Goal: Task Accomplishment & Management: Use online tool/utility

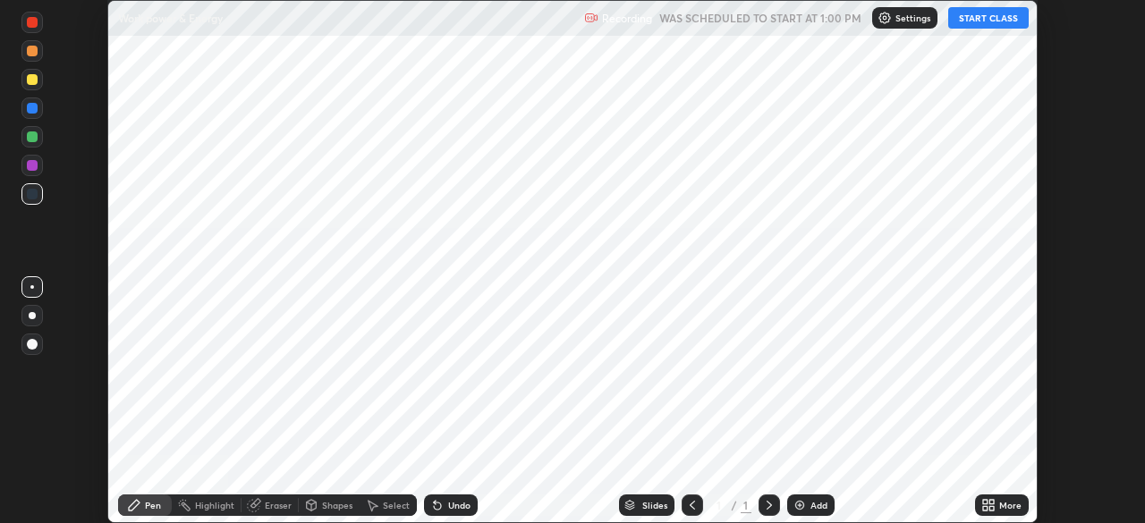
scroll to position [523, 1145]
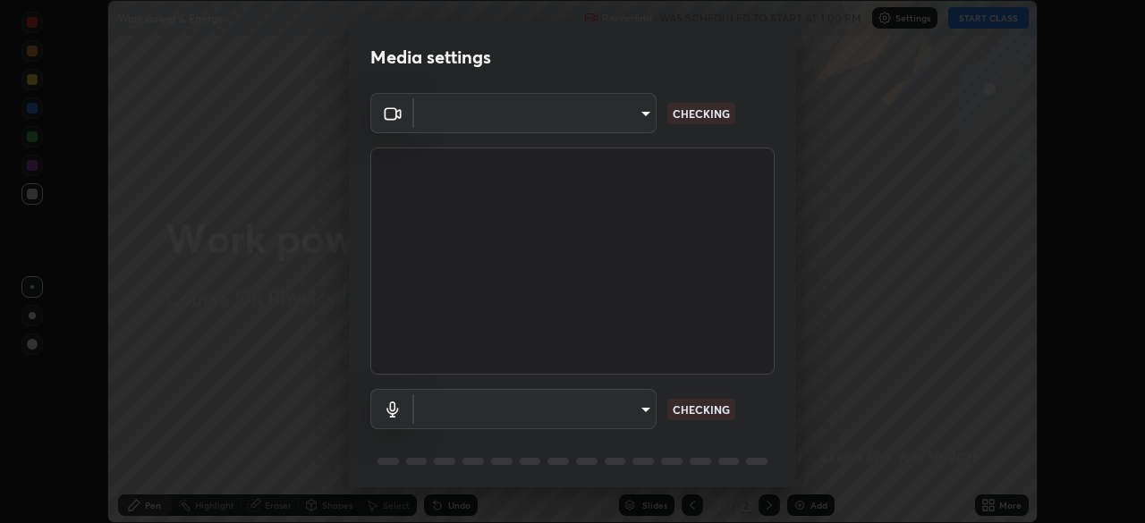
type input "a53310a234df4b057b32690b53123232dc133deb09eefe64642425bdc1747df1"
type input "a5be2b9a4ba921298411043b89dbeed5565b3b1d8404cb99b29eda507e3547e6"
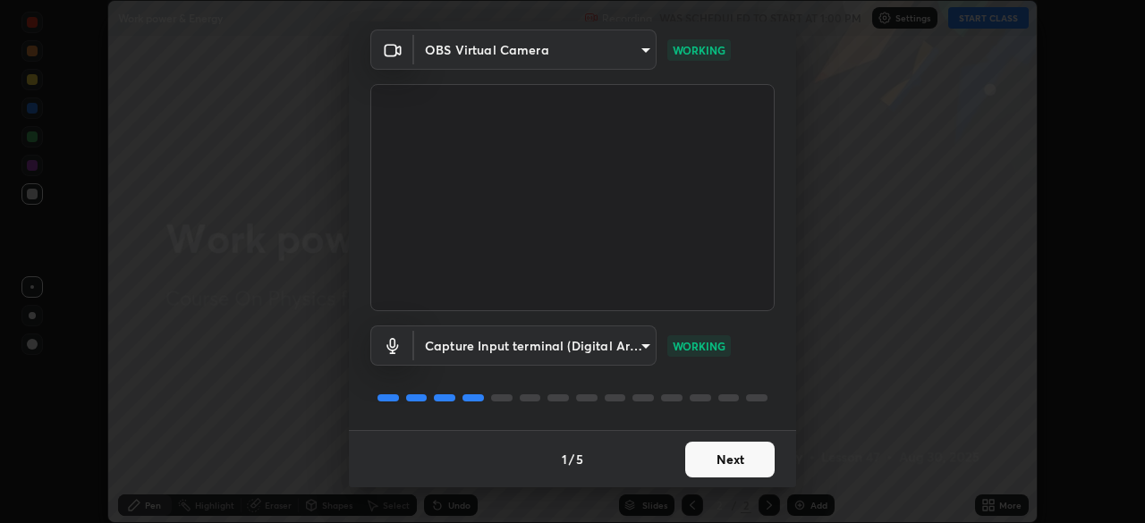
click at [713, 456] on button "Next" at bounding box center [729, 460] width 89 height 36
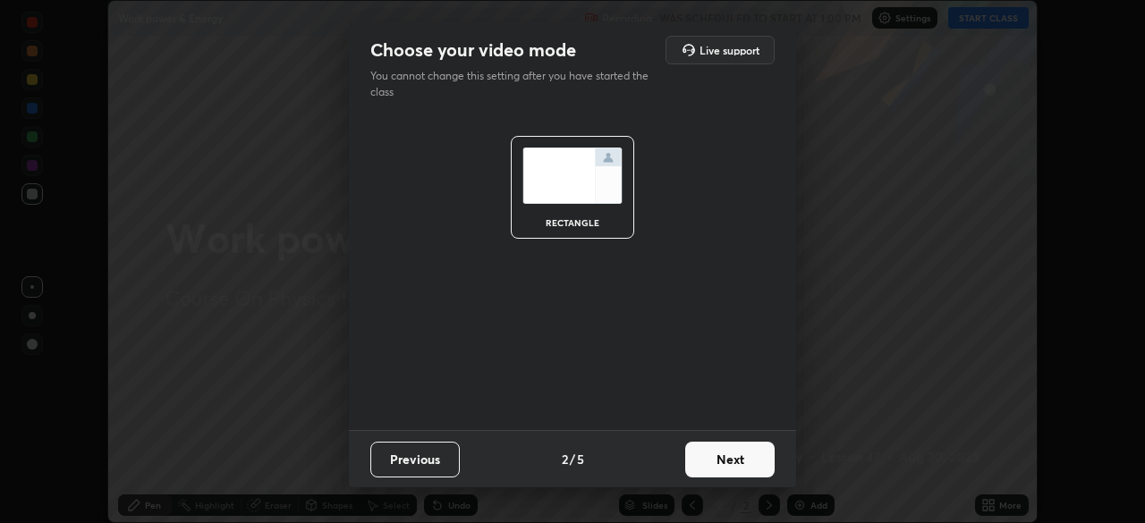
scroll to position [0, 0]
click at [723, 465] on button "Next" at bounding box center [729, 460] width 89 height 36
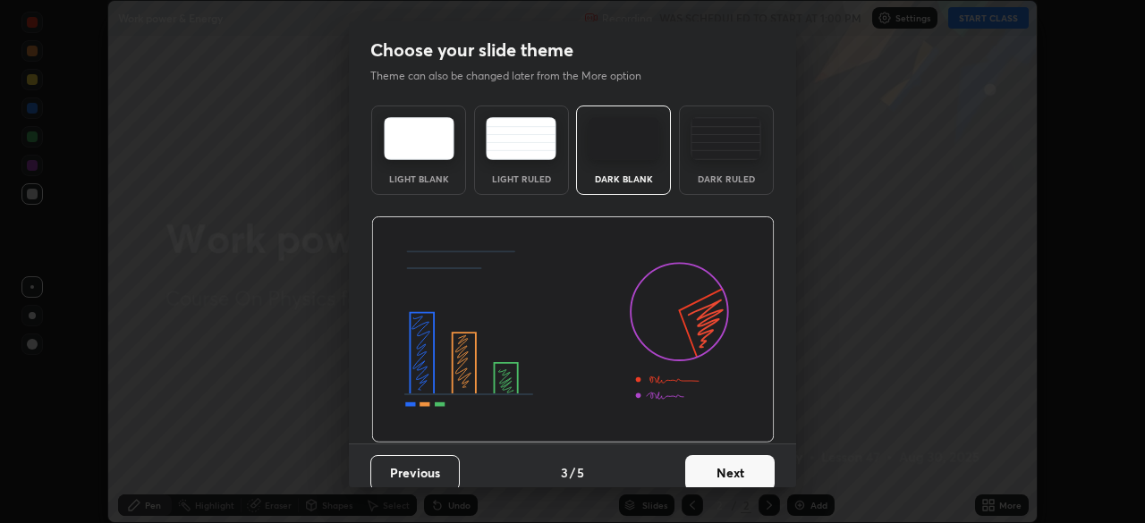
click at [721, 467] on button "Next" at bounding box center [729, 473] width 89 height 36
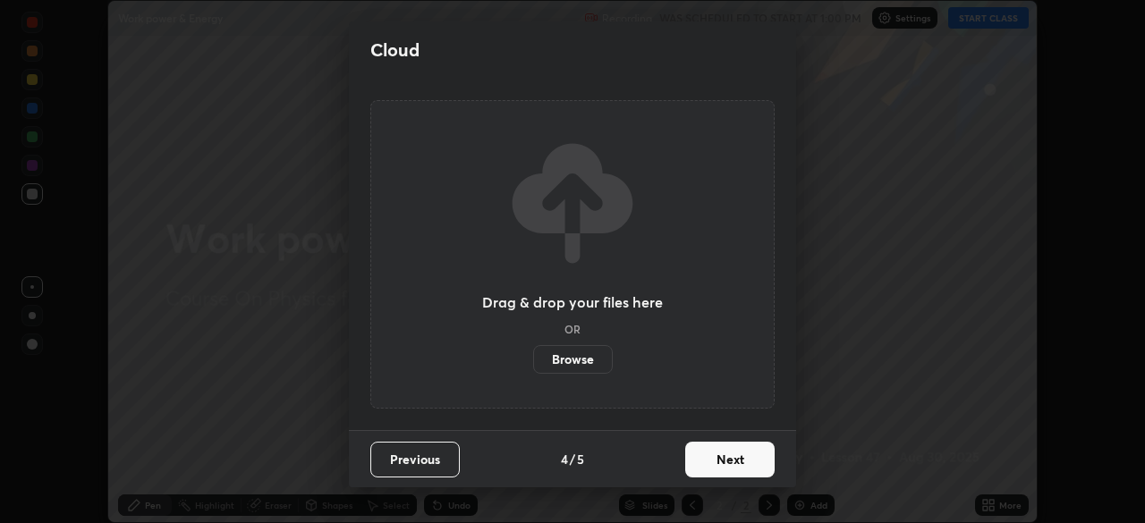
click at [716, 462] on button "Next" at bounding box center [729, 460] width 89 height 36
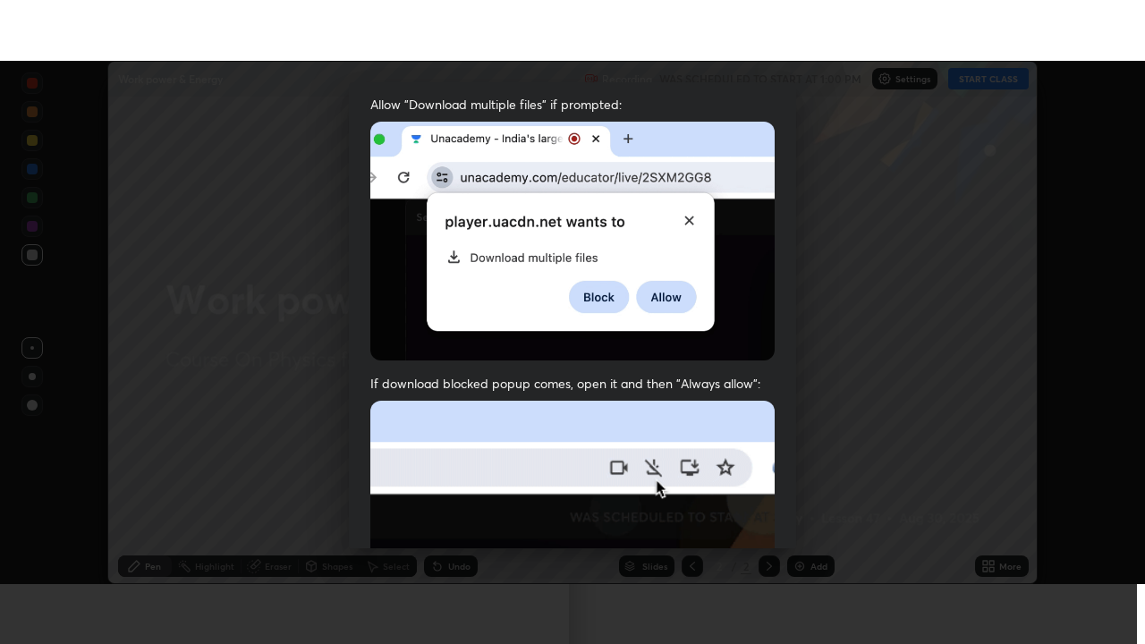
scroll to position [429, 0]
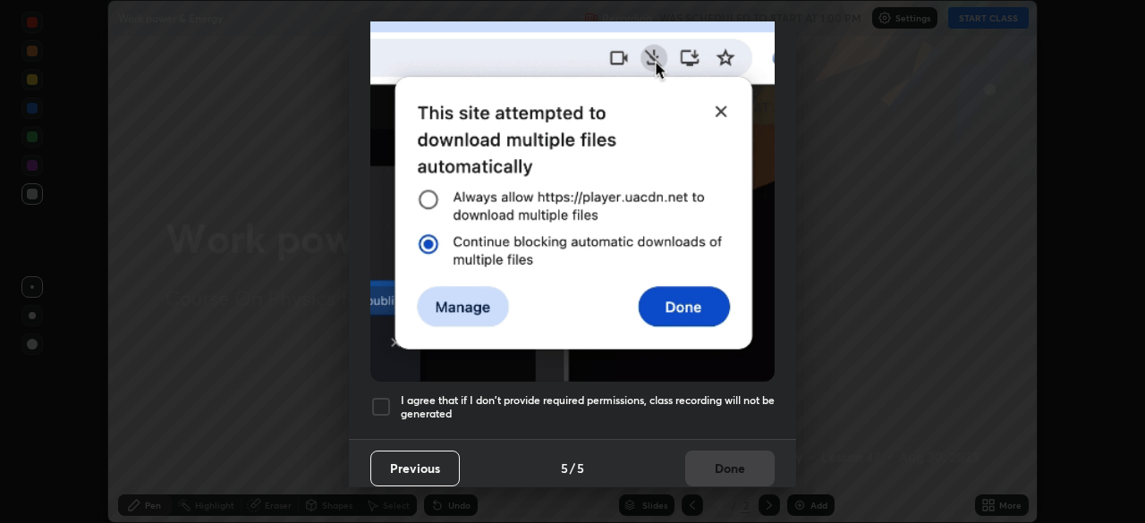
click at [378, 396] on div at bounding box center [380, 406] width 21 height 21
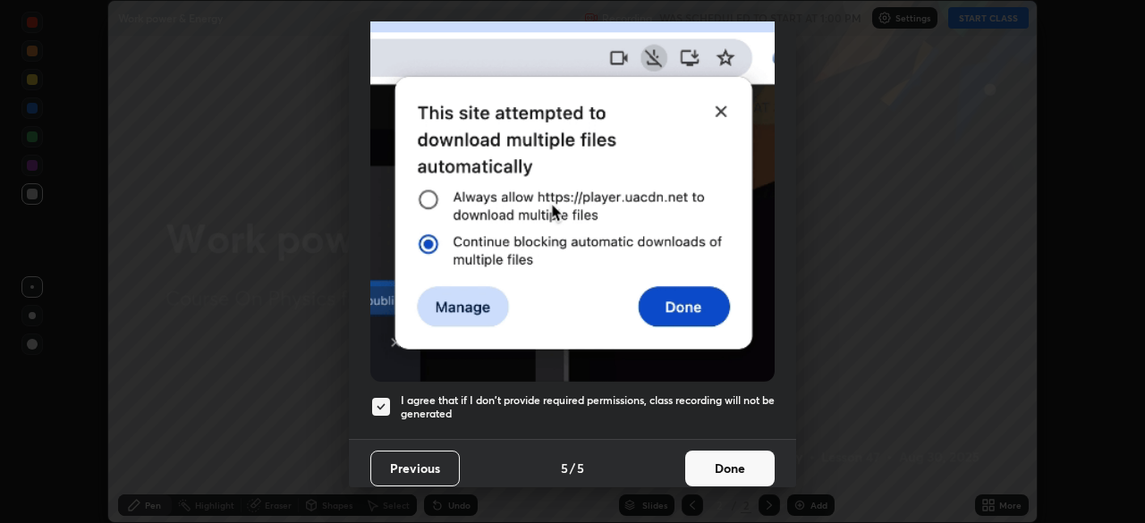
click at [723, 457] on button "Done" at bounding box center [729, 469] width 89 height 36
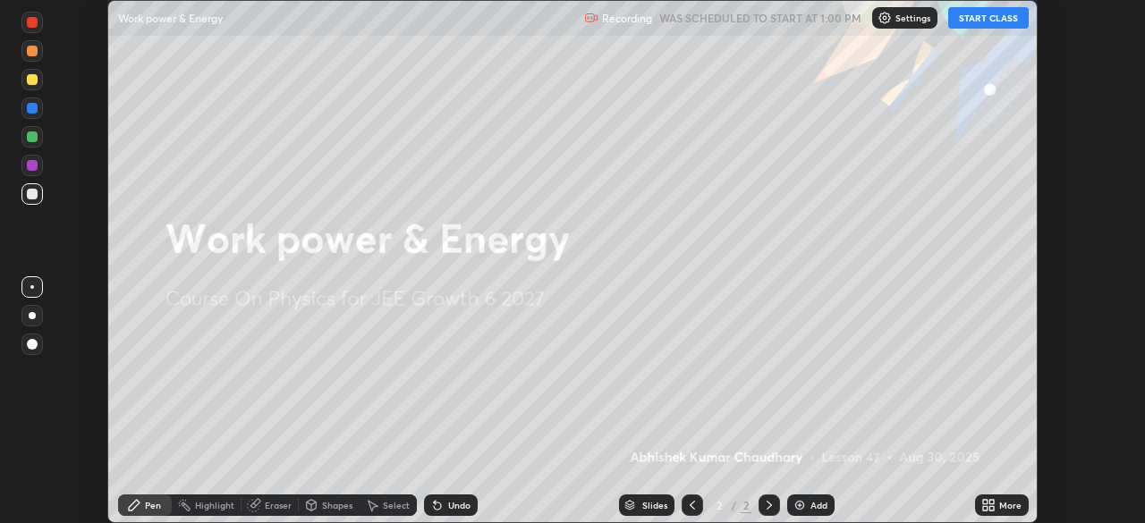
click at [796, 506] on img at bounding box center [800, 505] width 14 height 14
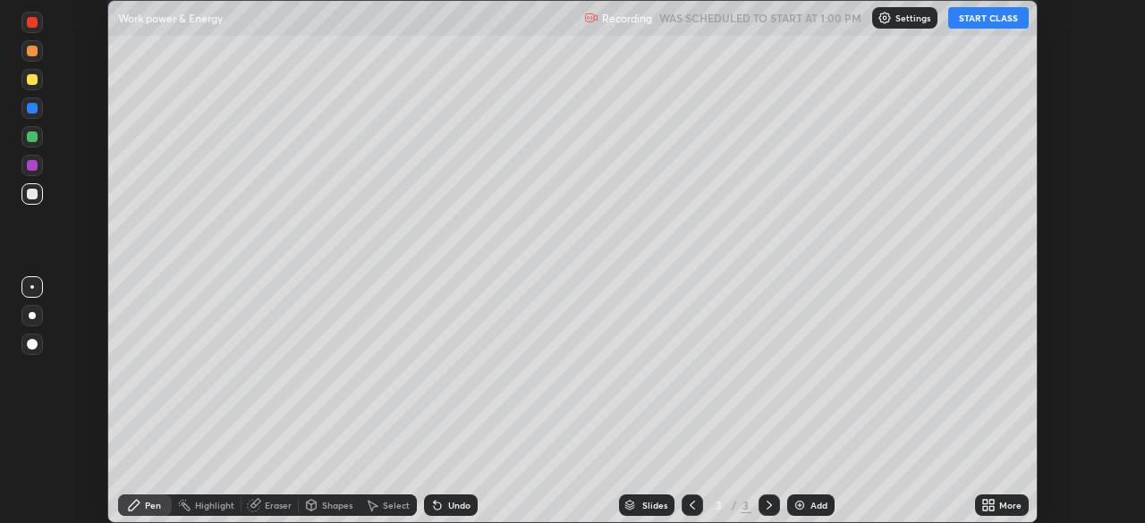
click at [985, 502] on icon at bounding box center [985, 502] width 4 height 4
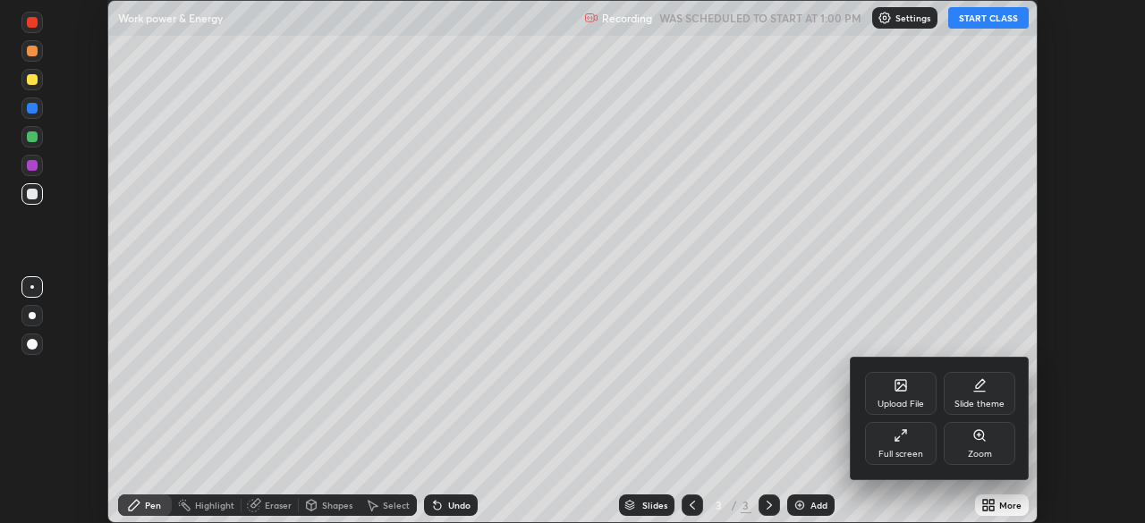
click at [914, 439] on div "Full screen" at bounding box center [901, 443] width 72 height 43
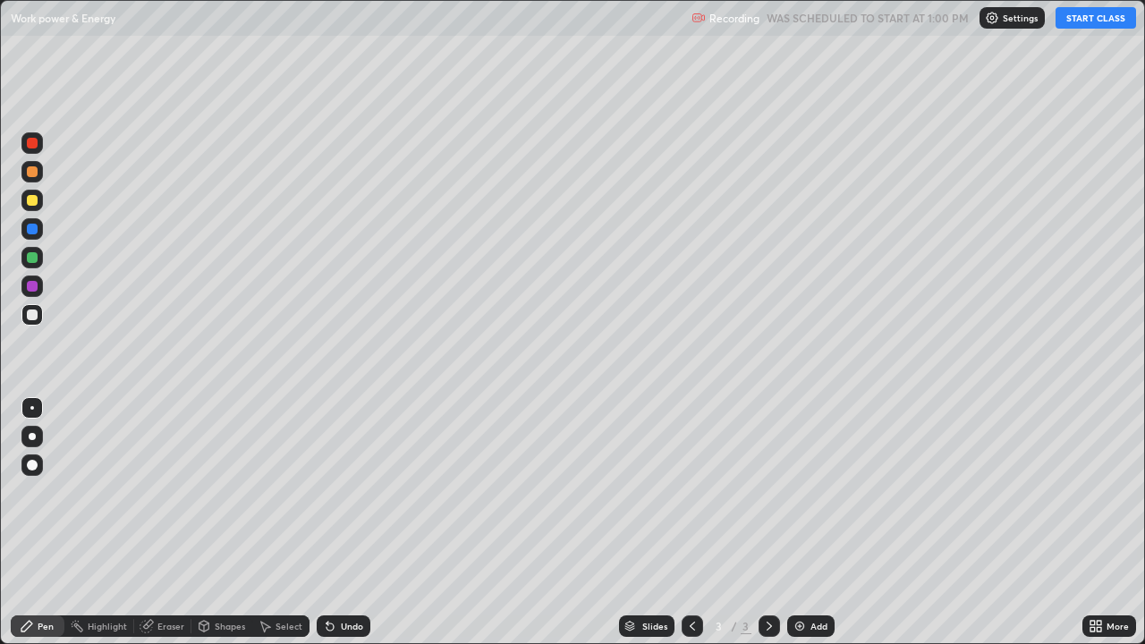
scroll to position [644, 1145]
click at [1113, 16] on button "START CLASS" at bounding box center [1096, 17] width 81 height 21
click at [1108, 21] on button "START CLASS" at bounding box center [1096, 17] width 81 height 21
click at [1119, 20] on button "START CLASS" at bounding box center [1096, 17] width 81 height 21
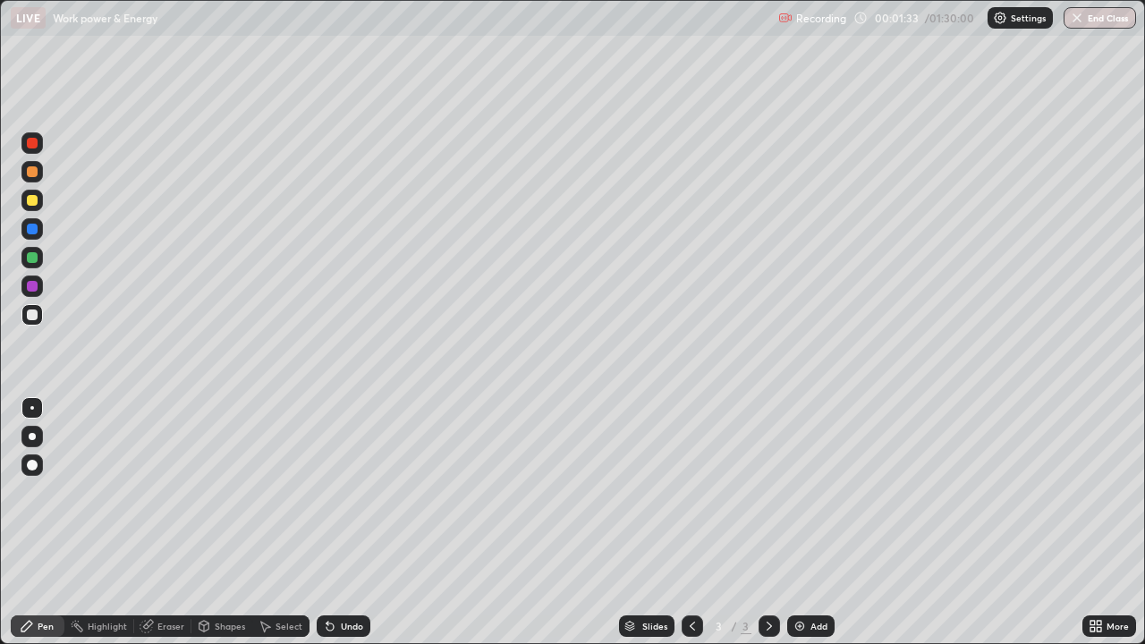
click at [30, 148] on div at bounding box center [32, 143] width 11 height 11
click at [52, 523] on div "Pen" at bounding box center [38, 626] width 54 height 21
click at [32, 143] on div at bounding box center [32, 143] width 11 height 11
click at [31, 409] on div at bounding box center [32, 408] width 4 height 4
click at [217, 523] on div "Shapes" at bounding box center [230, 626] width 30 height 9
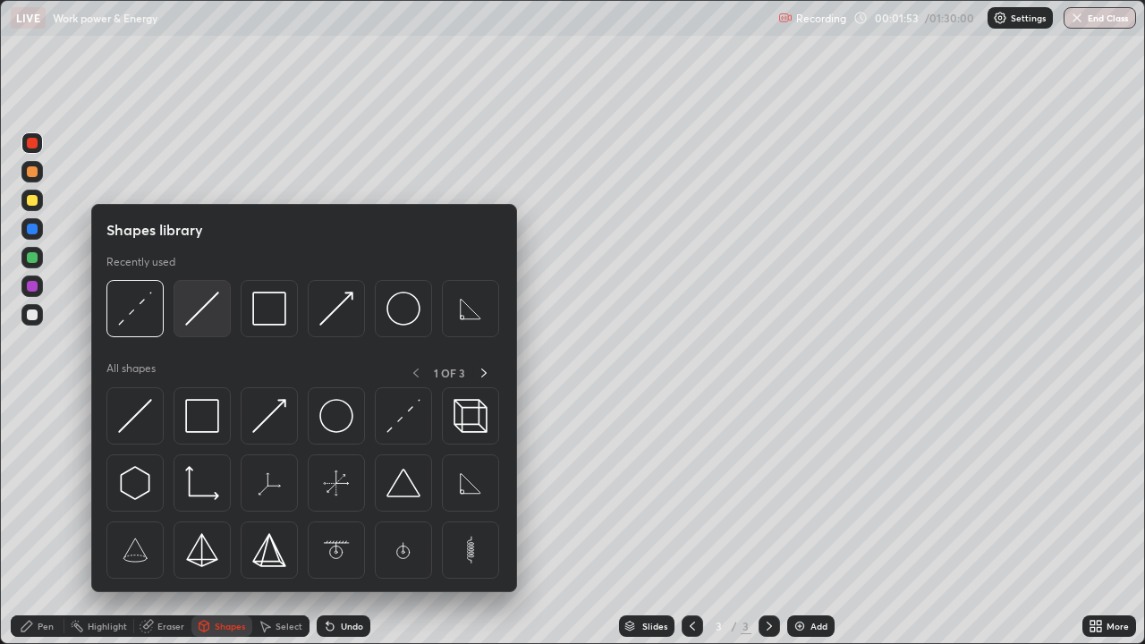
click at [198, 310] on img at bounding box center [202, 309] width 34 height 34
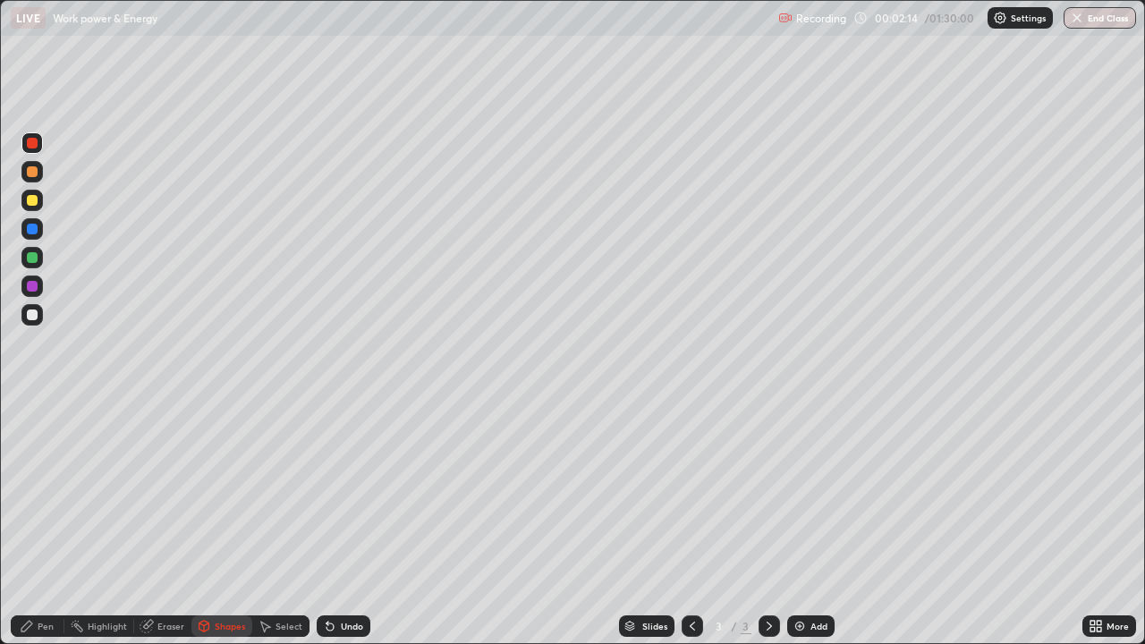
click at [40, 523] on div "Pen" at bounding box center [46, 626] width 16 height 9
click at [35, 226] on div at bounding box center [32, 229] width 11 height 11
click at [36, 144] on div at bounding box center [32, 143] width 11 height 11
click at [32, 231] on div at bounding box center [32, 229] width 11 height 11
click at [219, 523] on div "Shapes" at bounding box center [230, 626] width 30 height 9
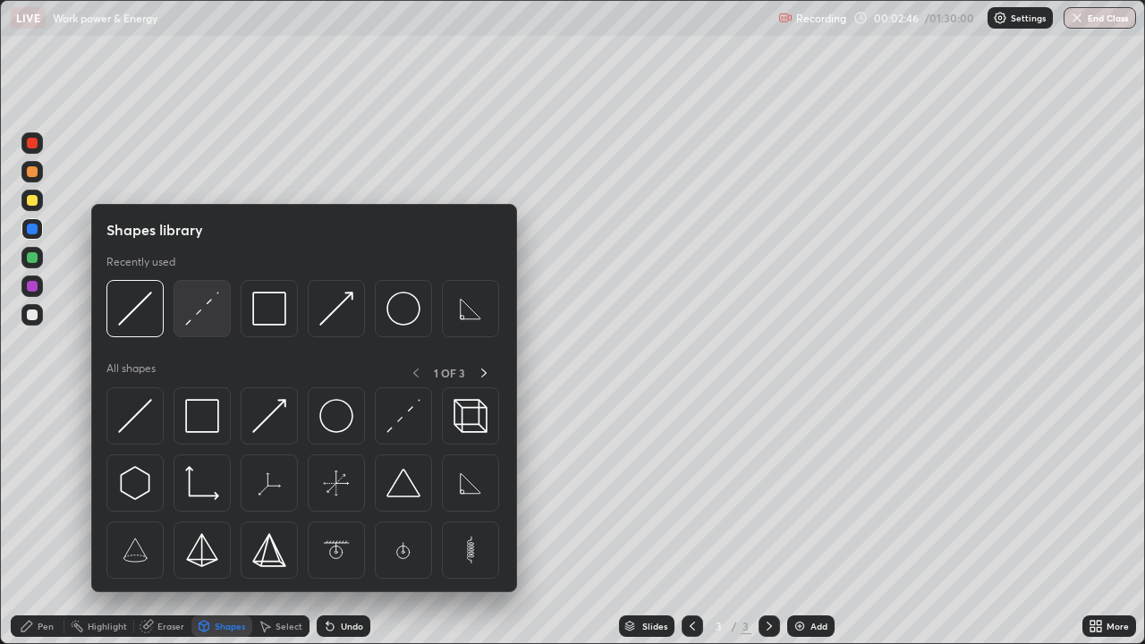
click at [198, 308] on img at bounding box center [202, 309] width 34 height 34
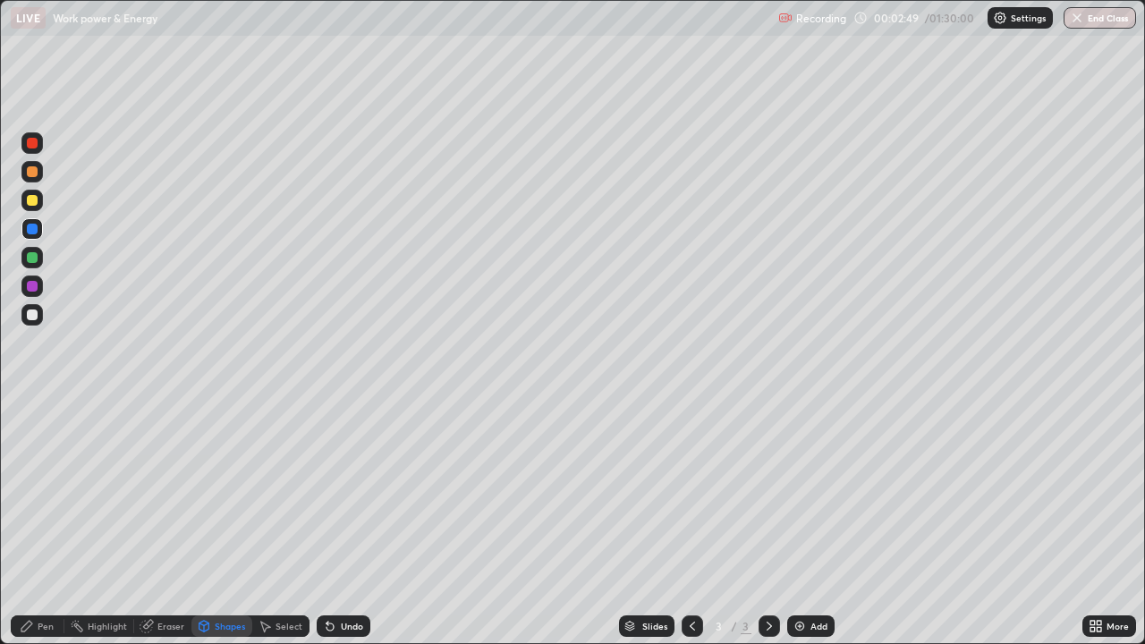
click at [42, 523] on div "Pen" at bounding box center [46, 626] width 16 height 9
click at [37, 227] on div at bounding box center [32, 229] width 11 height 11
click at [220, 523] on div "Shapes" at bounding box center [230, 626] width 30 height 9
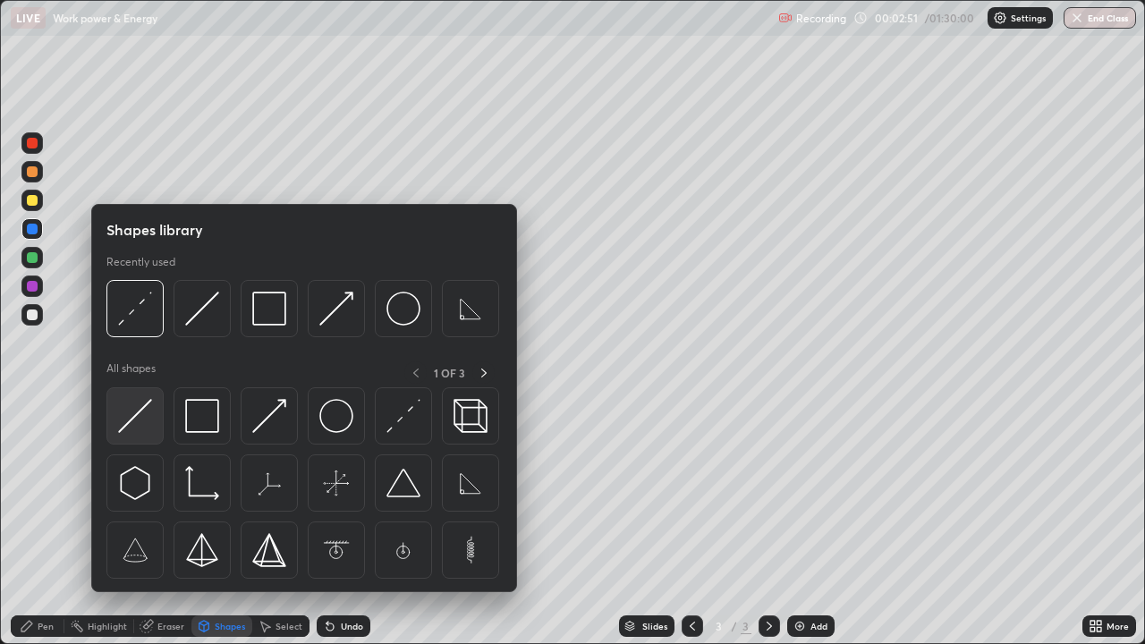
click at [140, 414] on img at bounding box center [135, 416] width 34 height 34
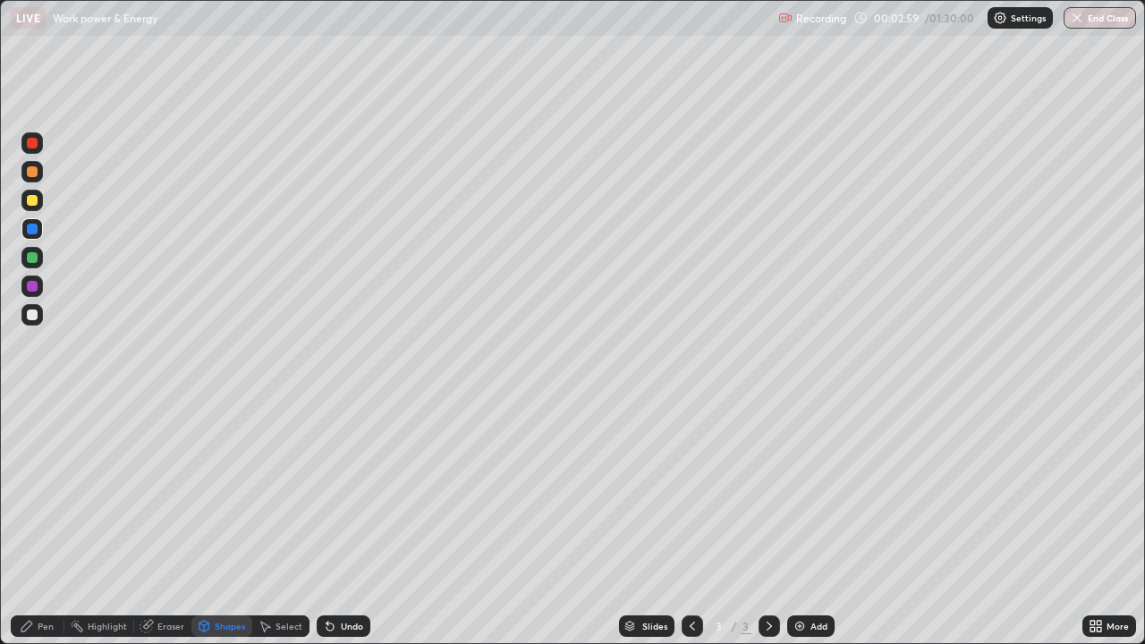
click at [45, 523] on div "Pen" at bounding box center [46, 626] width 16 height 9
click at [32, 226] on div at bounding box center [32, 229] width 11 height 11
click at [31, 149] on div at bounding box center [31, 142] width 21 height 21
click at [30, 228] on div at bounding box center [32, 229] width 11 height 11
click at [33, 138] on div at bounding box center [32, 143] width 11 height 11
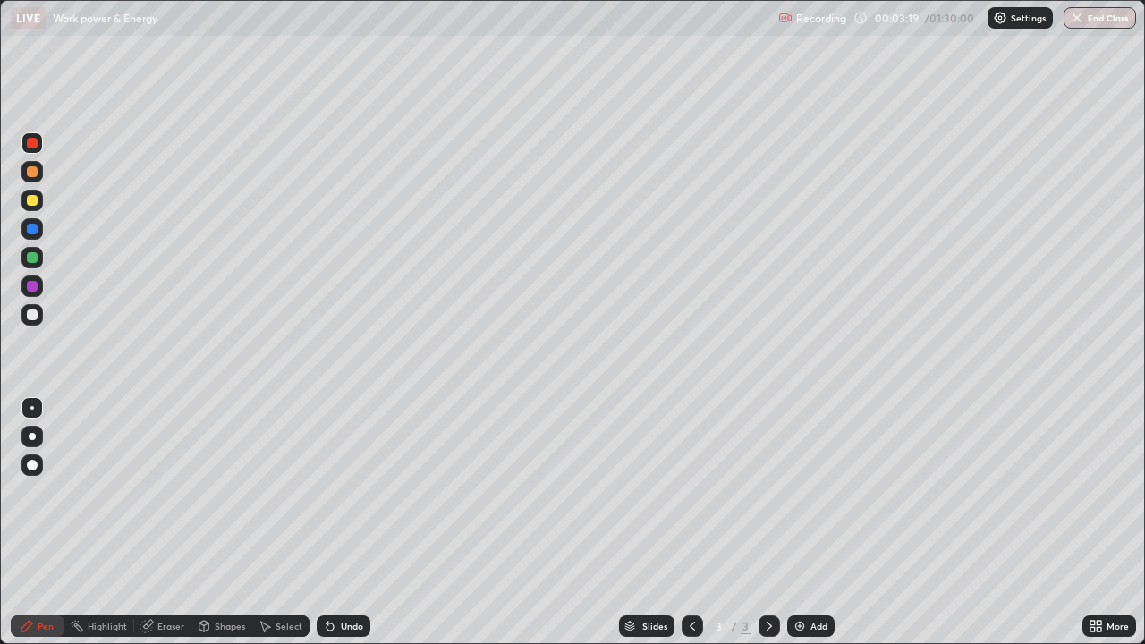
click at [31, 143] on div at bounding box center [32, 143] width 11 height 11
click at [31, 204] on div at bounding box center [32, 200] width 11 height 11
click at [29, 232] on div at bounding box center [32, 229] width 11 height 11
click at [768, 523] on icon at bounding box center [769, 626] width 14 height 14
click at [793, 523] on img at bounding box center [800, 626] width 14 height 14
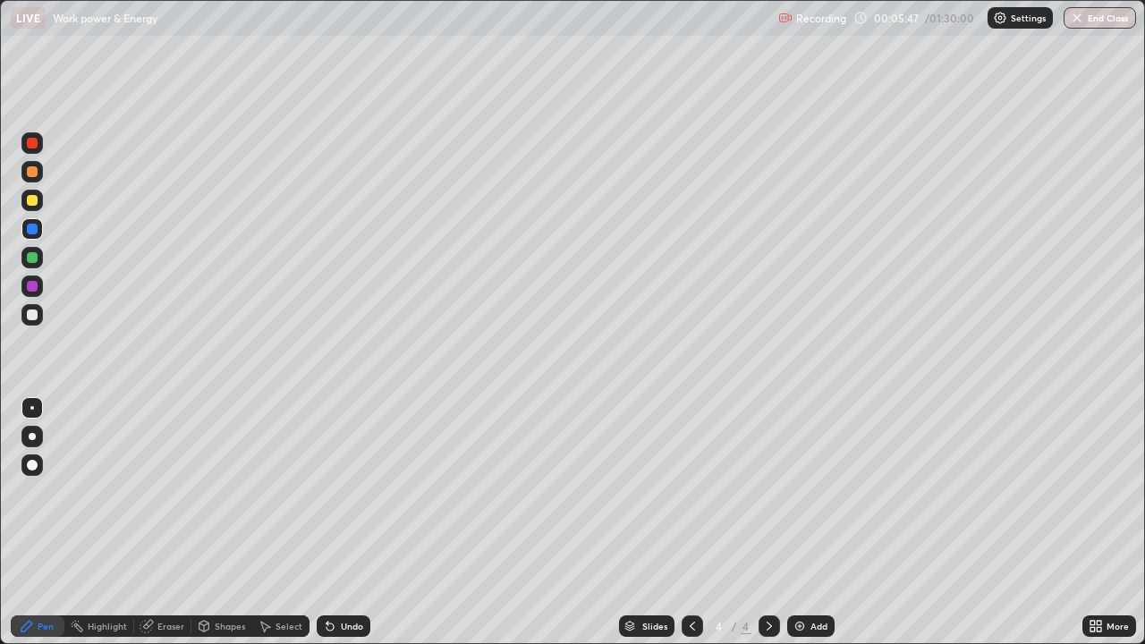
click at [217, 523] on div "Shapes" at bounding box center [230, 626] width 30 height 9
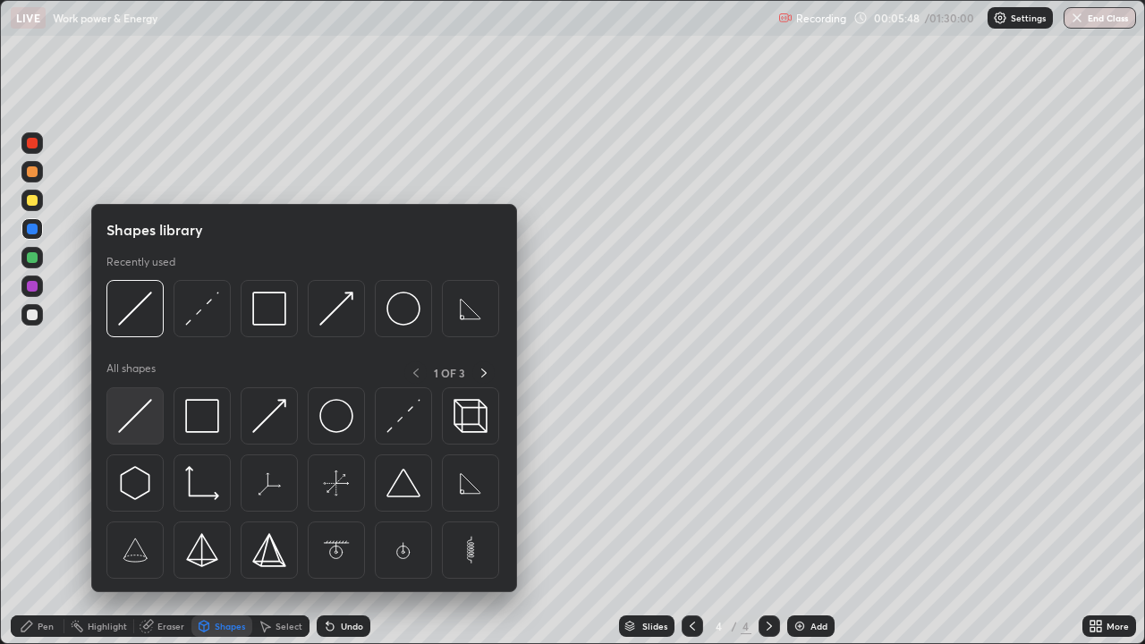
click at [140, 404] on img at bounding box center [135, 416] width 34 height 34
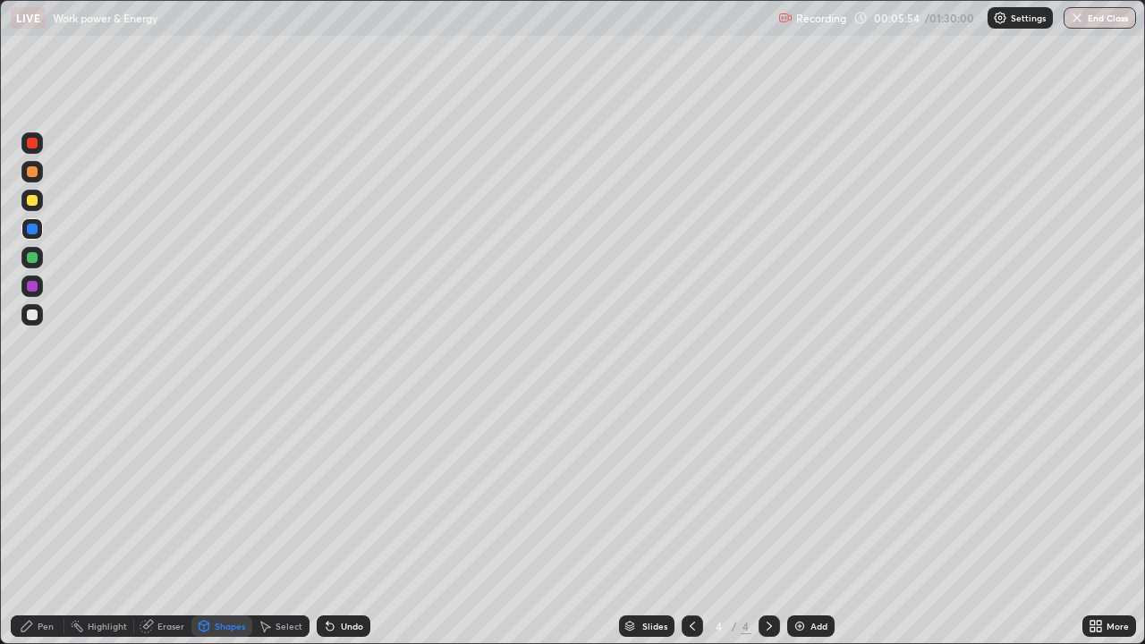
click at [689, 523] on icon at bounding box center [692, 626] width 14 height 14
click at [33, 228] on div at bounding box center [32, 229] width 11 height 11
click at [32, 202] on div at bounding box center [32, 200] width 11 height 11
click at [32, 523] on div "Pen" at bounding box center [38, 626] width 54 height 21
click at [30, 227] on div at bounding box center [32, 229] width 11 height 11
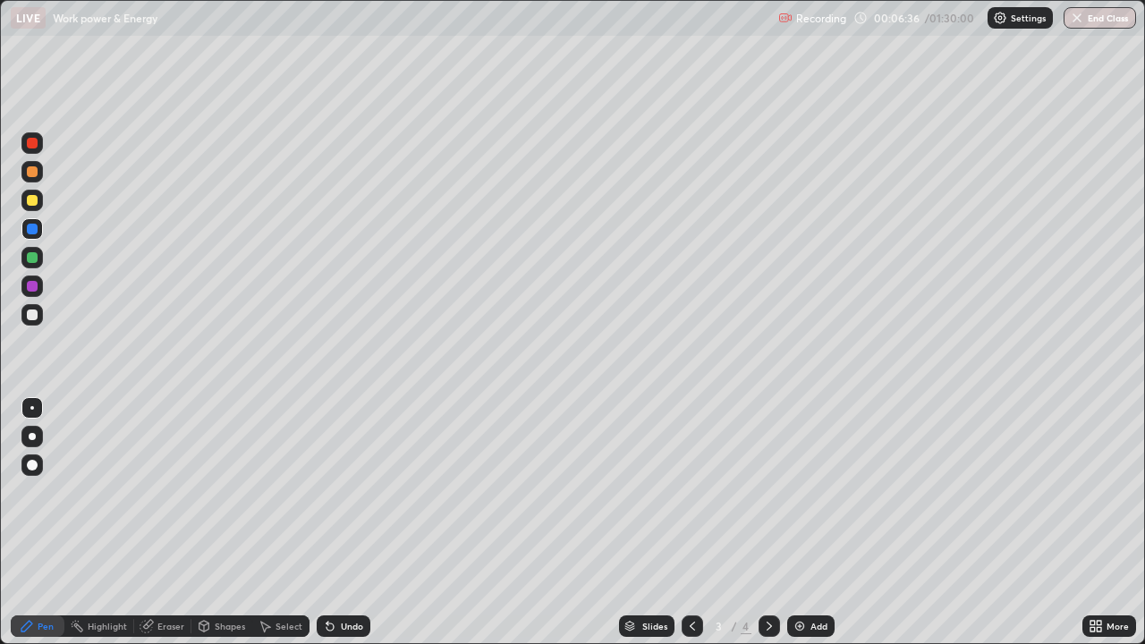
click at [770, 523] on icon at bounding box center [769, 626] width 14 height 14
click at [225, 523] on div "Shapes" at bounding box center [230, 626] width 30 height 9
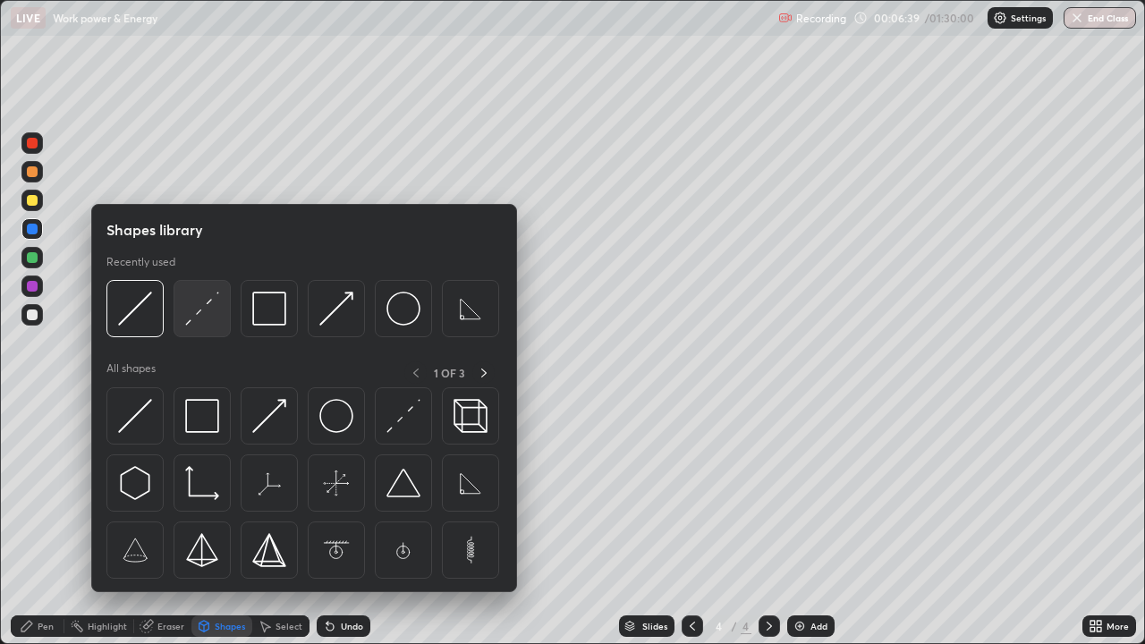
click at [195, 308] on img at bounding box center [202, 309] width 34 height 34
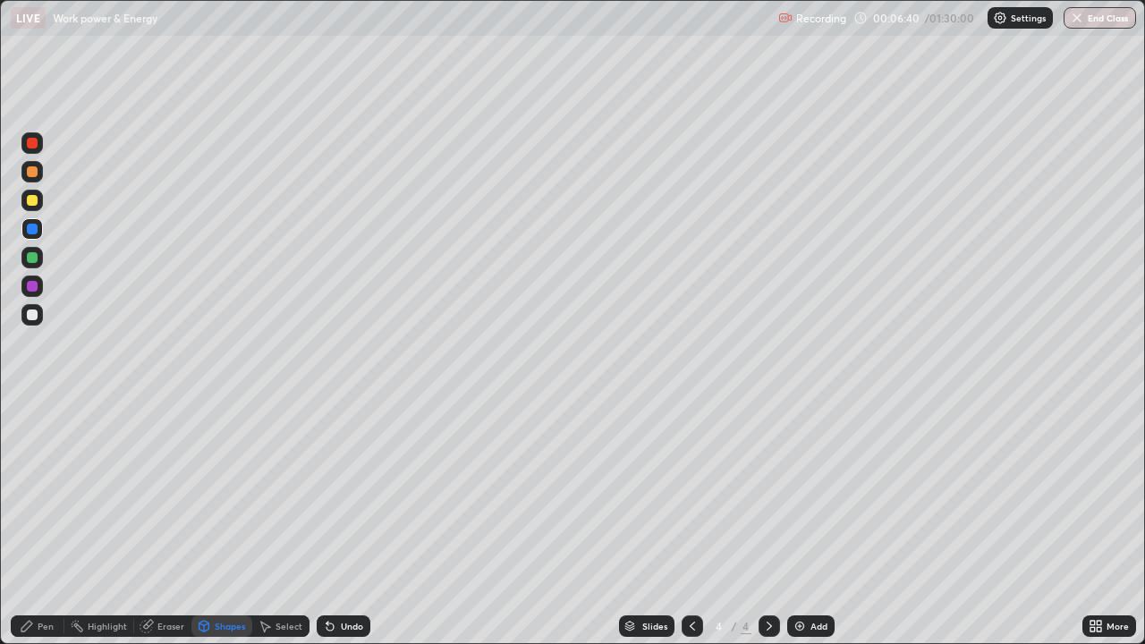
click at [223, 523] on div "Shapes" at bounding box center [230, 626] width 30 height 9
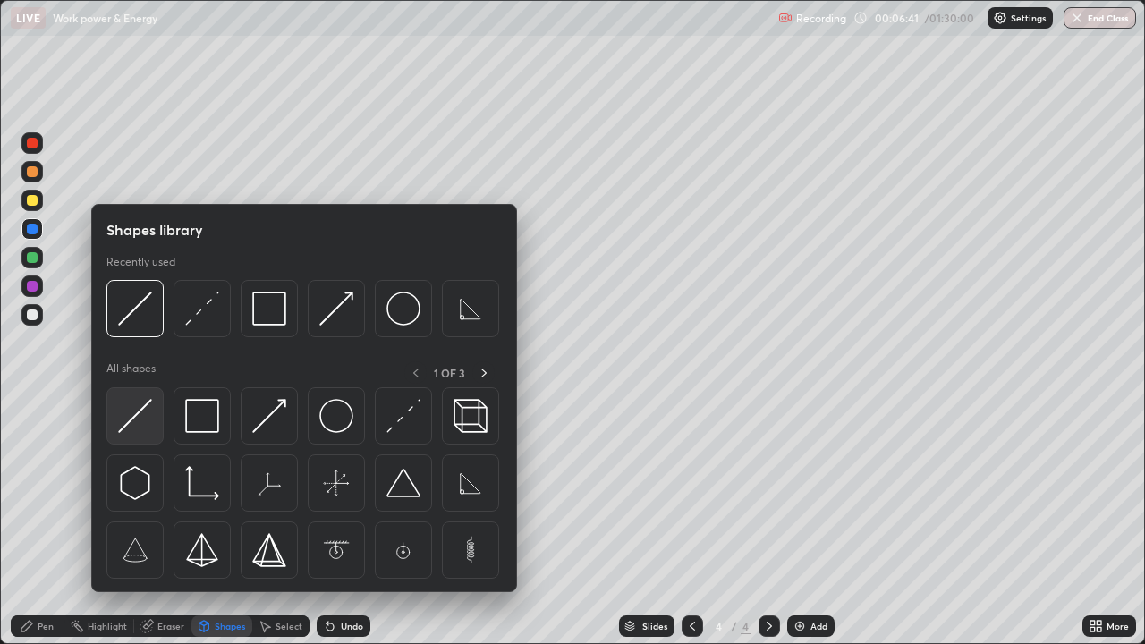
click at [127, 415] on img at bounding box center [135, 416] width 34 height 34
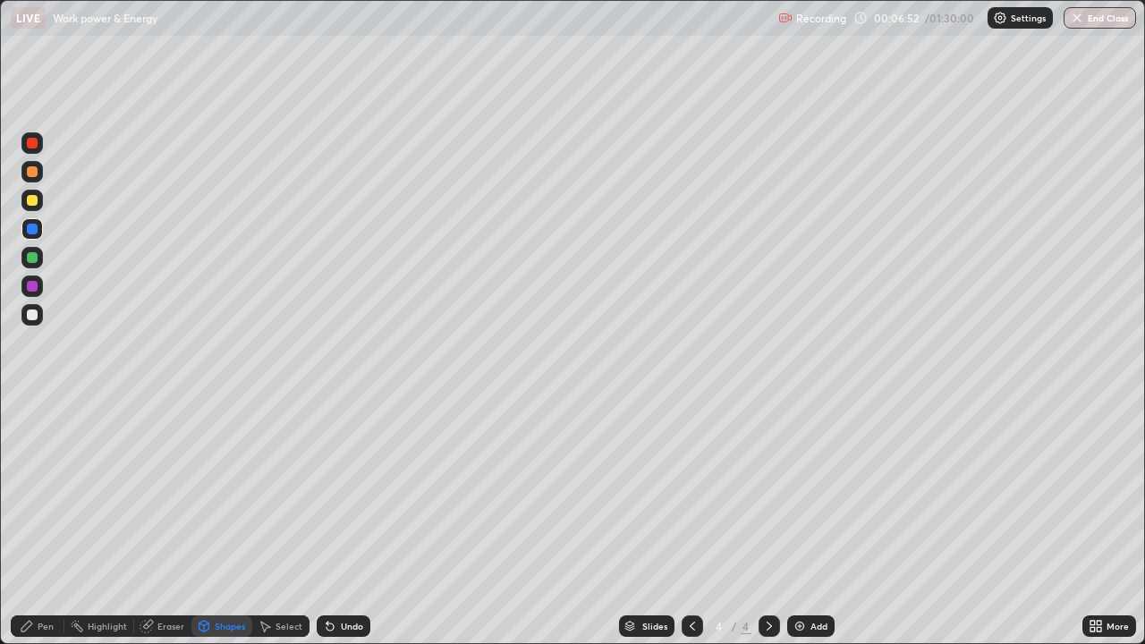
click at [222, 523] on div "Shapes" at bounding box center [221, 626] width 61 height 21
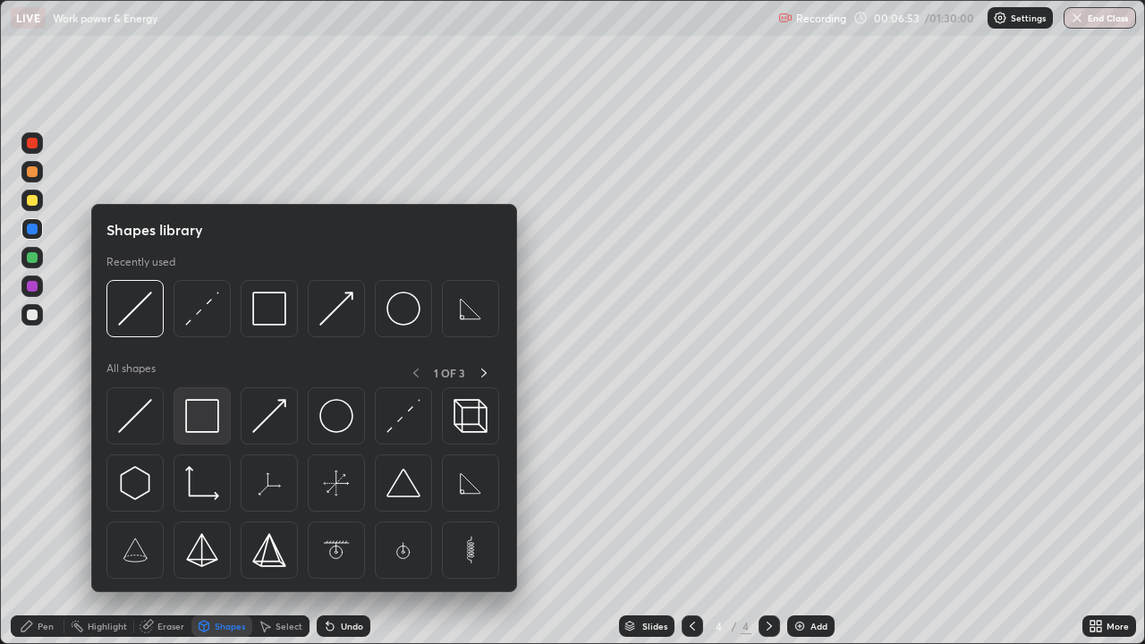
click at [193, 414] on img at bounding box center [202, 416] width 34 height 34
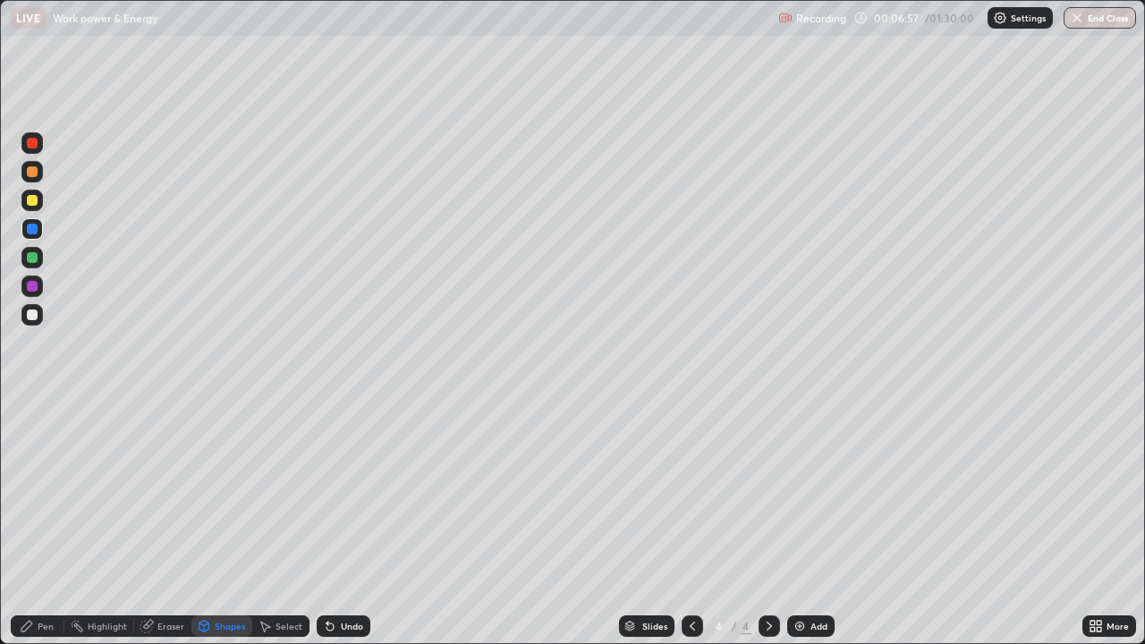
click at [44, 523] on div "Pen" at bounding box center [46, 626] width 16 height 9
click at [34, 227] on div at bounding box center [32, 229] width 11 height 11
click at [341, 523] on div "Undo" at bounding box center [352, 626] width 22 height 9
click at [222, 523] on div "Shapes" at bounding box center [230, 626] width 30 height 9
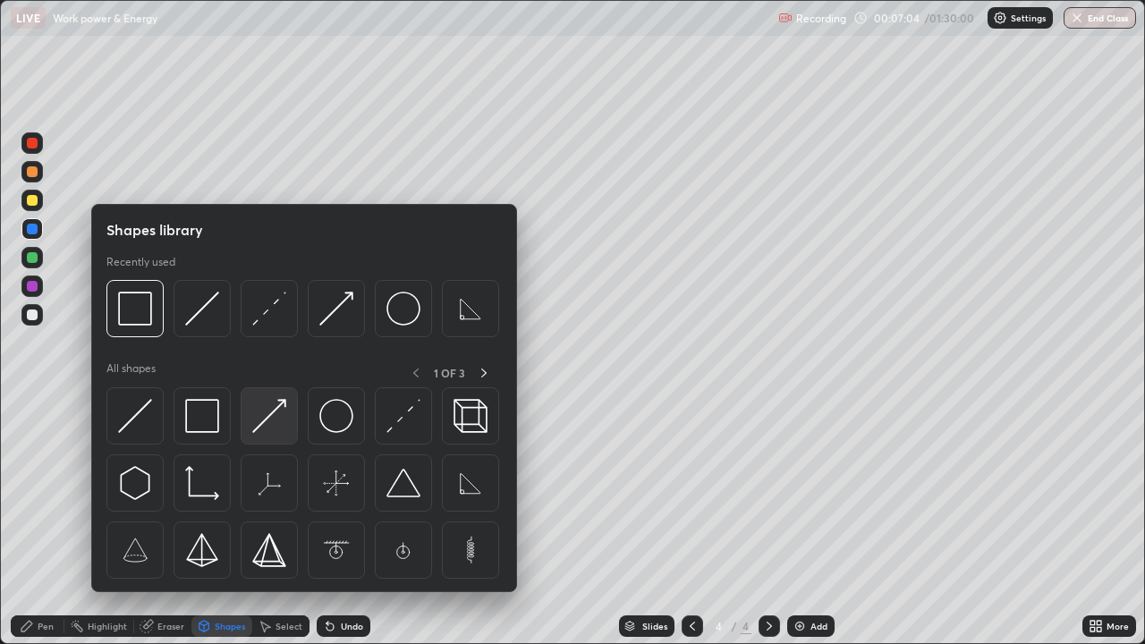
click at [264, 418] on img at bounding box center [269, 416] width 34 height 34
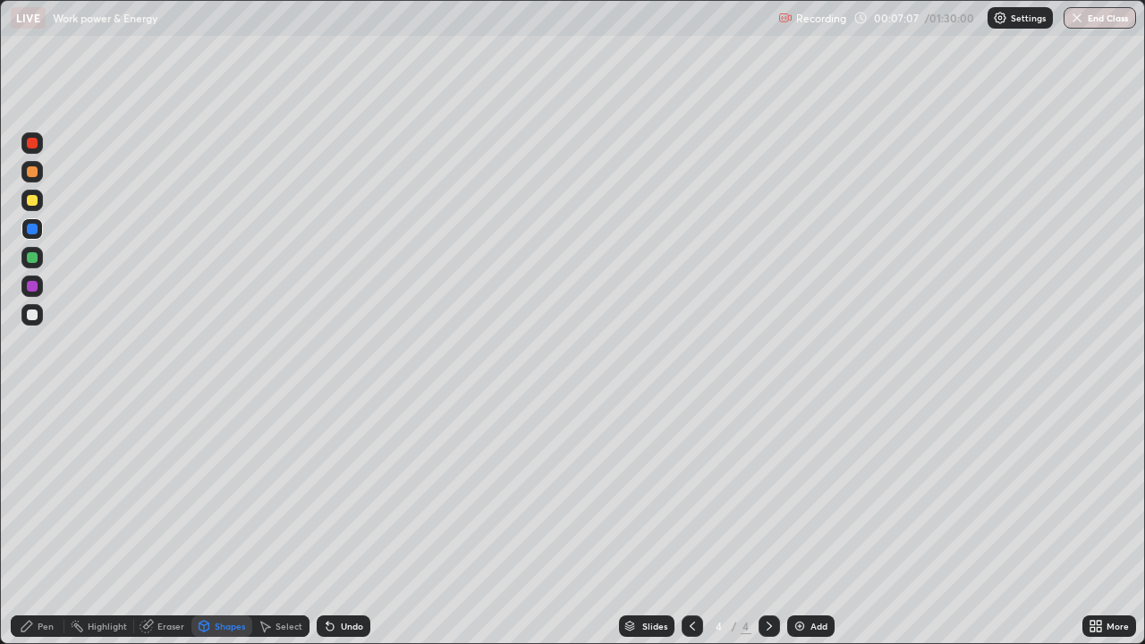
click at [33, 523] on icon at bounding box center [27, 626] width 14 height 14
click at [34, 234] on div at bounding box center [32, 229] width 11 height 11
click at [161, 523] on div "Eraser" at bounding box center [170, 626] width 27 height 9
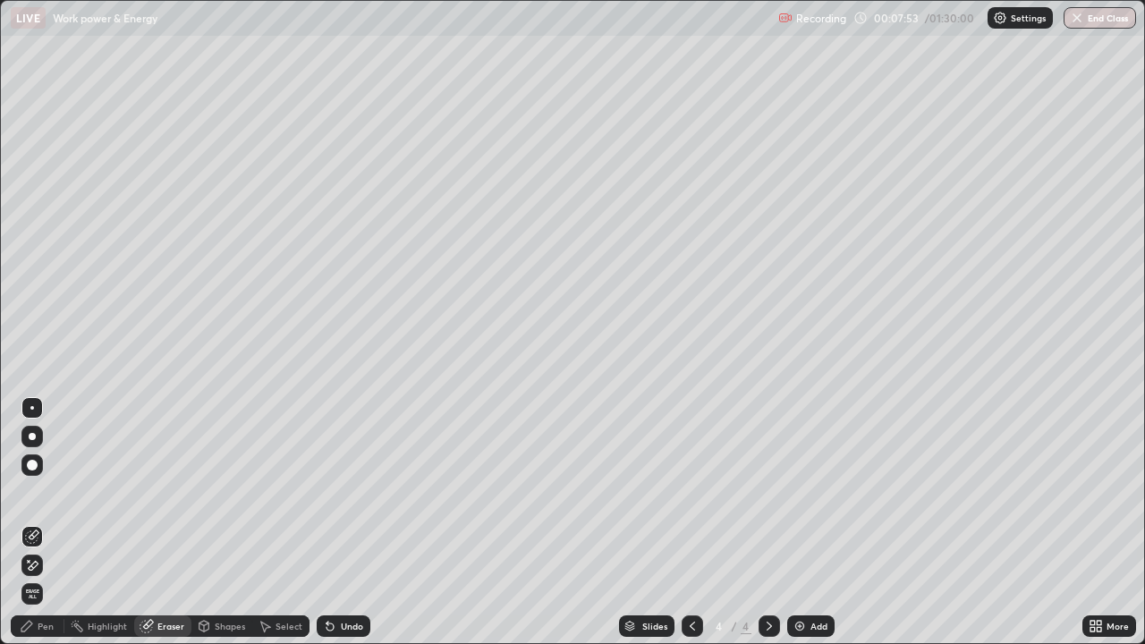
click at [30, 523] on icon at bounding box center [27, 626] width 14 height 14
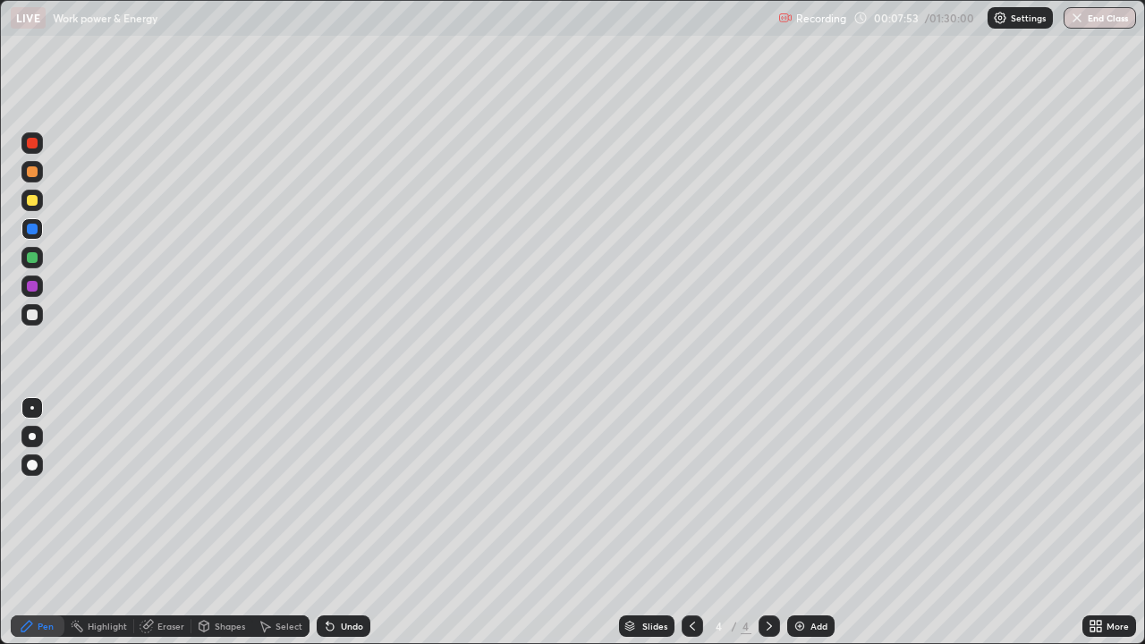
click at [29, 231] on div at bounding box center [32, 229] width 11 height 11
click at [28, 232] on div at bounding box center [32, 229] width 11 height 11
click at [32, 256] on div at bounding box center [32, 257] width 11 height 11
click at [29, 136] on div at bounding box center [31, 142] width 21 height 21
click at [761, 523] on div at bounding box center [769, 626] width 21 height 21
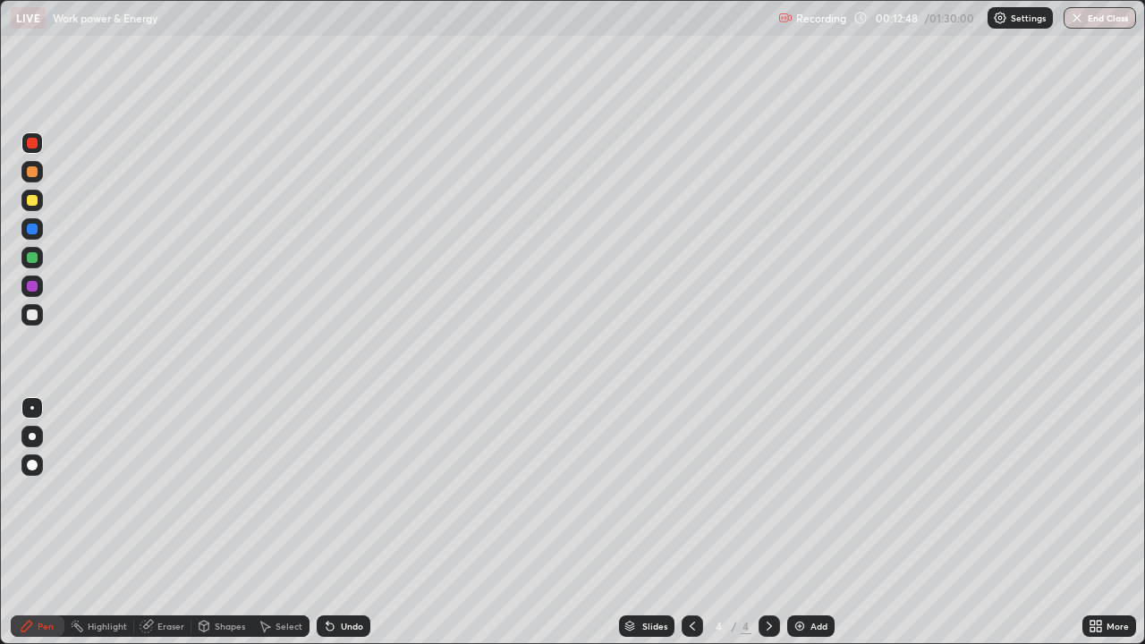
click at [797, 523] on img at bounding box center [800, 626] width 14 height 14
click at [30, 146] on div at bounding box center [32, 143] width 11 height 11
click at [700, 523] on div at bounding box center [692, 626] width 21 height 21
click at [691, 523] on div at bounding box center [692, 626] width 21 height 21
click at [691, 523] on icon at bounding box center [692, 626] width 14 height 14
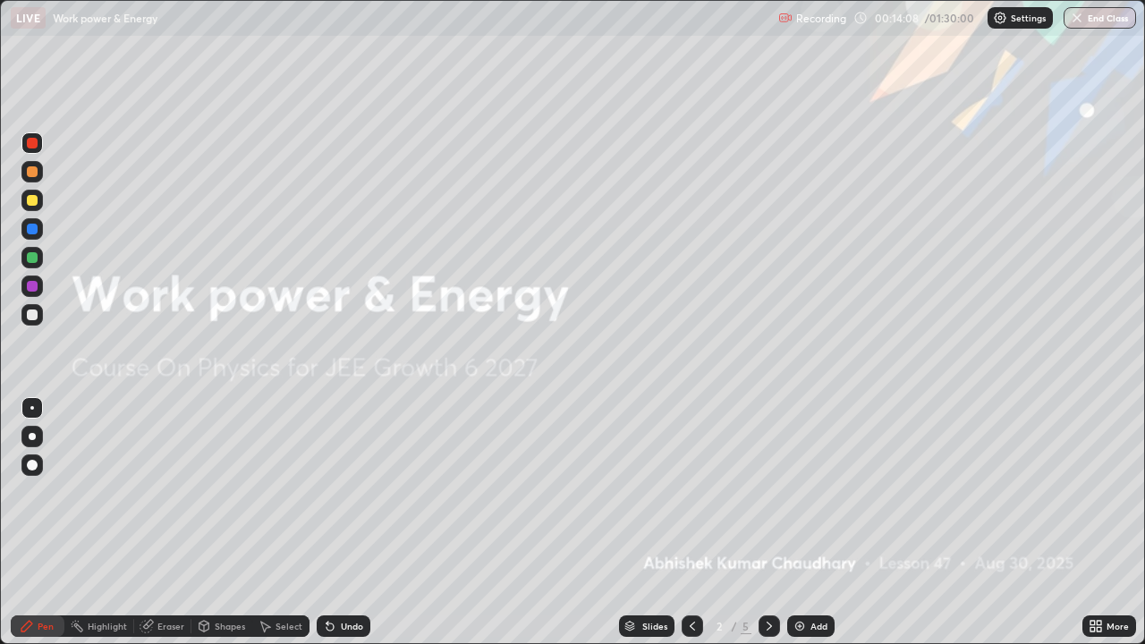
click at [778, 523] on div at bounding box center [769, 626] width 21 height 21
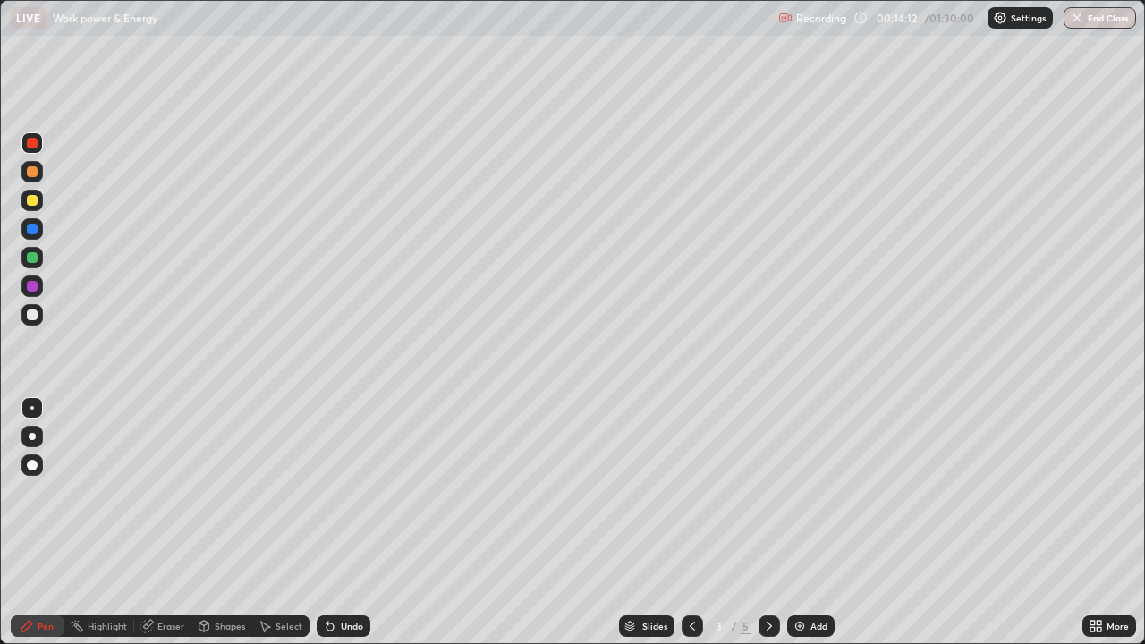
click at [769, 523] on icon at bounding box center [769, 626] width 14 height 14
click at [768, 523] on icon at bounding box center [769, 626] width 14 height 14
click at [691, 523] on icon at bounding box center [692, 626] width 14 height 14
click at [772, 523] on icon at bounding box center [769, 626] width 14 height 14
click at [28, 145] on div at bounding box center [32, 143] width 11 height 11
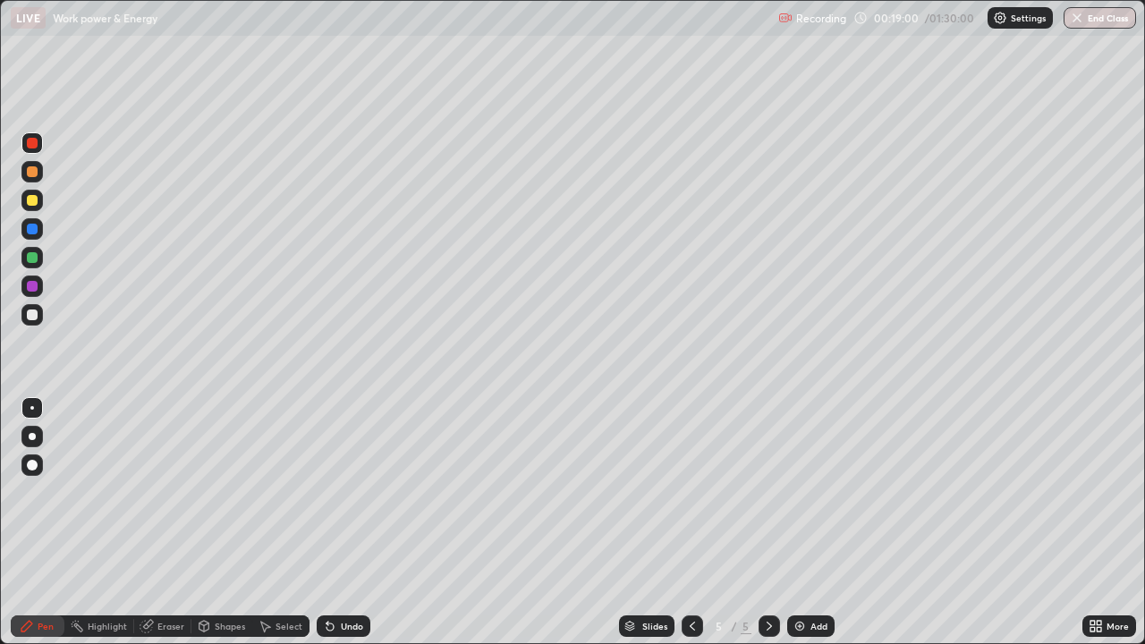
click at [30, 229] on div at bounding box center [32, 229] width 11 height 11
click at [769, 523] on icon at bounding box center [769, 626] width 5 height 9
click at [800, 523] on img at bounding box center [800, 626] width 14 height 14
click at [685, 523] on icon at bounding box center [692, 626] width 14 height 14
click at [770, 523] on icon at bounding box center [769, 626] width 14 height 14
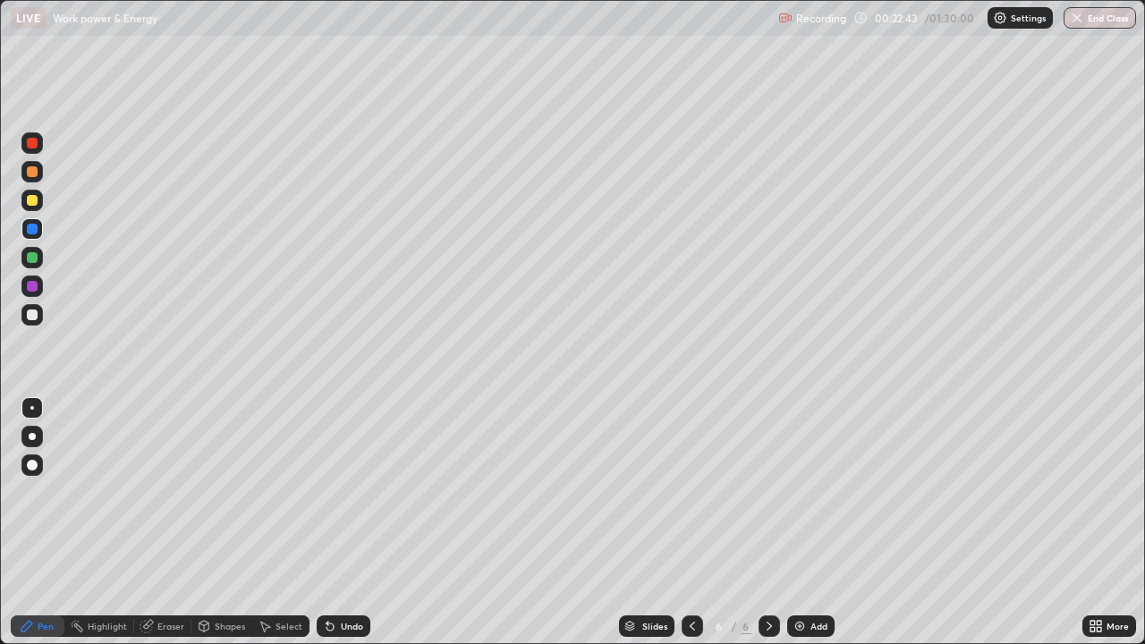
click at [28, 205] on div at bounding box center [31, 200] width 21 height 21
click at [47, 523] on div "Pen" at bounding box center [38, 626] width 54 height 21
click at [695, 523] on div at bounding box center [692, 626] width 21 height 21
click at [764, 523] on icon at bounding box center [769, 626] width 14 height 14
click at [41, 523] on div "Pen" at bounding box center [46, 626] width 16 height 9
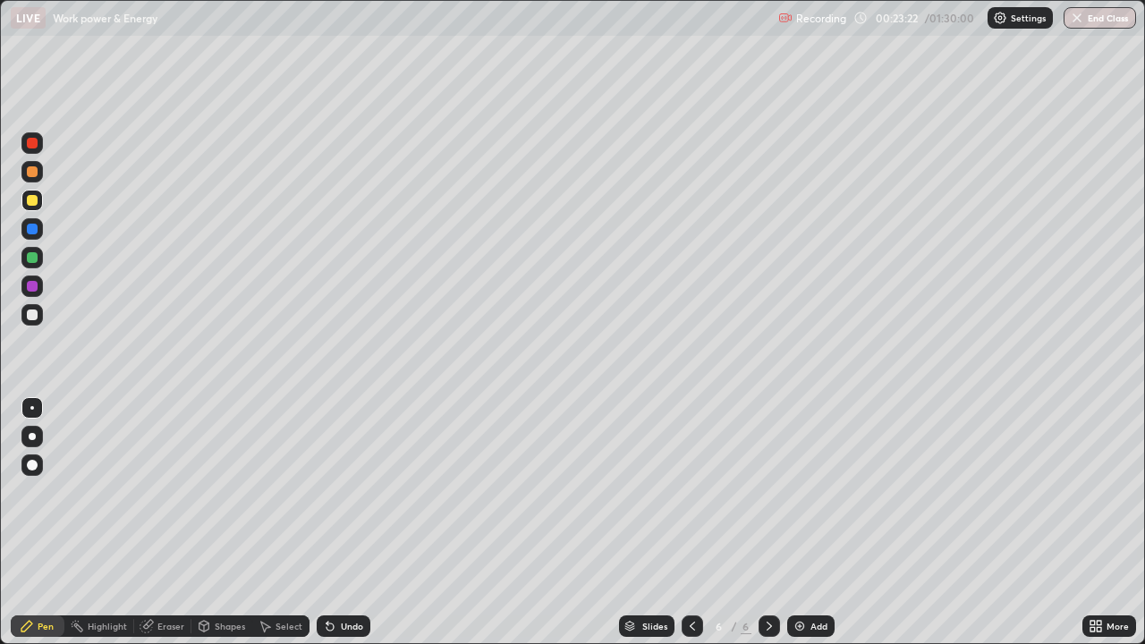
click at [33, 201] on div at bounding box center [32, 200] width 11 height 11
click at [29, 208] on div at bounding box center [31, 200] width 21 height 21
click at [27, 202] on div at bounding box center [32, 200] width 11 height 11
click at [26, 226] on div at bounding box center [31, 228] width 21 height 21
click at [30, 257] on div at bounding box center [32, 257] width 11 height 11
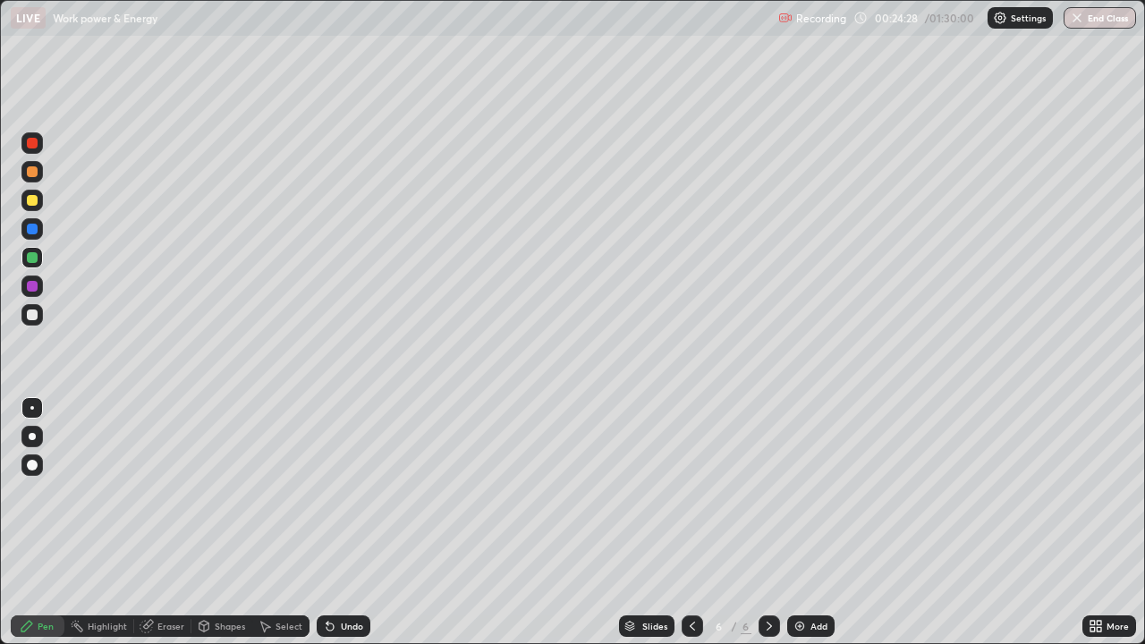
click at [28, 200] on div at bounding box center [32, 200] width 11 height 11
click at [33, 172] on div at bounding box center [32, 171] width 11 height 11
click at [32, 144] on div at bounding box center [32, 143] width 11 height 11
click at [693, 523] on icon at bounding box center [692, 626] width 14 height 14
click at [687, 523] on icon at bounding box center [692, 626] width 14 height 14
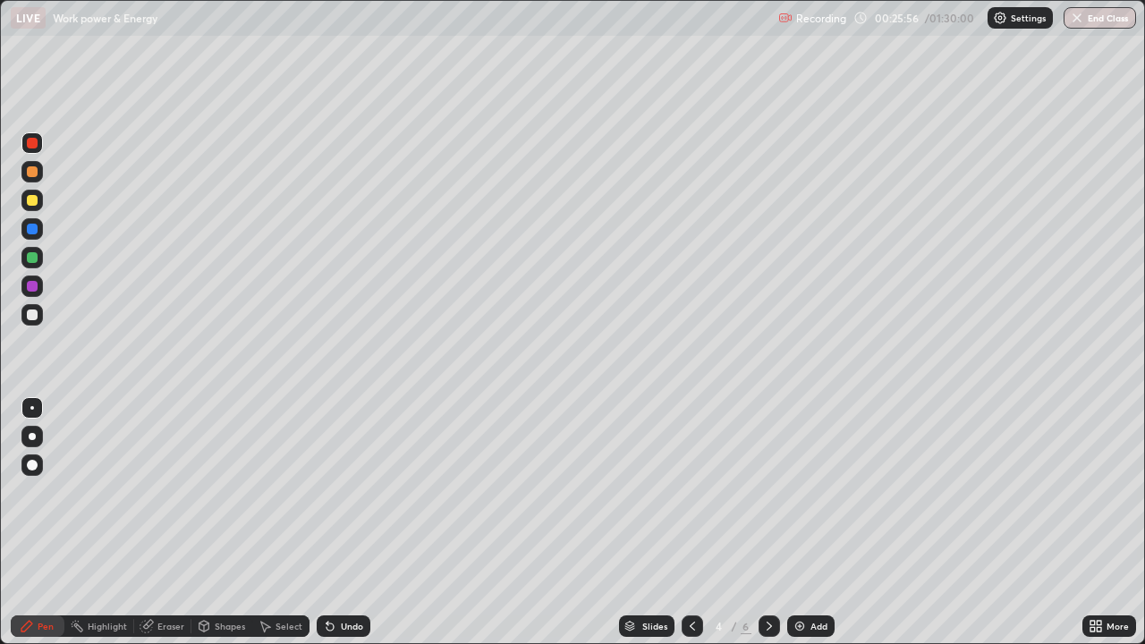
click at [766, 523] on icon at bounding box center [769, 626] width 14 height 14
click at [775, 523] on div at bounding box center [769, 626] width 21 height 21
click at [31, 142] on div at bounding box center [32, 143] width 11 height 11
click at [30, 225] on div at bounding box center [32, 229] width 11 height 11
click at [693, 523] on icon at bounding box center [692, 626] width 14 height 14
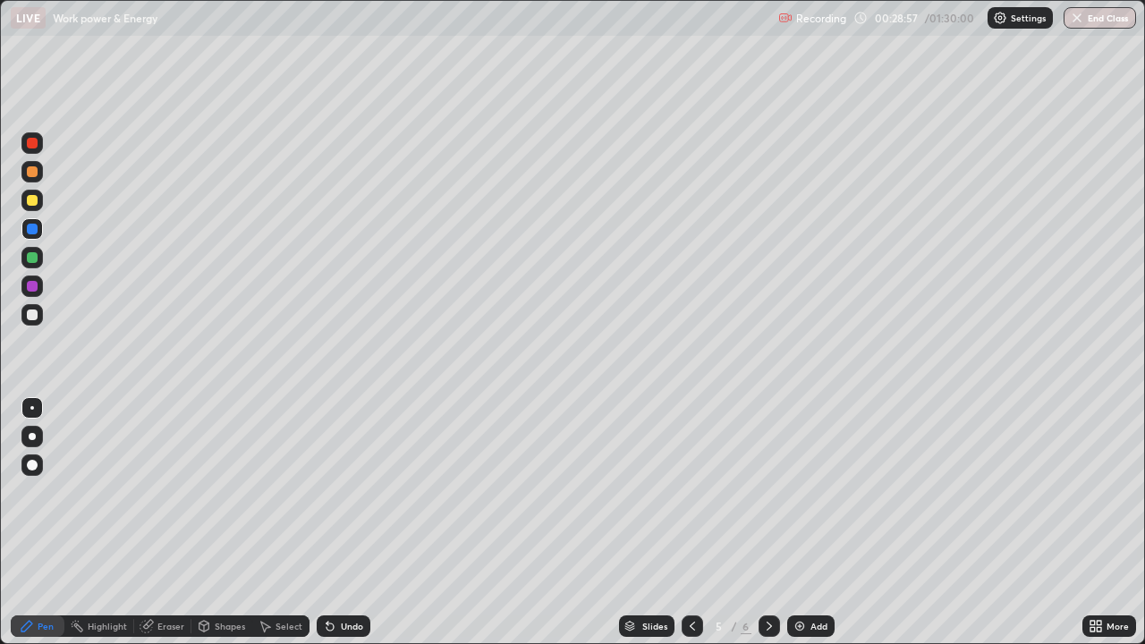
click at [768, 523] on icon at bounding box center [769, 626] width 14 height 14
click at [691, 523] on icon at bounding box center [692, 626] width 14 height 14
click at [769, 523] on icon at bounding box center [769, 626] width 5 height 9
click at [768, 523] on icon at bounding box center [769, 626] width 14 height 14
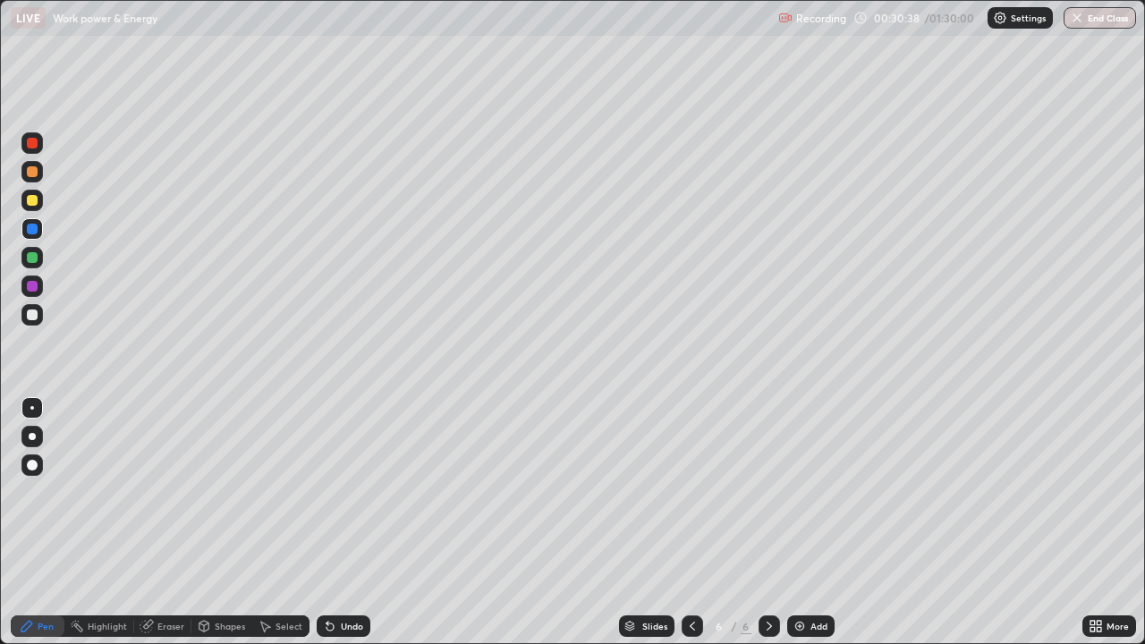
click at [768, 523] on icon at bounding box center [769, 626] width 14 height 14
click at [797, 523] on img at bounding box center [800, 626] width 14 height 14
click at [46, 523] on div "Pen" at bounding box center [46, 626] width 16 height 9
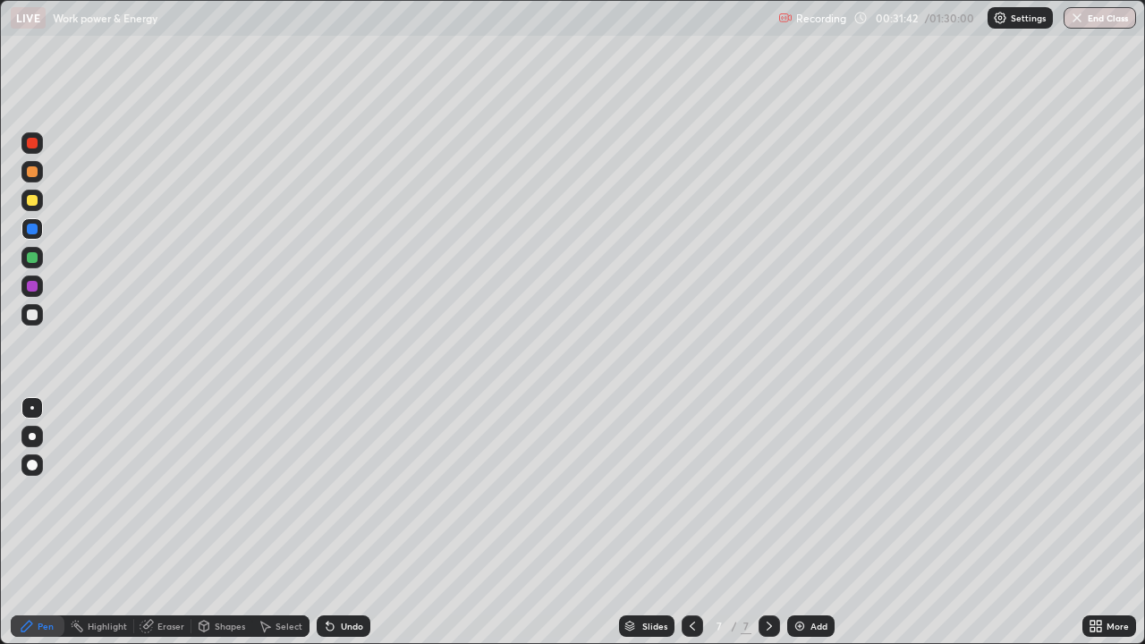
click at [34, 190] on div at bounding box center [31, 200] width 21 height 21
click at [36, 205] on div at bounding box center [32, 200] width 11 height 11
click at [31, 141] on div at bounding box center [32, 143] width 11 height 11
click at [336, 523] on div "Undo" at bounding box center [344, 626] width 54 height 21
click at [344, 523] on div "Undo" at bounding box center [344, 626] width 54 height 21
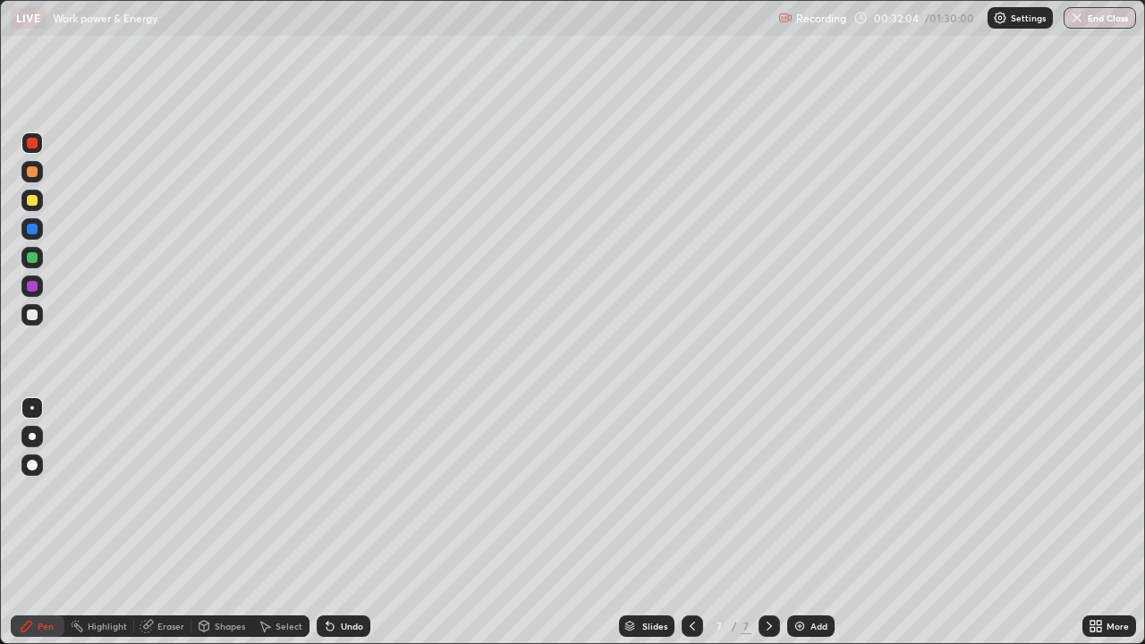
click at [32, 204] on div at bounding box center [32, 200] width 11 height 11
click at [691, 523] on icon at bounding box center [692, 626] width 14 height 14
click at [693, 523] on icon at bounding box center [692, 626] width 14 height 14
click at [692, 523] on icon at bounding box center [692, 626] width 14 height 14
click at [768, 523] on icon at bounding box center [769, 626] width 14 height 14
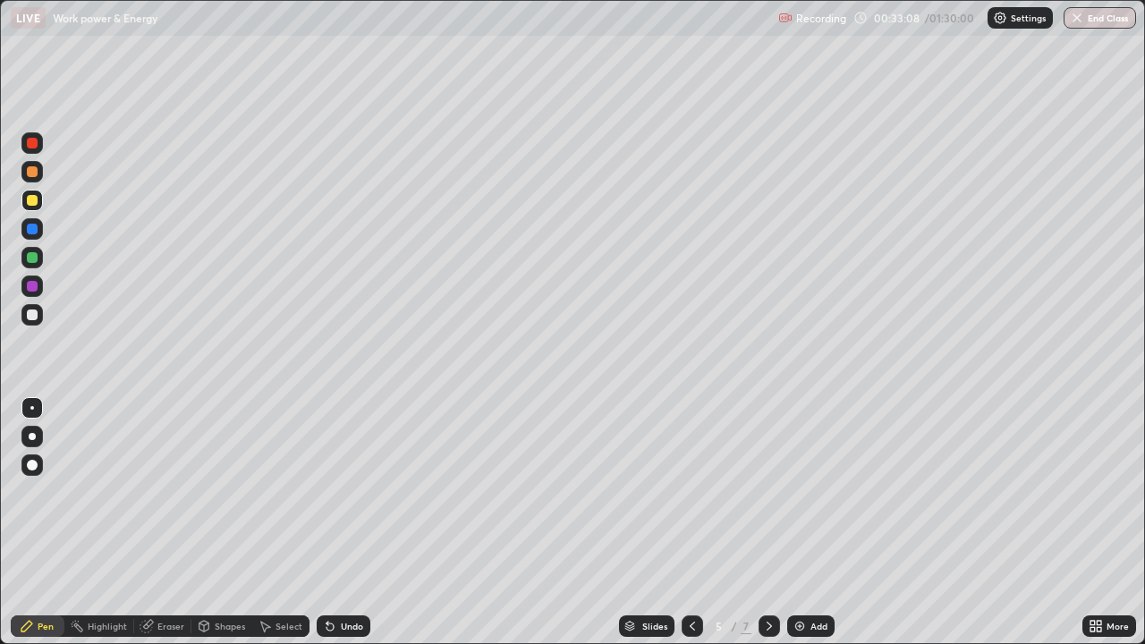
click at [768, 523] on icon at bounding box center [769, 626] width 14 height 14
click at [769, 523] on icon at bounding box center [769, 626] width 5 height 9
click at [762, 523] on icon at bounding box center [769, 626] width 14 height 14
click at [768, 523] on icon at bounding box center [769, 626] width 14 height 14
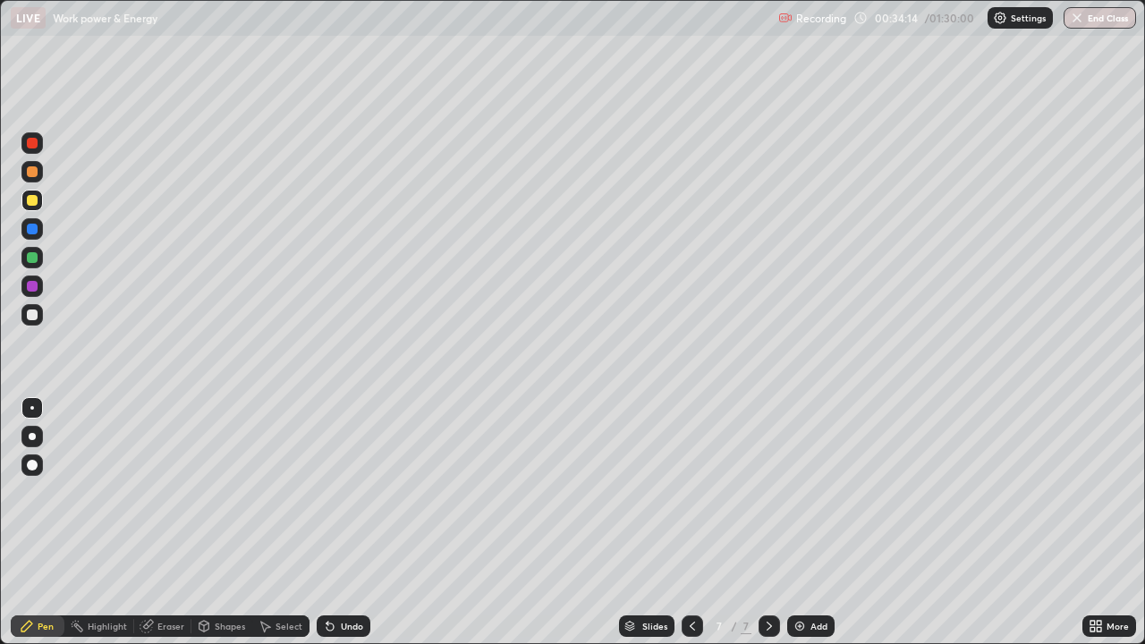
click at [793, 523] on img at bounding box center [800, 626] width 14 height 14
click at [30, 134] on div at bounding box center [31, 142] width 21 height 21
click at [29, 139] on div at bounding box center [32, 143] width 11 height 11
click at [31, 406] on div at bounding box center [32, 408] width 4 height 4
click at [319, 523] on div "Undo" at bounding box center [344, 626] width 54 height 21
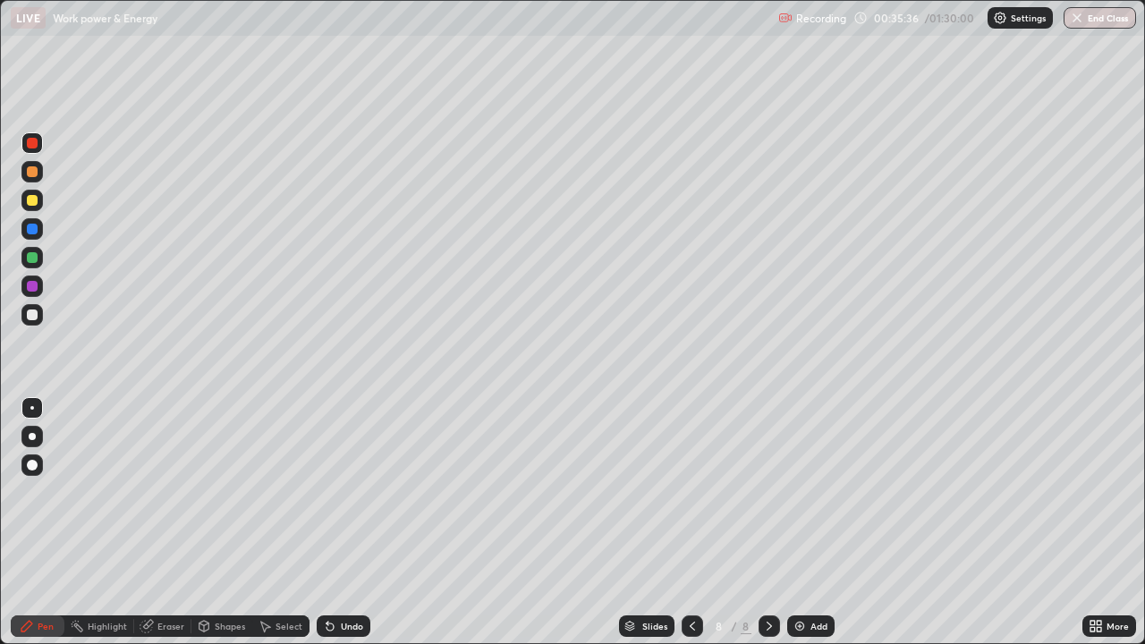
click at [327, 523] on icon at bounding box center [330, 627] width 7 height 7
click at [327, 523] on icon at bounding box center [328, 623] width 2 height 2
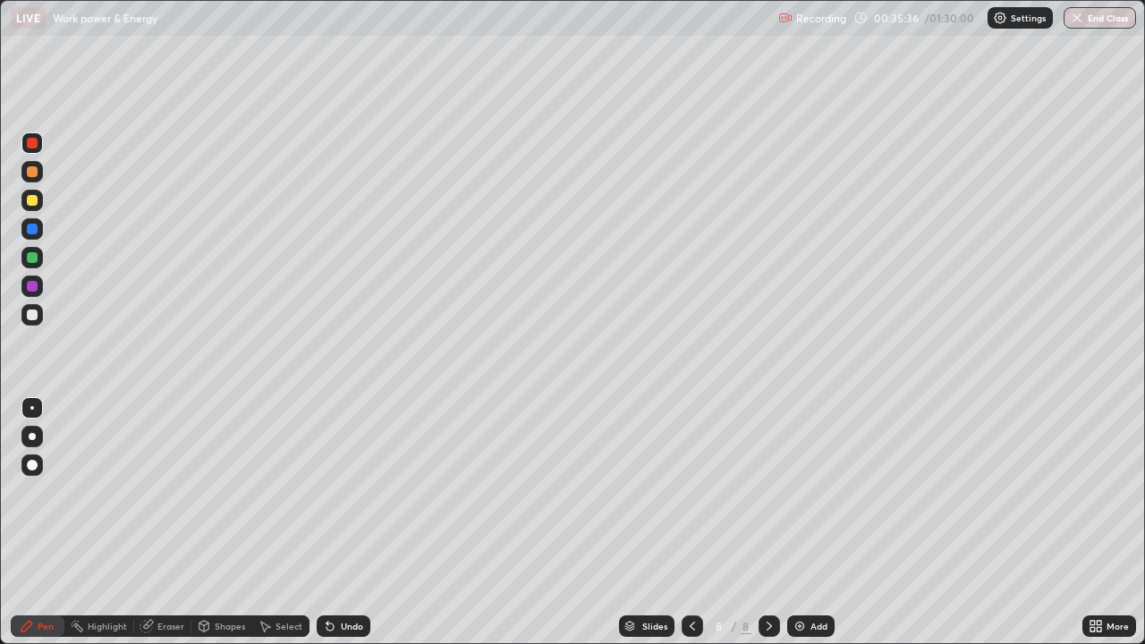
click at [327, 523] on icon at bounding box center [328, 623] width 2 height 2
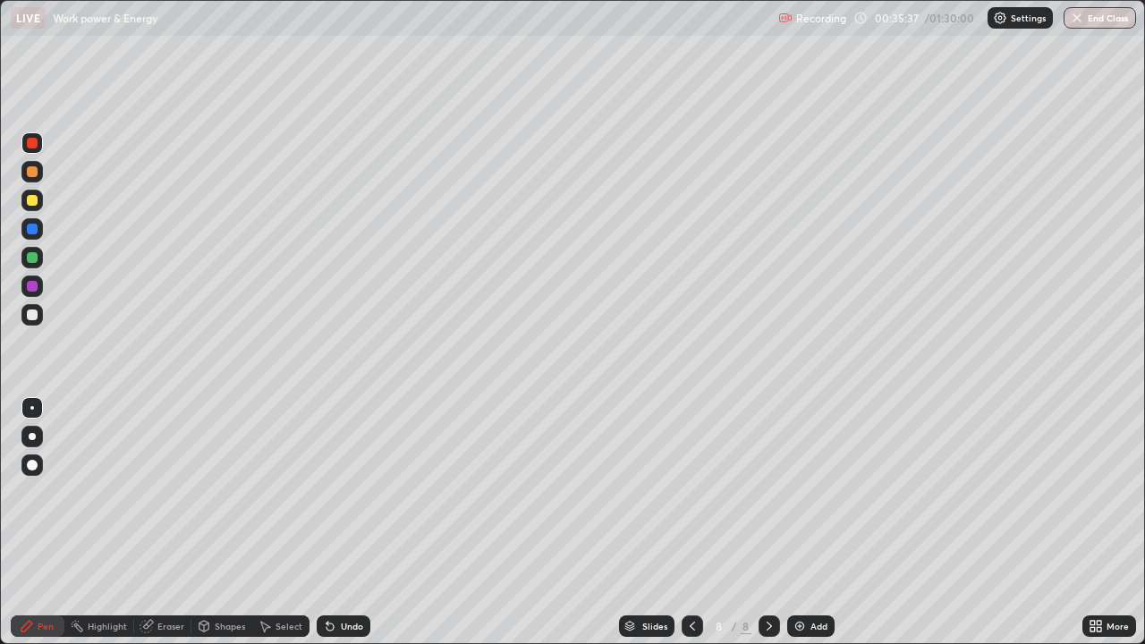
click at [327, 523] on icon at bounding box center [328, 623] width 2 height 2
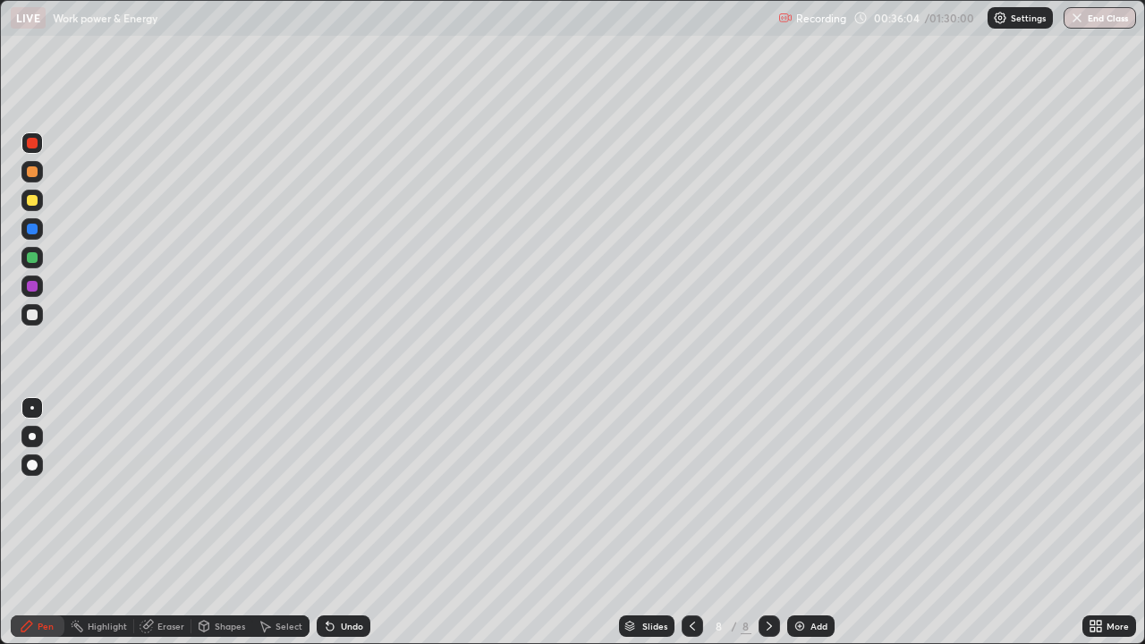
click at [33, 200] on div at bounding box center [32, 200] width 11 height 11
click at [713, 523] on div "8" at bounding box center [719, 626] width 18 height 11
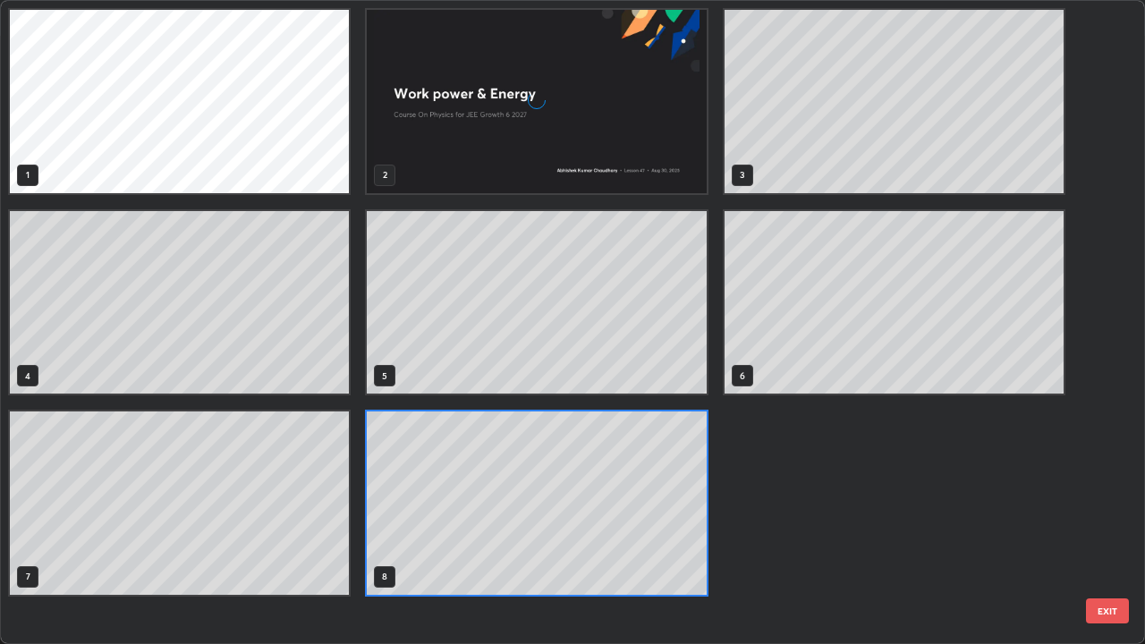
scroll to position [637, 1135]
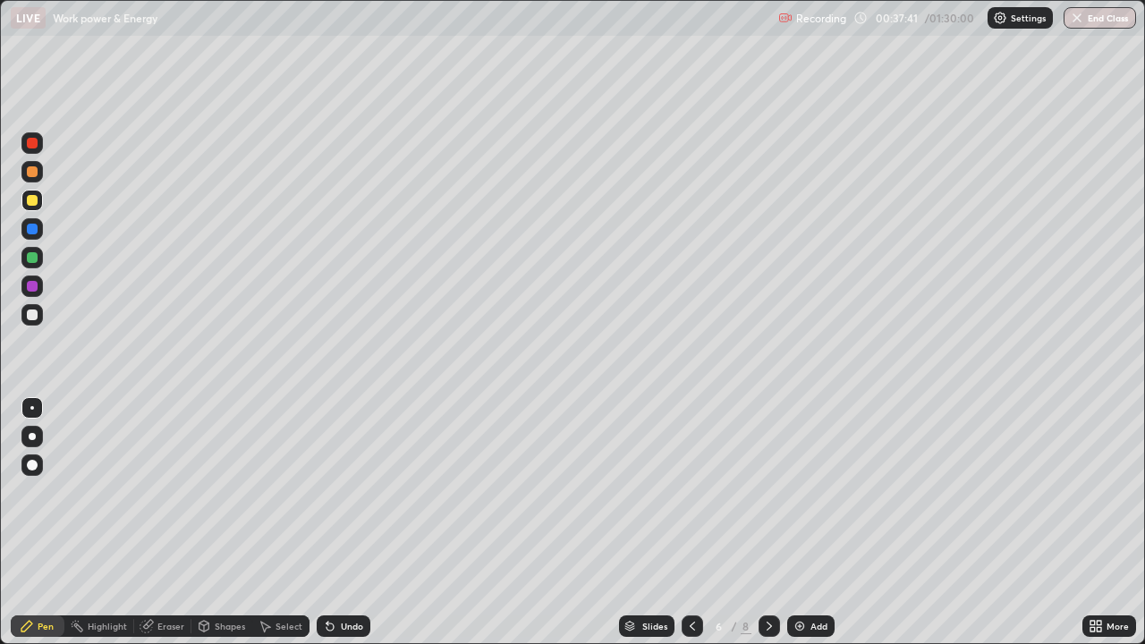
click at [759, 523] on div at bounding box center [769, 626] width 21 height 21
click at [768, 523] on icon at bounding box center [769, 626] width 14 height 14
click at [688, 523] on icon at bounding box center [692, 626] width 14 height 14
click at [768, 523] on icon at bounding box center [769, 626] width 14 height 14
click at [32, 230] on div at bounding box center [32, 229] width 11 height 11
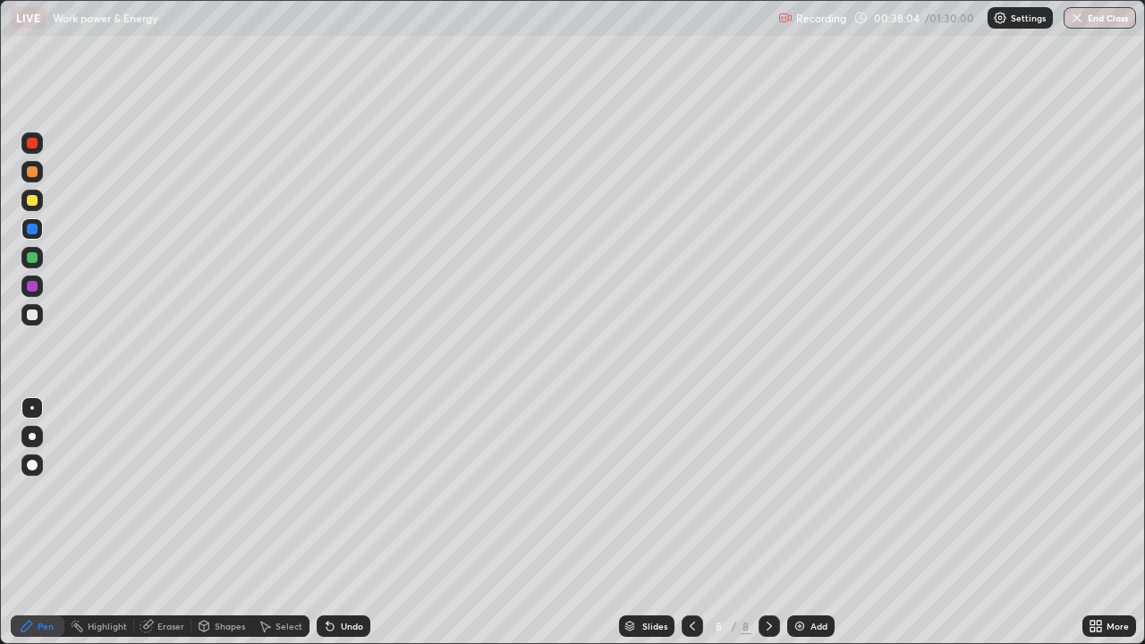
click at [336, 523] on div "Undo" at bounding box center [344, 626] width 54 height 21
click at [34, 254] on div at bounding box center [32, 257] width 11 height 11
click at [33, 225] on div at bounding box center [32, 229] width 11 height 11
click at [329, 523] on icon at bounding box center [330, 627] width 7 height 7
click at [330, 523] on icon at bounding box center [330, 626] width 14 height 14
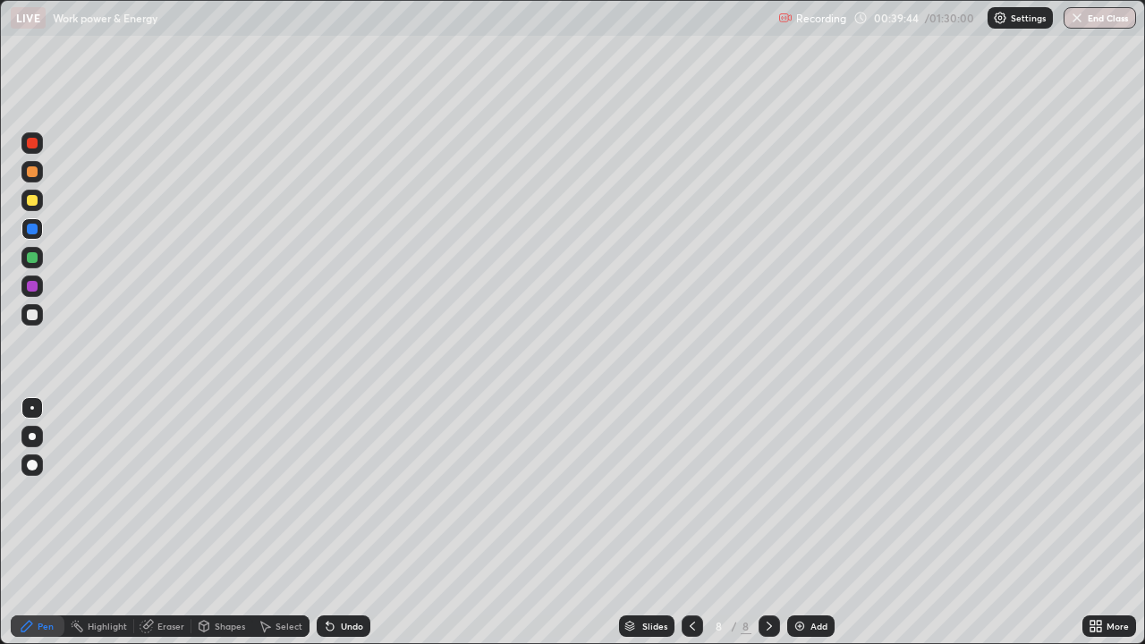
click at [31, 254] on div at bounding box center [32, 257] width 11 height 11
click at [32, 230] on div at bounding box center [32, 229] width 11 height 11
click at [769, 523] on icon at bounding box center [769, 626] width 14 height 14
click at [801, 523] on div "Slides 8 / 8 Add" at bounding box center [726, 626] width 712 height 36
click at [797, 523] on img at bounding box center [800, 626] width 14 height 14
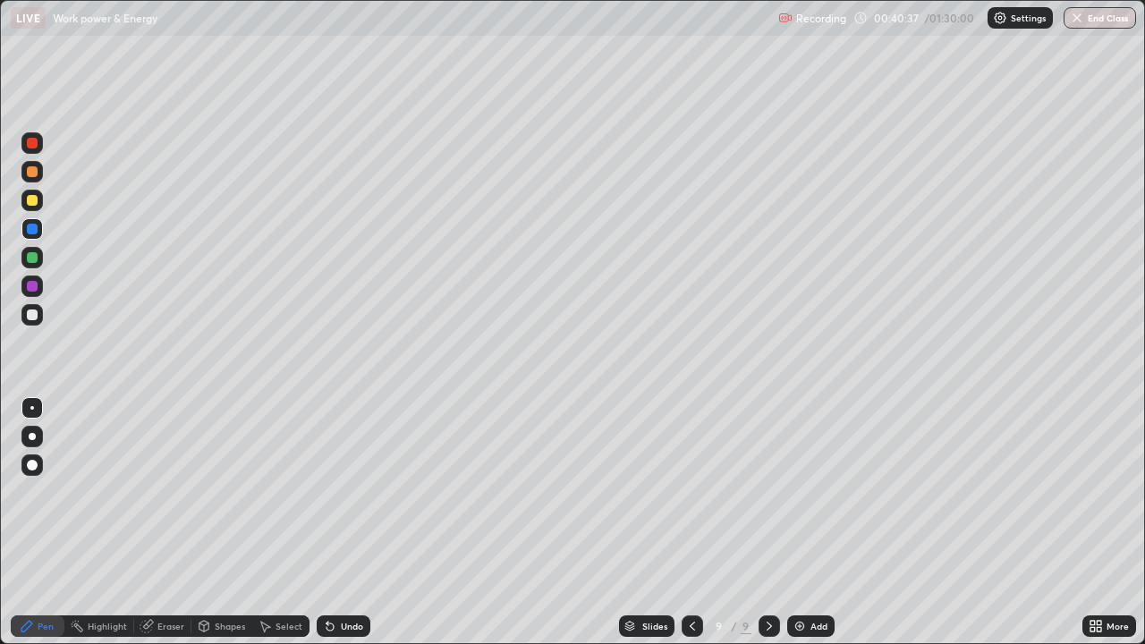
click at [691, 523] on icon at bounding box center [692, 626] width 14 height 14
click at [774, 523] on icon at bounding box center [769, 626] width 14 height 14
click at [686, 523] on icon at bounding box center [692, 626] width 14 height 14
click at [768, 523] on icon at bounding box center [769, 626] width 14 height 14
click at [696, 523] on div at bounding box center [692, 626] width 21 height 21
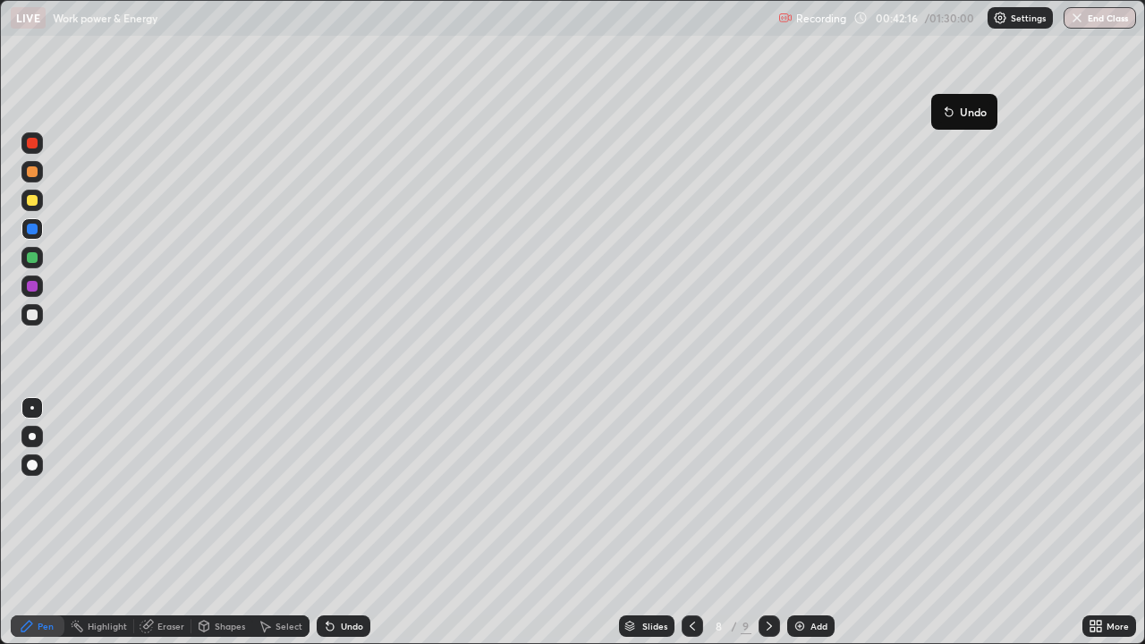
click at [785, 523] on div "Slides 8 / 9 Add" at bounding box center [726, 626] width 712 height 36
click at [808, 523] on div "Add" at bounding box center [810, 626] width 47 height 21
click at [30, 142] on div at bounding box center [32, 143] width 11 height 11
click at [157, 523] on div "Eraser" at bounding box center [170, 626] width 27 height 9
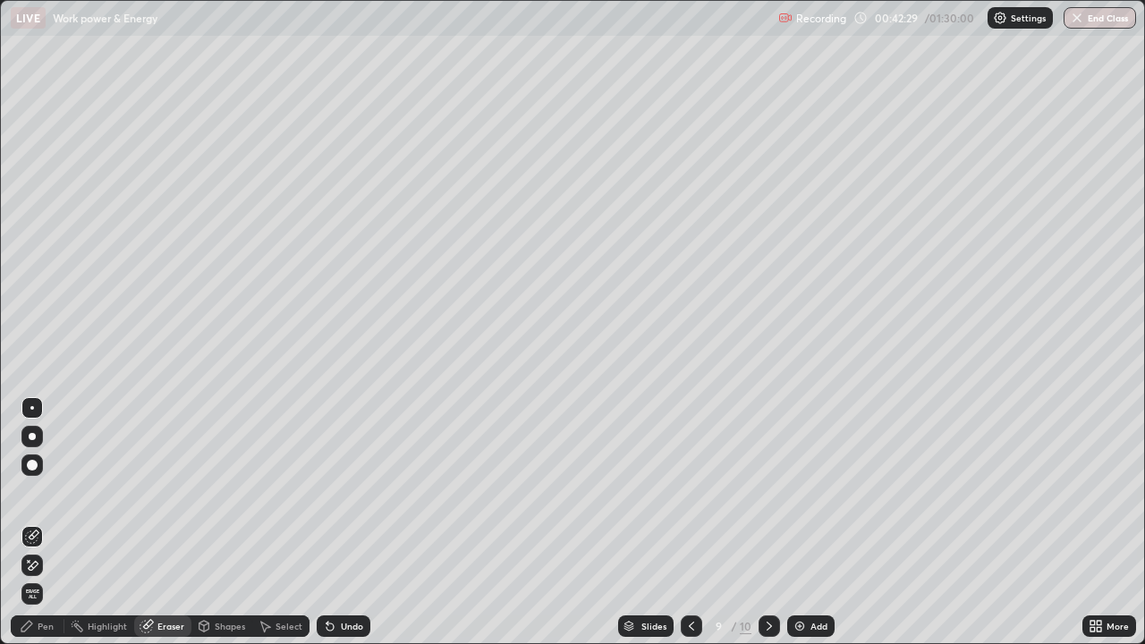
click at [223, 523] on div "Shapes" at bounding box center [230, 626] width 30 height 9
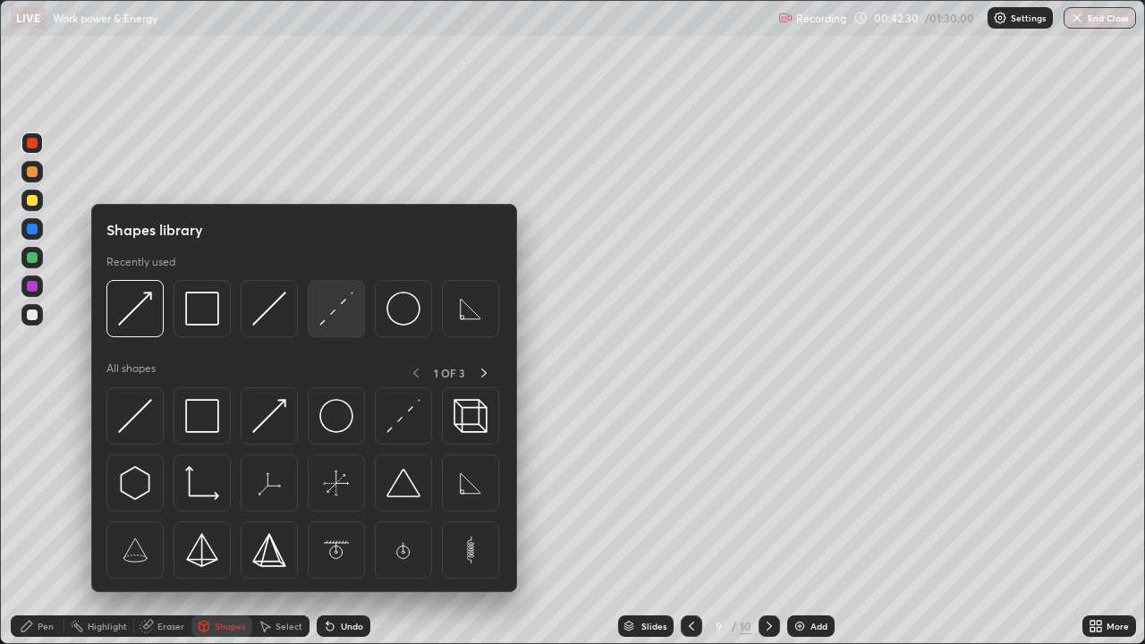
click at [332, 304] on img at bounding box center [336, 309] width 34 height 34
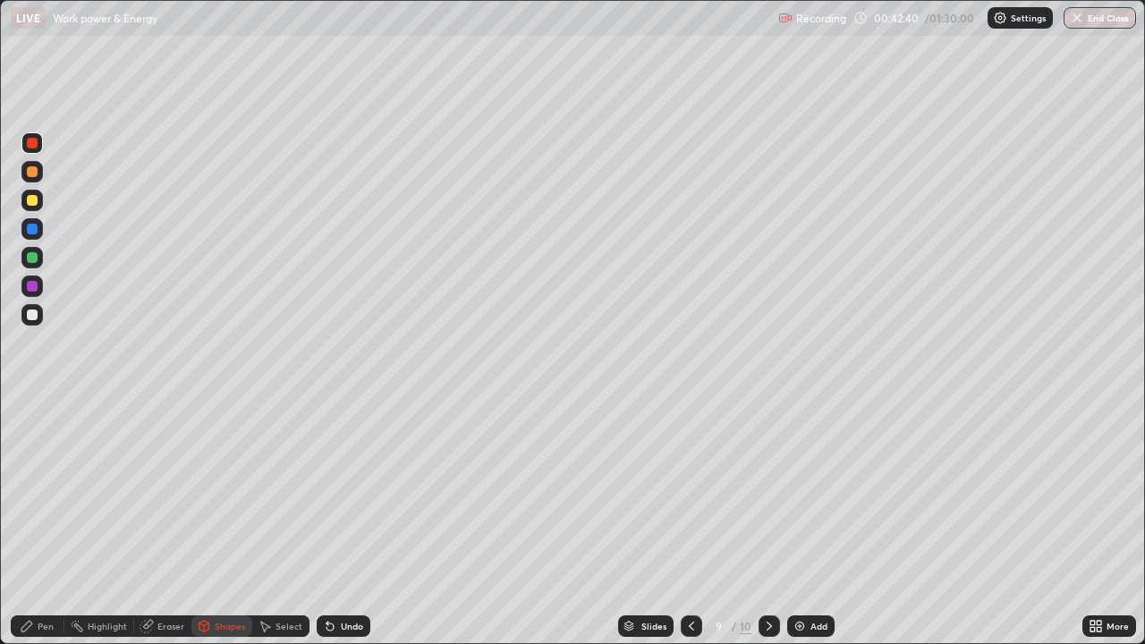
click at [38, 523] on div "Pen" at bounding box center [38, 626] width 54 height 21
click at [30, 196] on div at bounding box center [32, 200] width 11 height 11
click at [34, 139] on div at bounding box center [32, 143] width 11 height 11
click at [29, 143] on div at bounding box center [32, 143] width 11 height 11
click at [32, 229] on div at bounding box center [32, 229] width 11 height 11
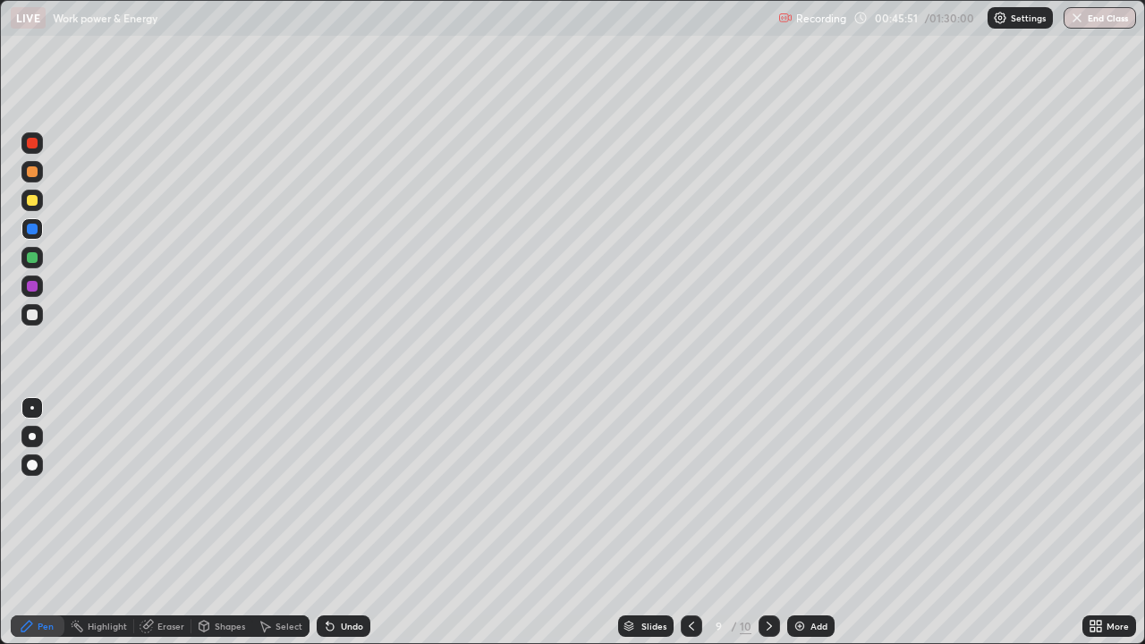
click at [334, 523] on div "Undo" at bounding box center [344, 626] width 54 height 21
click at [338, 523] on div "Undo" at bounding box center [344, 626] width 54 height 21
click at [34, 168] on div at bounding box center [32, 171] width 11 height 11
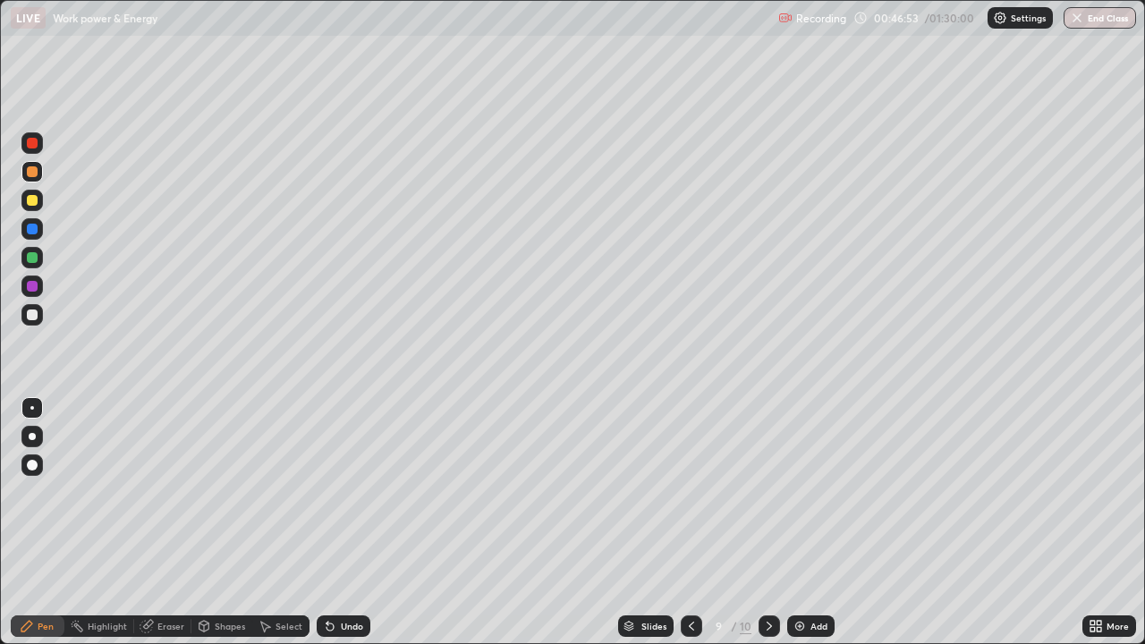
click at [327, 523] on icon at bounding box center [328, 623] width 2 height 2
click at [327, 523] on icon at bounding box center [330, 627] width 7 height 7
click at [330, 523] on icon at bounding box center [330, 627] width 7 height 7
click at [327, 523] on icon at bounding box center [330, 627] width 7 height 7
click at [329, 523] on icon at bounding box center [330, 627] width 7 height 7
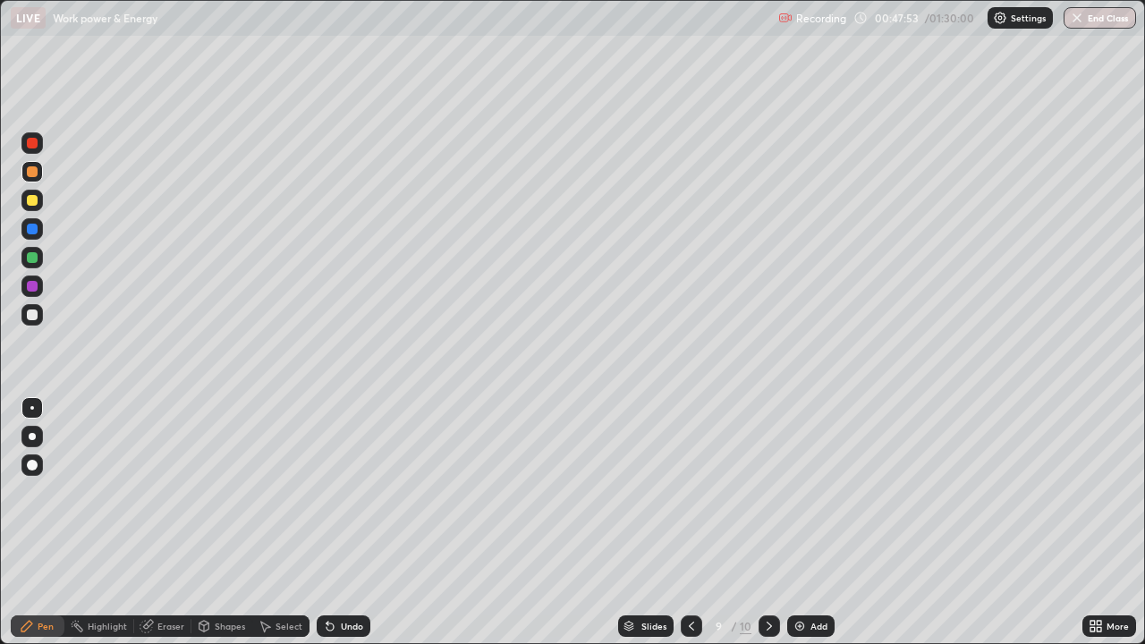
click at [329, 523] on icon at bounding box center [330, 627] width 7 height 7
click at [327, 523] on icon at bounding box center [330, 627] width 7 height 7
click at [48, 523] on div "Pen" at bounding box center [46, 626] width 16 height 9
click at [23, 285] on div at bounding box center [31, 286] width 21 height 21
click at [769, 523] on icon at bounding box center [769, 626] width 5 height 9
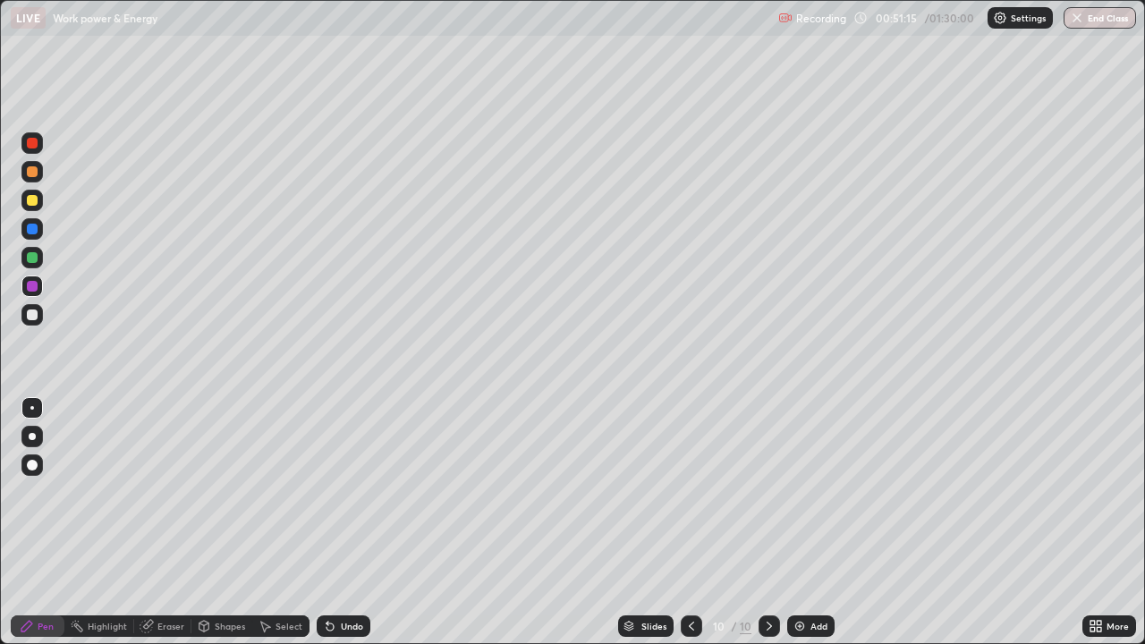
click at [32, 408] on div at bounding box center [32, 408] width 4 height 4
click at [159, 523] on div "Eraser" at bounding box center [170, 626] width 27 height 9
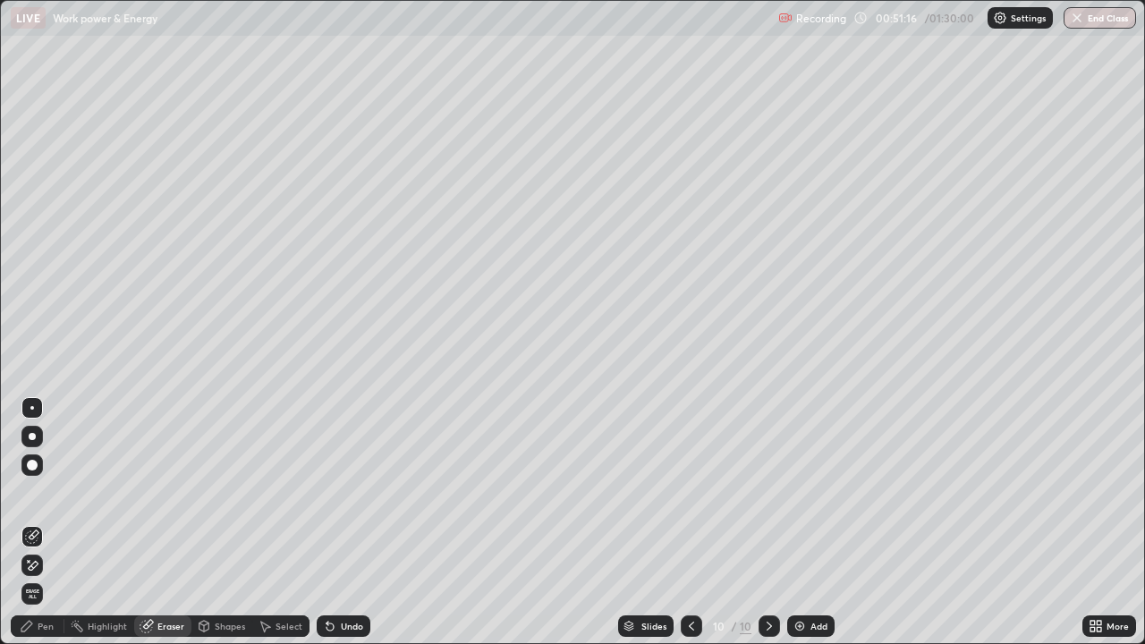
click at [218, 523] on div "Shapes" at bounding box center [230, 626] width 30 height 9
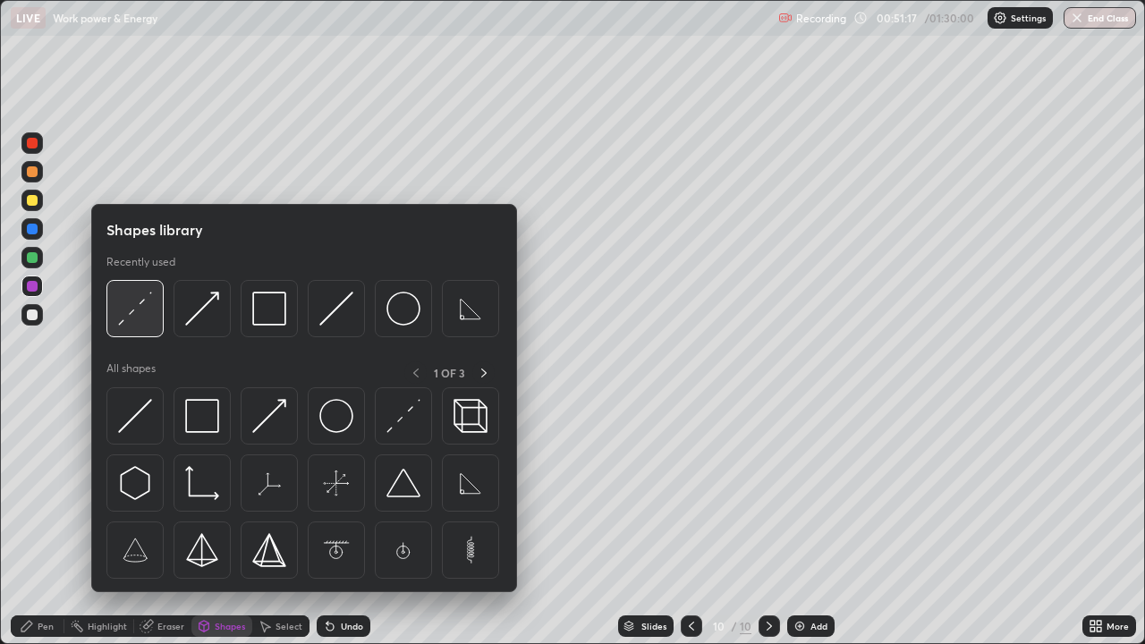
click at [129, 311] on img at bounding box center [135, 309] width 34 height 34
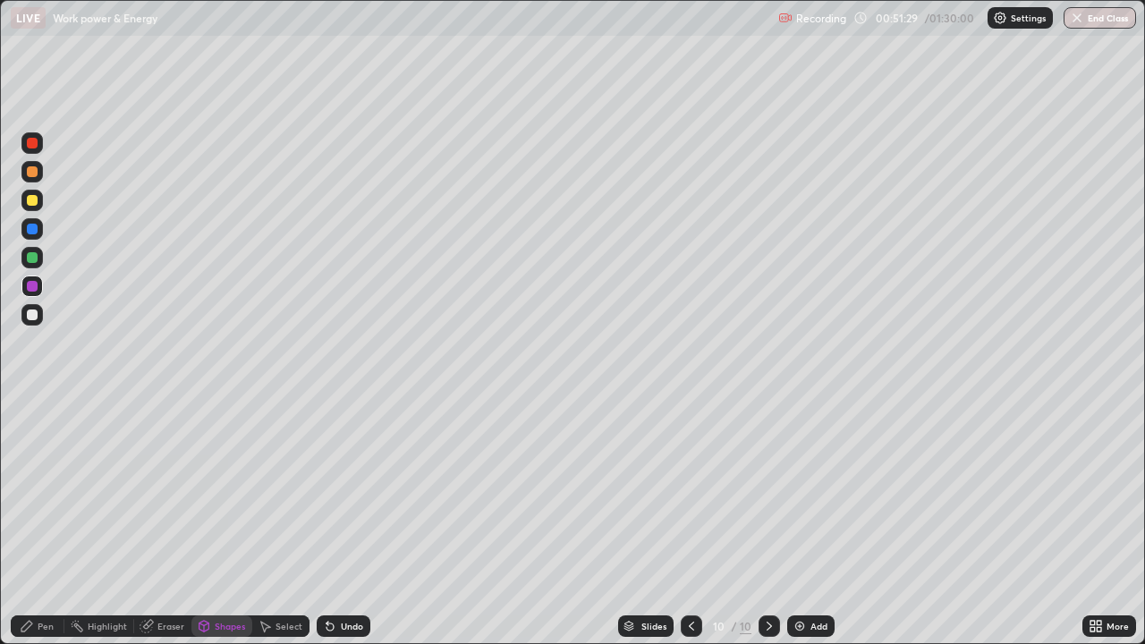
click at [38, 523] on div "Pen" at bounding box center [46, 626] width 16 height 9
click at [32, 406] on div at bounding box center [32, 408] width 4 height 4
click at [30, 436] on div at bounding box center [32, 436] width 7 height 7
click at [40, 523] on div "Pen" at bounding box center [46, 626] width 16 height 9
click at [36, 199] on div at bounding box center [32, 200] width 11 height 11
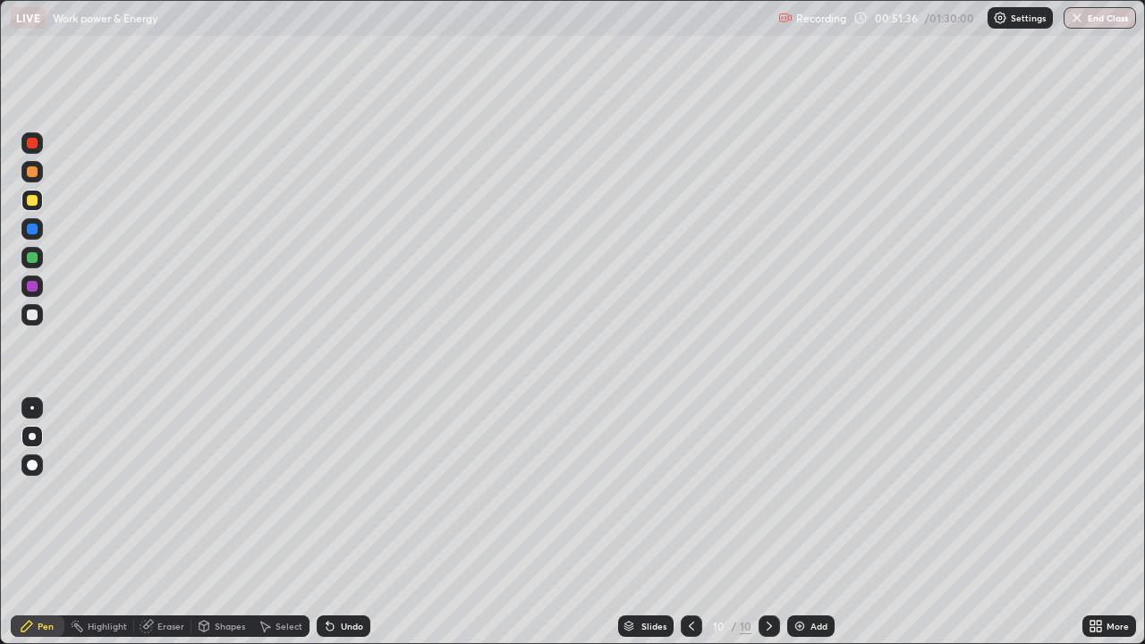
click at [690, 523] on icon at bounding box center [691, 626] width 14 height 14
click at [769, 523] on icon at bounding box center [769, 626] width 5 height 9
click at [686, 523] on div at bounding box center [691, 626] width 21 height 21
click at [768, 523] on icon at bounding box center [769, 626] width 14 height 14
click at [693, 523] on icon at bounding box center [691, 626] width 14 height 14
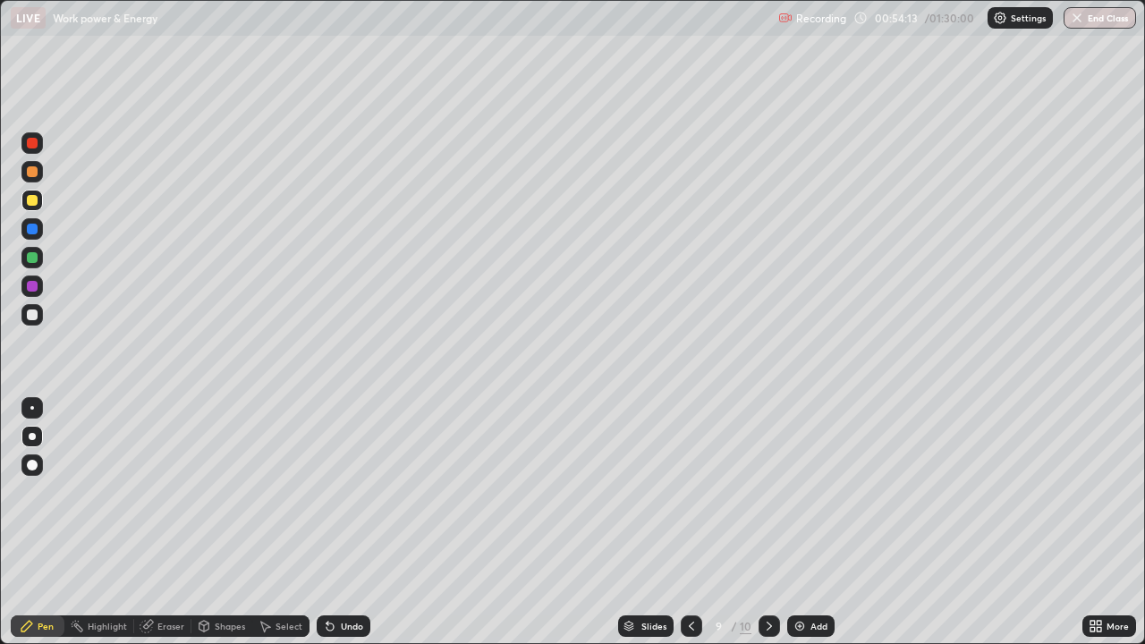
click at [773, 523] on div at bounding box center [769, 626] width 21 height 21
click at [768, 523] on icon at bounding box center [769, 626] width 14 height 14
click at [803, 523] on img at bounding box center [800, 626] width 14 height 14
click at [31, 133] on div at bounding box center [31, 142] width 21 height 21
click at [47, 523] on div "Pen" at bounding box center [38, 626] width 54 height 21
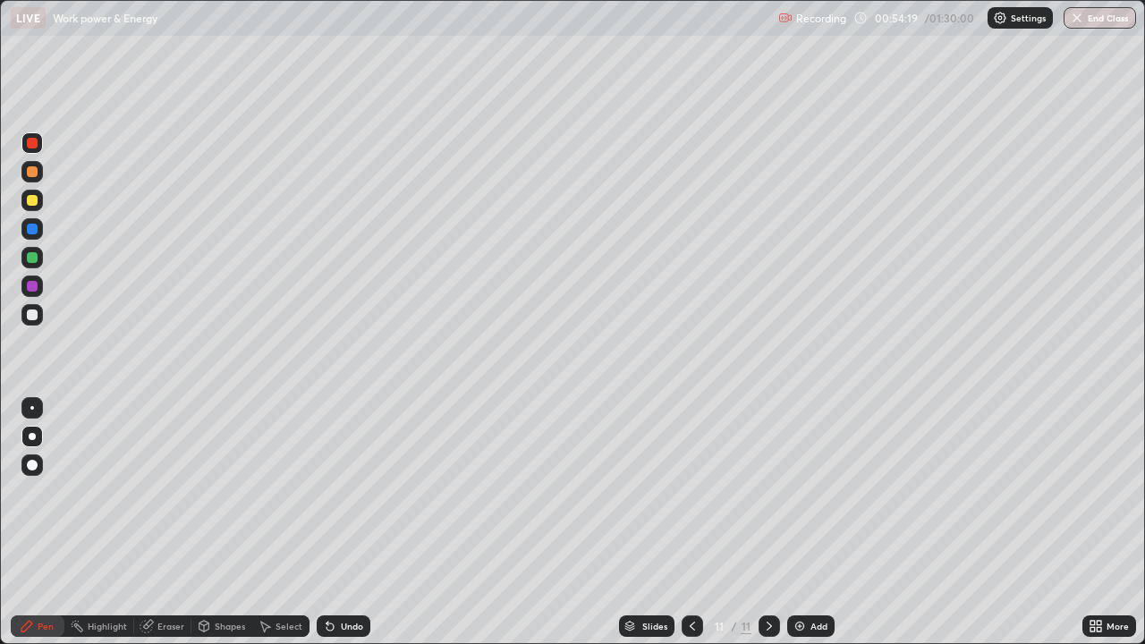
click at [32, 201] on div at bounding box center [32, 200] width 11 height 11
click at [31, 176] on div at bounding box center [32, 171] width 11 height 11
click at [33, 136] on div at bounding box center [31, 142] width 21 height 21
click at [331, 523] on icon at bounding box center [330, 626] width 14 height 14
click at [327, 523] on icon at bounding box center [330, 627] width 7 height 7
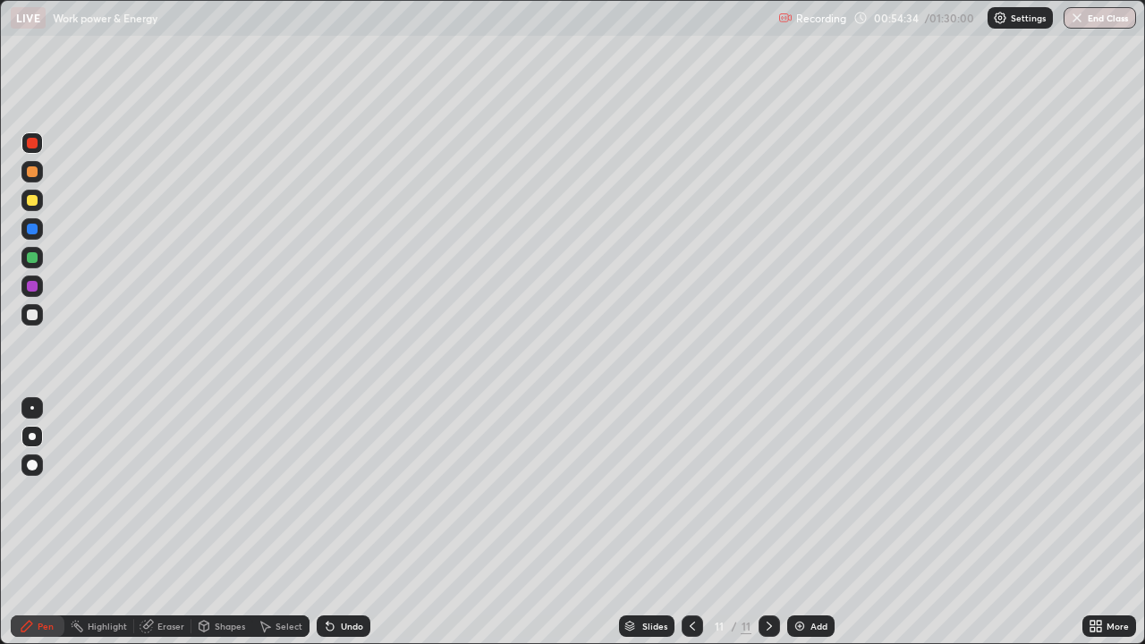
click at [335, 523] on icon at bounding box center [330, 626] width 14 height 14
click at [333, 523] on icon at bounding box center [330, 626] width 14 height 14
click at [330, 523] on div "Undo" at bounding box center [344, 626] width 54 height 21
click at [334, 523] on icon at bounding box center [330, 626] width 14 height 14
click at [338, 523] on div "Undo" at bounding box center [344, 626] width 54 height 21
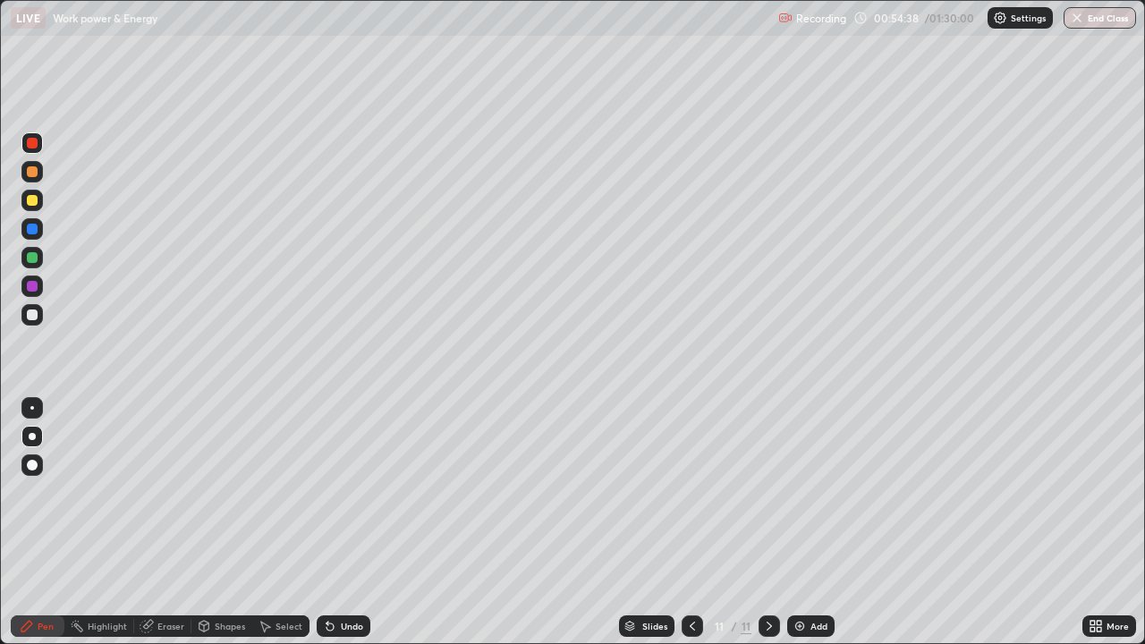
click at [327, 523] on icon at bounding box center [330, 627] width 7 height 7
click at [47, 523] on div "Pen" at bounding box center [38, 626] width 54 height 21
click at [32, 408] on div at bounding box center [32, 408] width 4 height 4
click at [327, 523] on icon at bounding box center [330, 627] width 7 height 7
click at [328, 523] on icon at bounding box center [330, 627] width 7 height 7
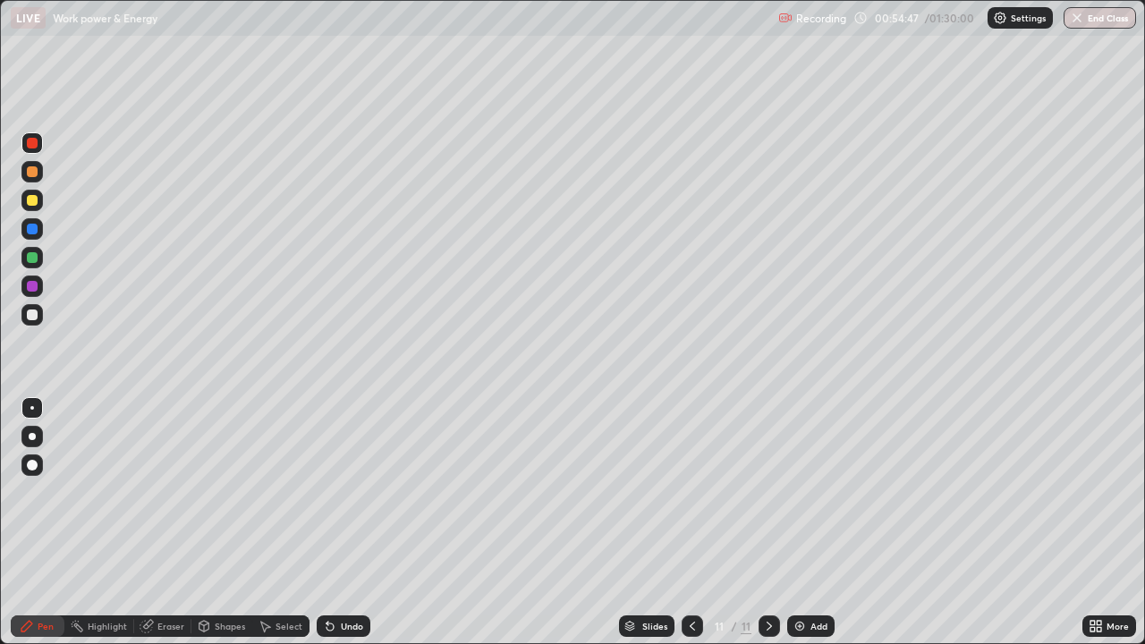
click at [334, 523] on icon at bounding box center [330, 626] width 14 height 14
click at [323, 523] on icon at bounding box center [330, 626] width 14 height 14
click at [327, 523] on icon at bounding box center [330, 627] width 7 height 7
click at [691, 523] on icon at bounding box center [692, 626] width 14 height 14
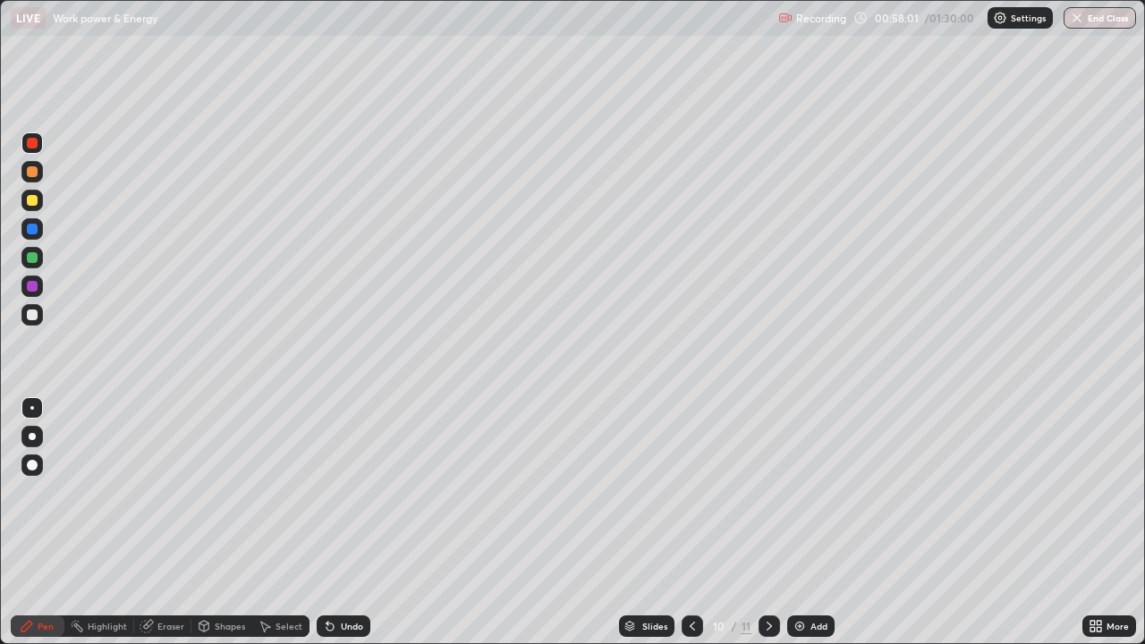
click at [691, 523] on icon at bounding box center [692, 626] width 14 height 14
click at [36, 279] on div at bounding box center [31, 286] width 21 height 21
click at [31, 305] on div at bounding box center [31, 314] width 21 height 21
click at [768, 523] on icon at bounding box center [769, 626] width 14 height 14
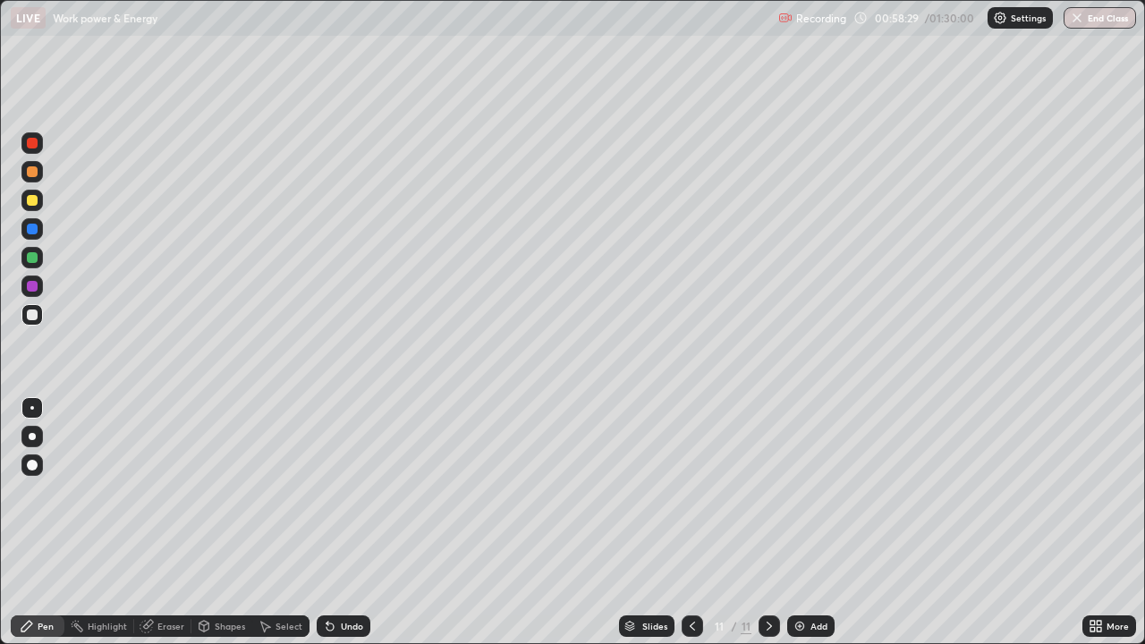
click at [30, 203] on div at bounding box center [32, 200] width 11 height 11
click at [344, 523] on div "Undo" at bounding box center [352, 626] width 22 height 9
click at [336, 523] on div "Undo" at bounding box center [344, 626] width 54 height 21
click at [327, 523] on icon at bounding box center [330, 627] width 7 height 7
click at [334, 523] on icon at bounding box center [330, 626] width 14 height 14
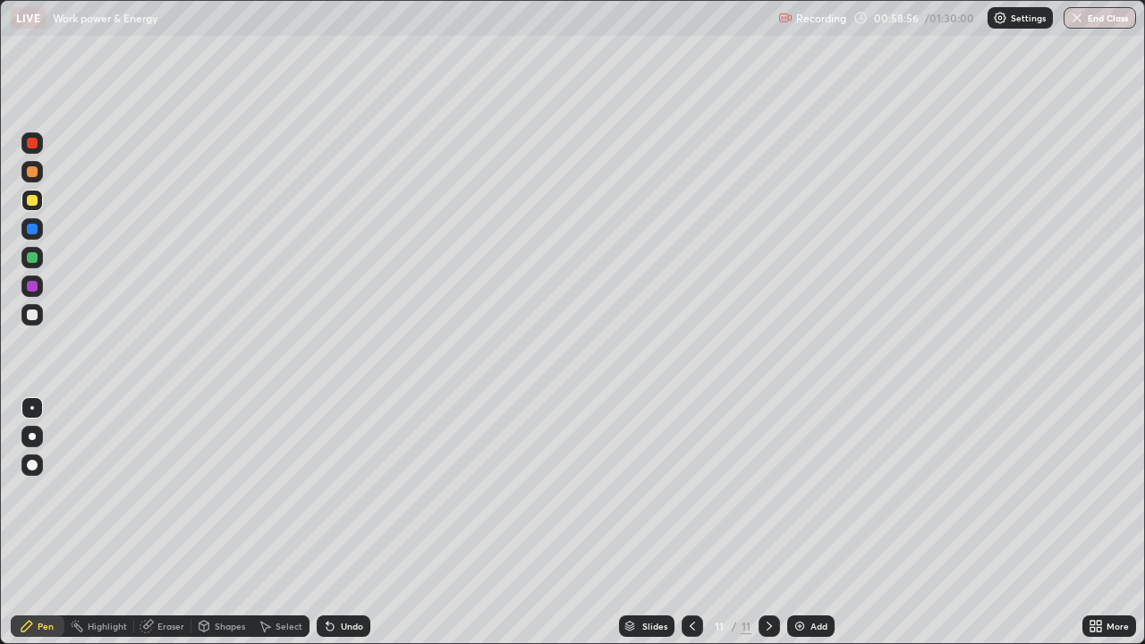
click at [33, 254] on div at bounding box center [32, 257] width 11 height 11
click at [37, 256] on div at bounding box center [32, 257] width 11 height 11
click at [26, 218] on div at bounding box center [31, 228] width 21 height 21
click at [759, 523] on div at bounding box center [769, 626] width 21 height 21
click at [766, 523] on icon at bounding box center [769, 626] width 14 height 14
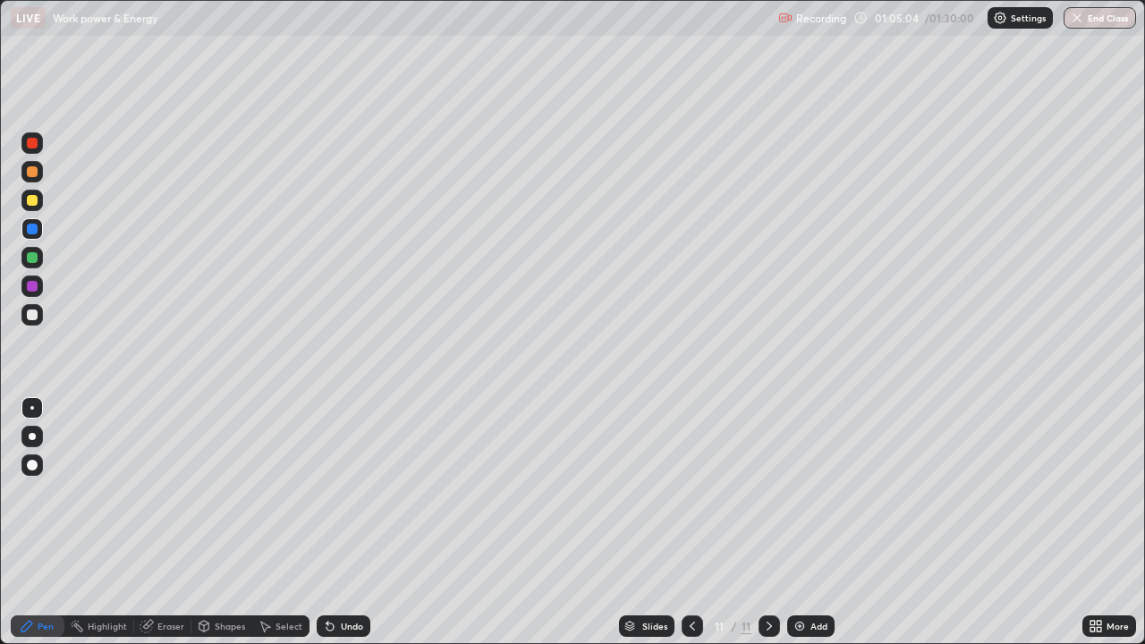
click at [795, 523] on img at bounding box center [800, 626] width 14 height 14
click at [35, 141] on div at bounding box center [32, 143] width 11 height 11
click at [33, 173] on div at bounding box center [32, 171] width 11 height 11
click at [34, 145] on div at bounding box center [32, 143] width 11 height 11
click at [31, 173] on div at bounding box center [32, 171] width 11 height 11
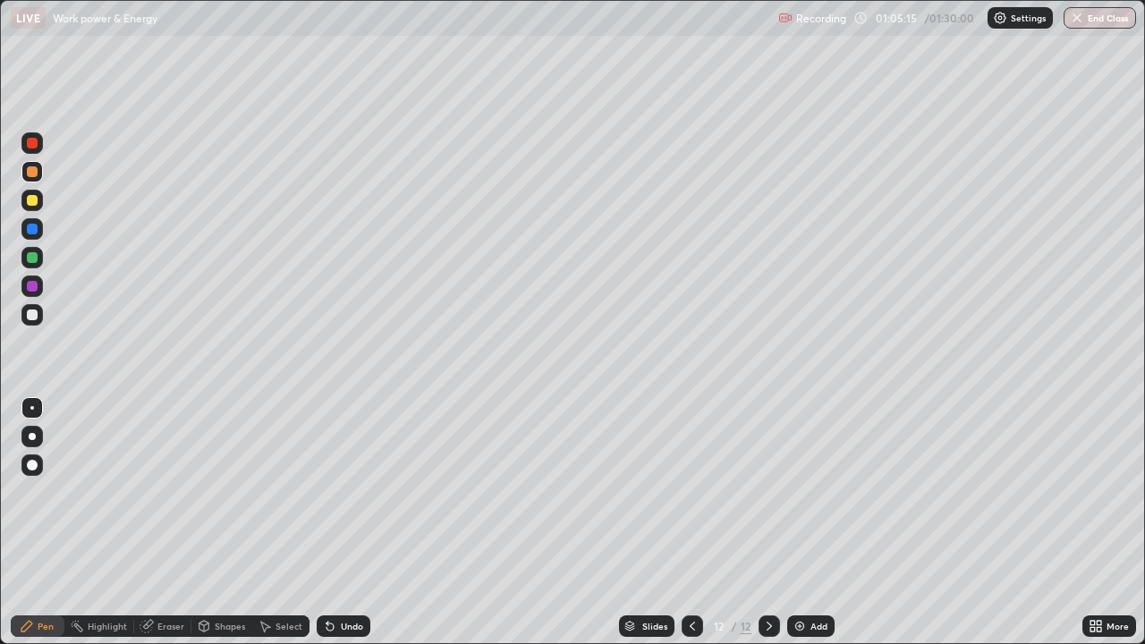
click at [335, 523] on div "Undo" at bounding box center [344, 626] width 54 height 21
click at [693, 523] on icon at bounding box center [692, 626] width 14 height 14
click at [768, 523] on icon at bounding box center [769, 626] width 14 height 14
click at [34, 200] on div at bounding box center [32, 200] width 11 height 11
click at [33, 143] on div at bounding box center [32, 143] width 11 height 11
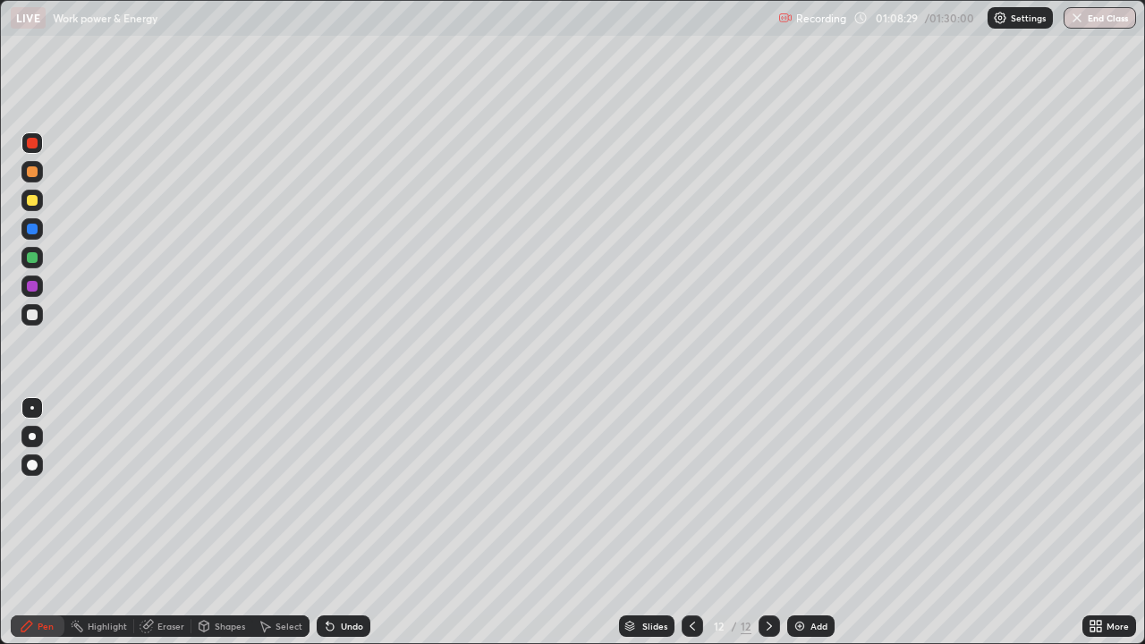
click at [41, 198] on div at bounding box center [31, 200] width 21 height 21
click at [36, 197] on div at bounding box center [32, 200] width 11 height 11
click at [235, 523] on div "Shapes" at bounding box center [230, 626] width 30 height 9
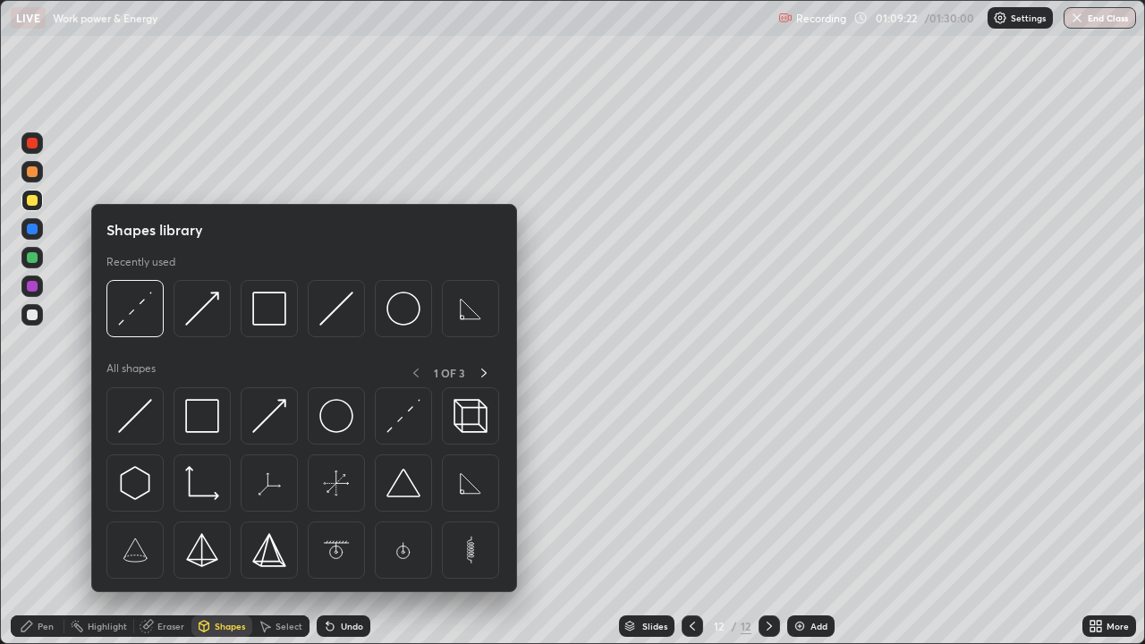
click at [43, 477] on div at bounding box center [32, 369] width 29 height 480
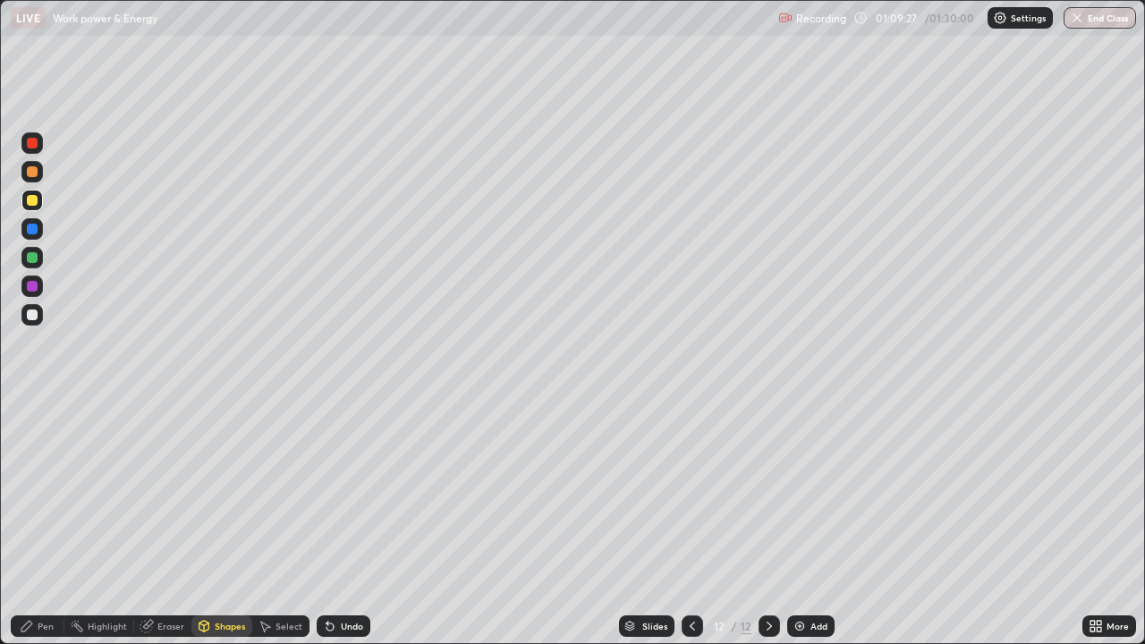
click at [159, 523] on div "Eraser" at bounding box center [170, 626] width 27 height 9
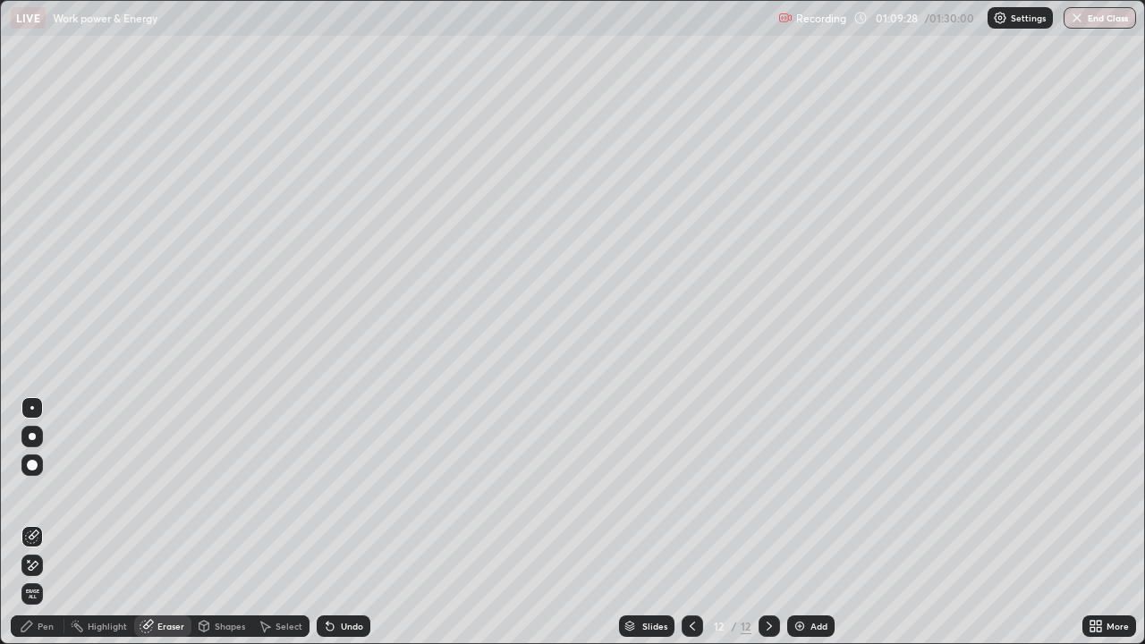
click at [30, 457] on div at bounding box center [31, 465] width 21 height 21
click at [48, 523] on div "Pen" at bounding box center [46, 626] width 16 height 9
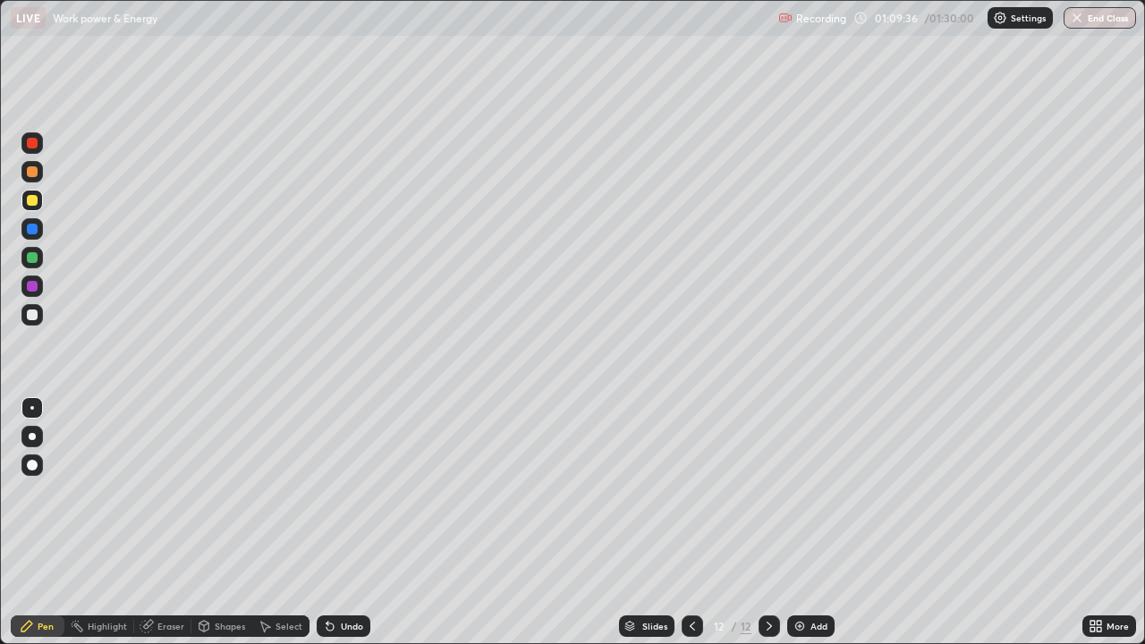
click at [32, 170] on div at bounding box center [32, 171] width 11 height 11
click at [806, 523] on div "Add" at bounding box center [810, 626] width 47 height 21
click at [691, 523] on icon at bounding box center [692, 626] width 14 height 14
click at [695, 523] on div at bounding box center [692, 626] width 21 height 21
click at [770, 523] on icon at bounding box center [769, 626] width 14 height 14
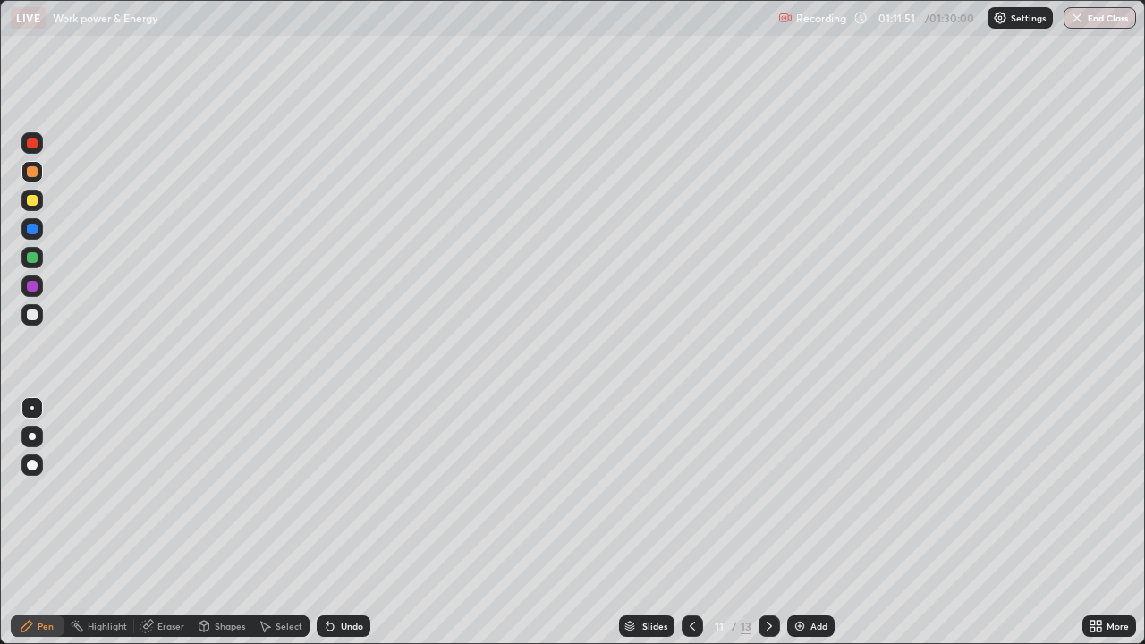
click at [774, 523] on icon at bounding box center [769, 626] width 14 height 14
click at [281, 523] on div "Select" at bounding box center [280, 626] width 57 height 21
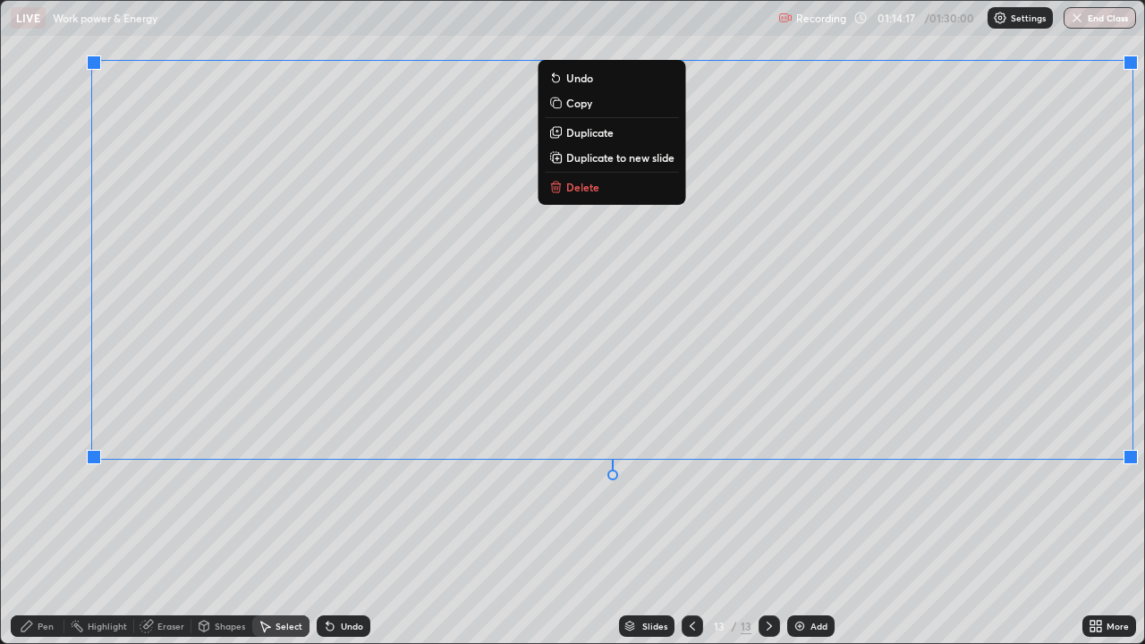
click at [646, 190] on button "Delete" at bounding box center [611, 186] width 133 height 21
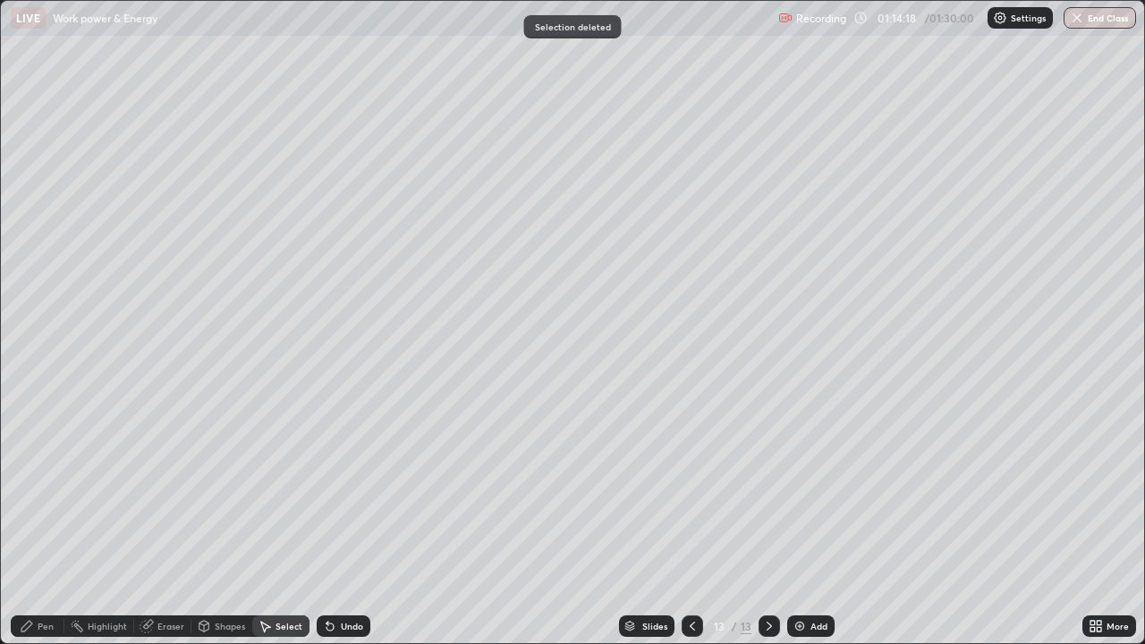
click at [691, 523] on icon at bounding box center [692, 626] width 14 height 14
click at [218, 523] on div "Shapes" at bounding box center [230, 626] width 30 height 9
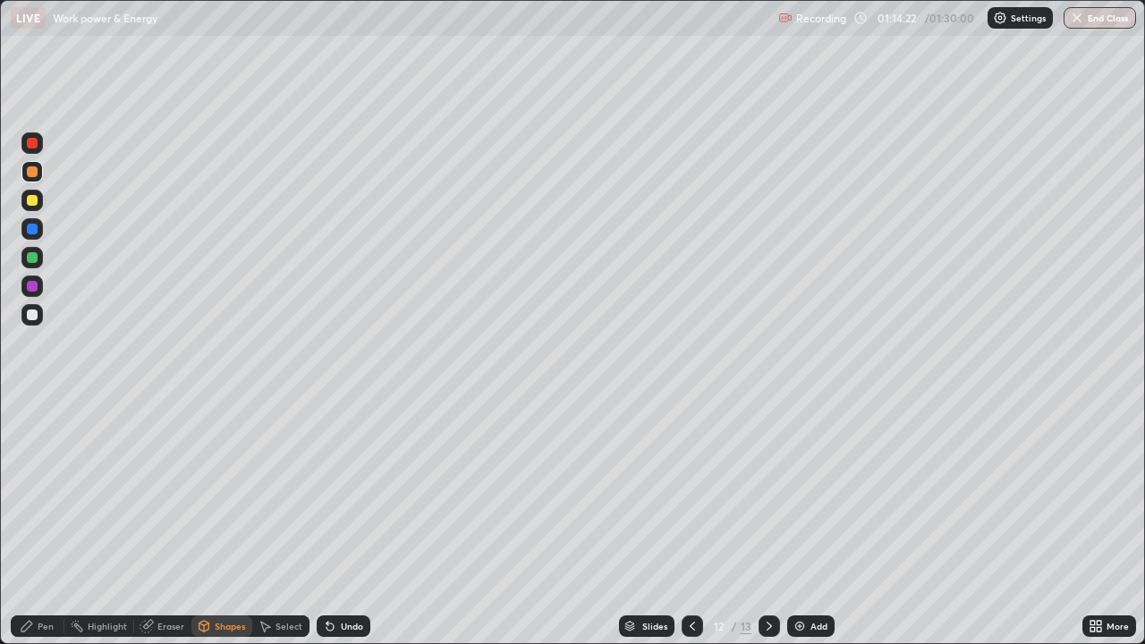
click at [279, 523] on div "Select" at bounding box center [280, 626] width 57 height 21
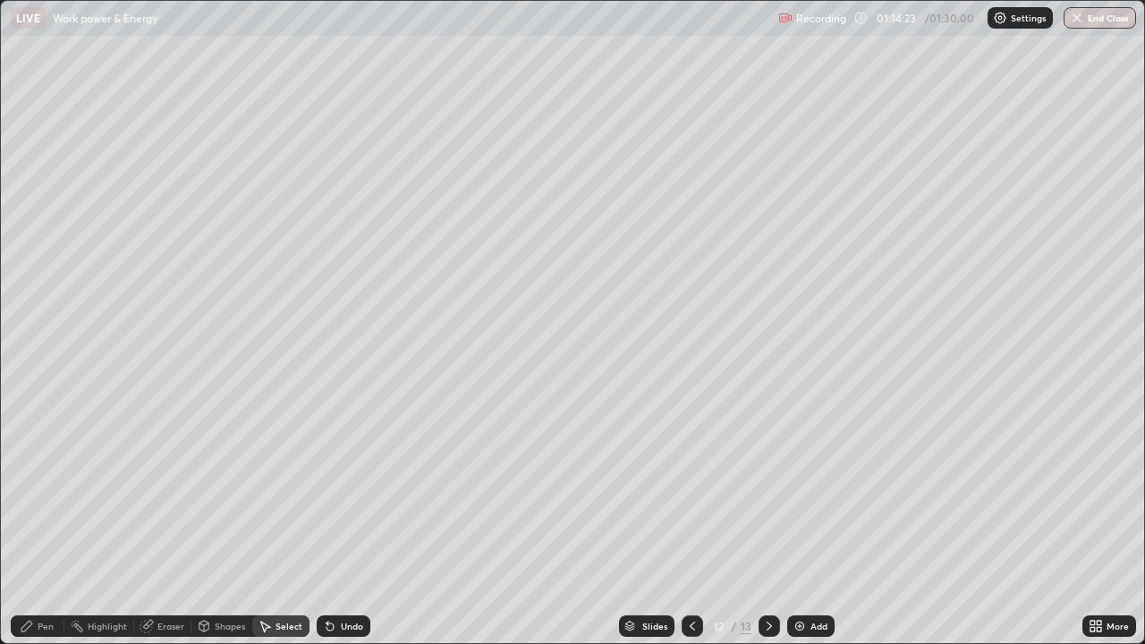
click at [273, 523] on div "Select" at bounding box center [280, 626] width 57 height 21
click at [293, 523] on div "Select" at bounding box center [280, 626] width 57 height 21
click at [284, 523] on div "Select" at bounding box center [289, 626] width 27 height 9
click at [288, 523] on div "Select" at bounding box center [280, 626] width 57 height 21
click at [280, 523] on div "Select" at bounding box center [289, 626] width 27 height 9
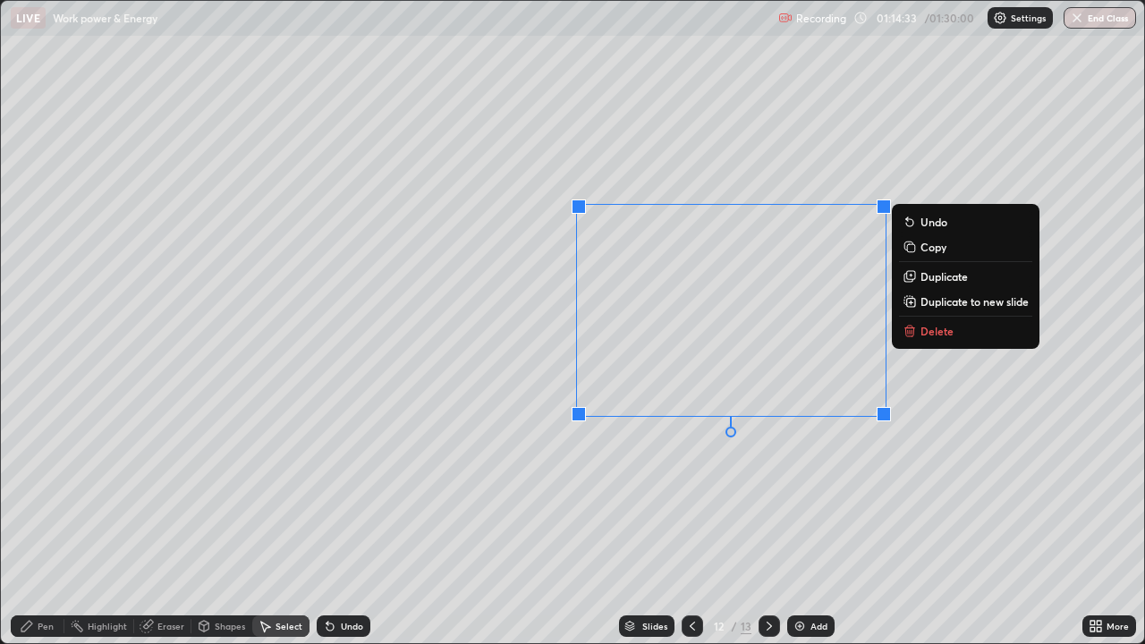
click at [1063, 387] on div "0 ° Undo Copy Duplicate Duplicate to new slide Delete" at bounding box center [573, 322] width 1144 height 642
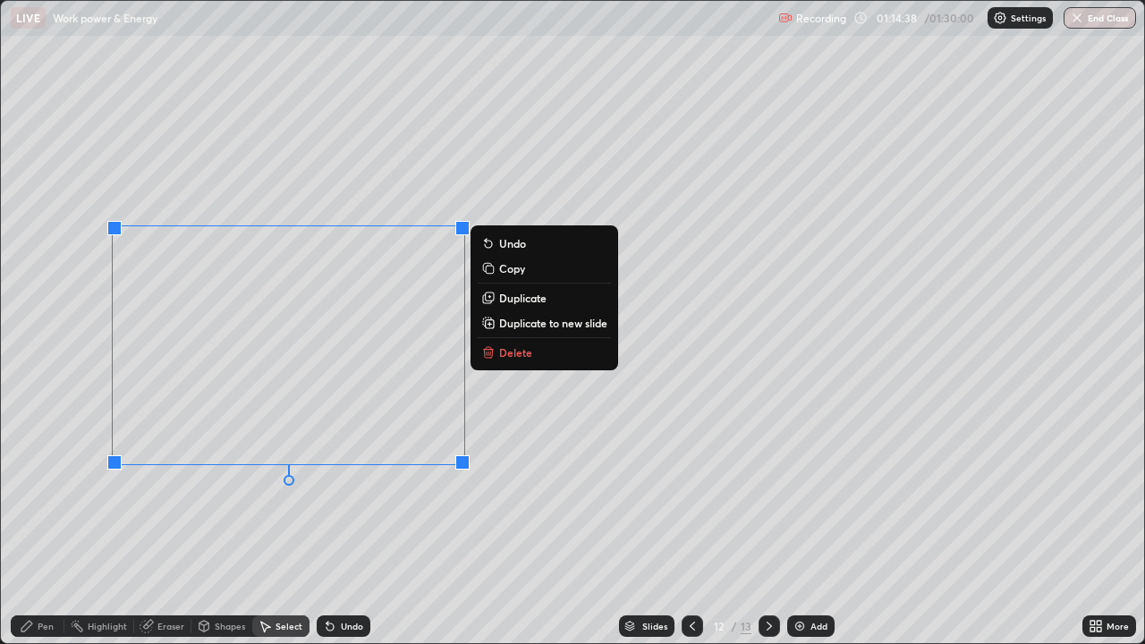
click at [514, 351] on p "Delete" at bounding box center [515, 352] width 33 height 14
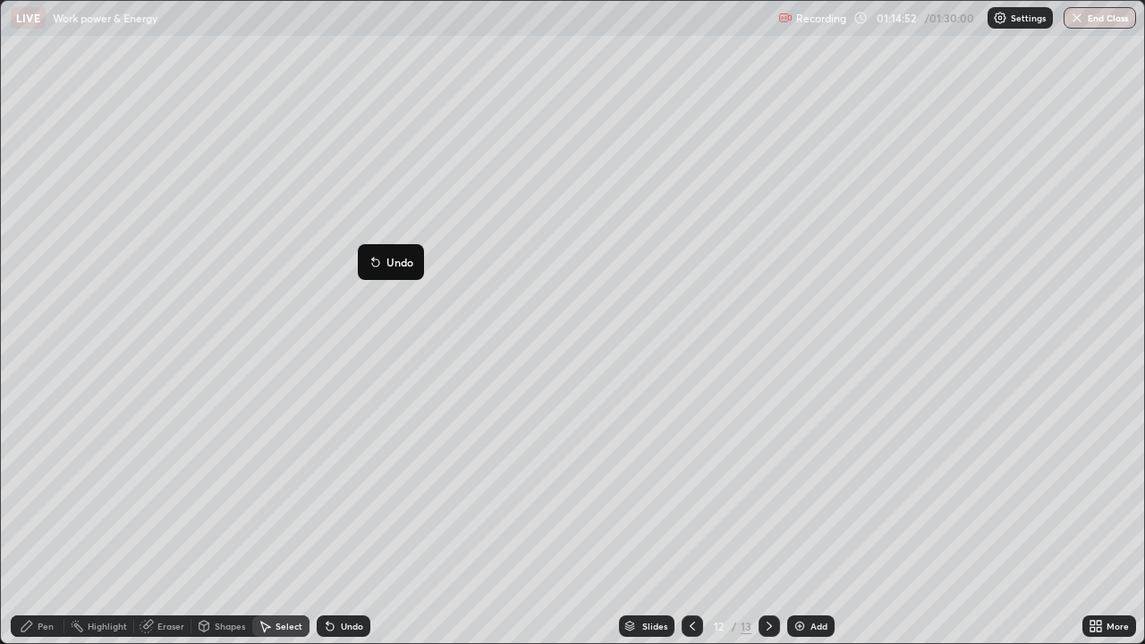
click at [52, 523] on div "Pen" at bounding box center [38, 626] width 54 height 21
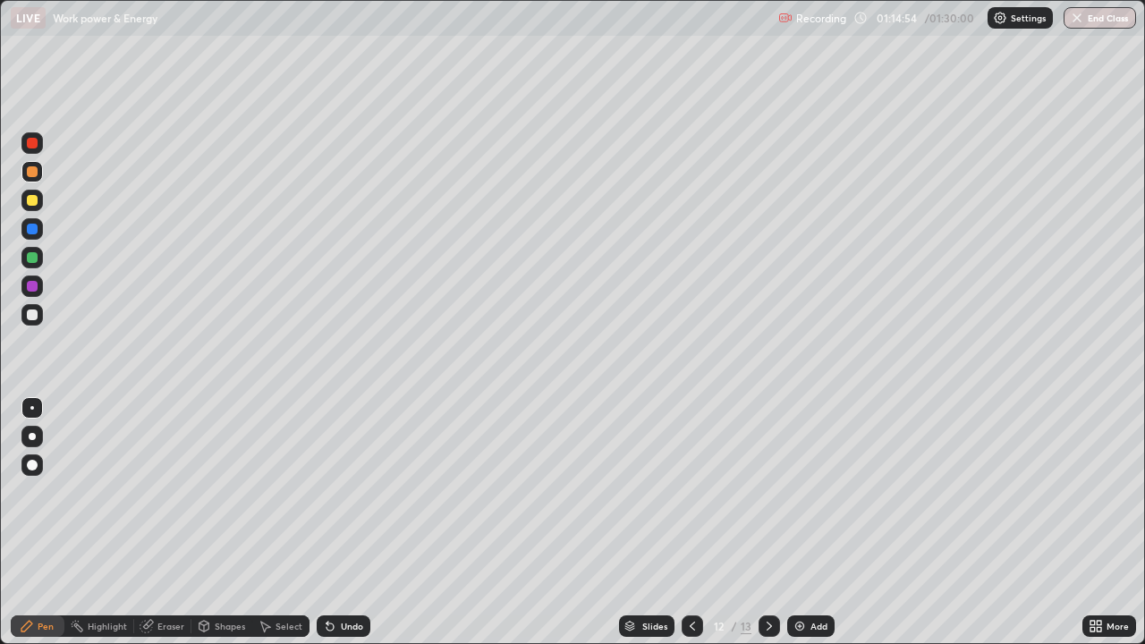
click at [37, 523] on div "Pen" at bounding box center [38, 626] width 54 height 21
click at [38, 132] on div at bounding box center [31, 142] width 21 height 21
click at [30, 197] on div at bounding box center [32, 200] width 11 height 11
click at [27, 151] on div at bounding box center [31, 142] width 21 height 21
click at [30, 170] on div at bounding box center [32, 171] width 11 height 11
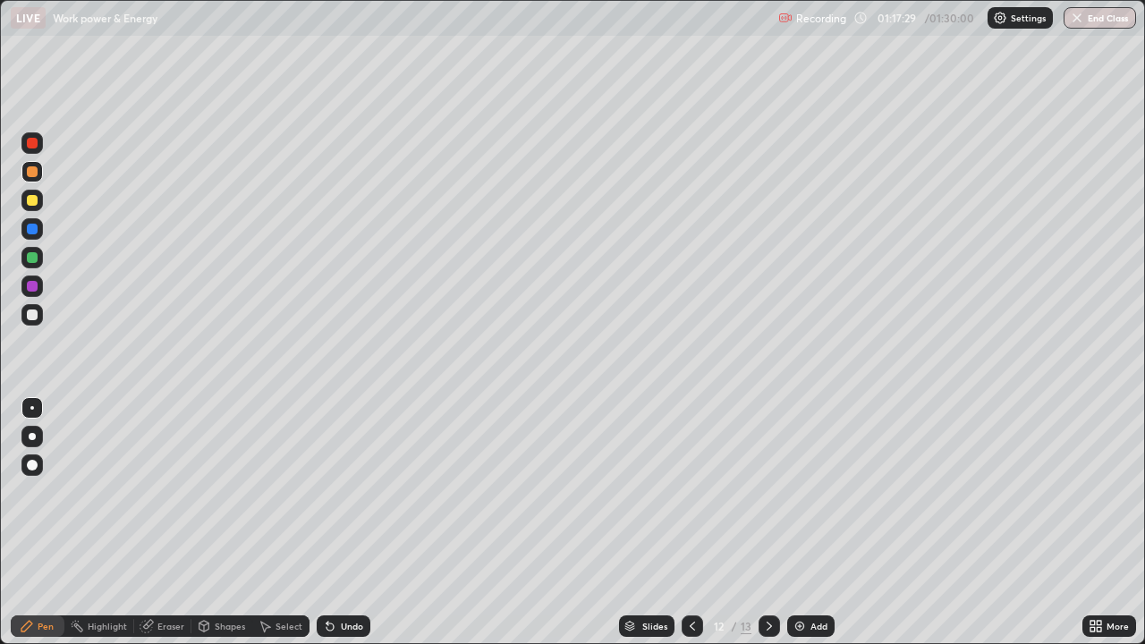
click at [327, 523] on icon at bounding box center [328, 623] width 2 height 2
click at [327, 523] on icon at bounding box center [330, 627] width 7 height 7
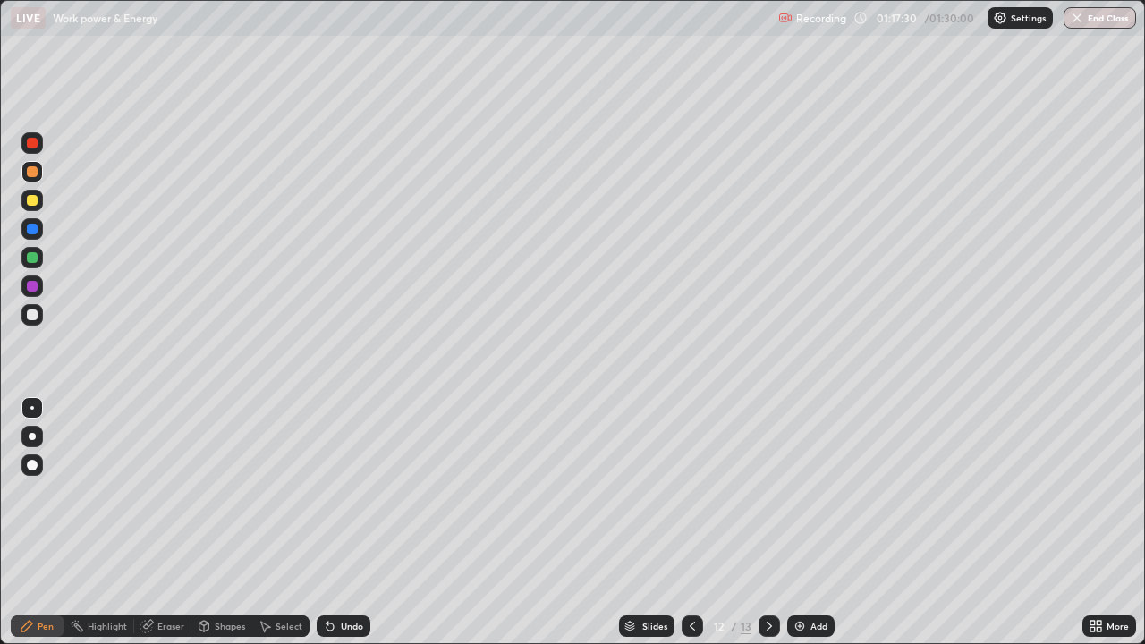
click at [334, 523] on icon at bounding box center [330, 626] width 14 height 14
click at [327, 523] on icon at bounding box center [330, 627] width 7 height 7
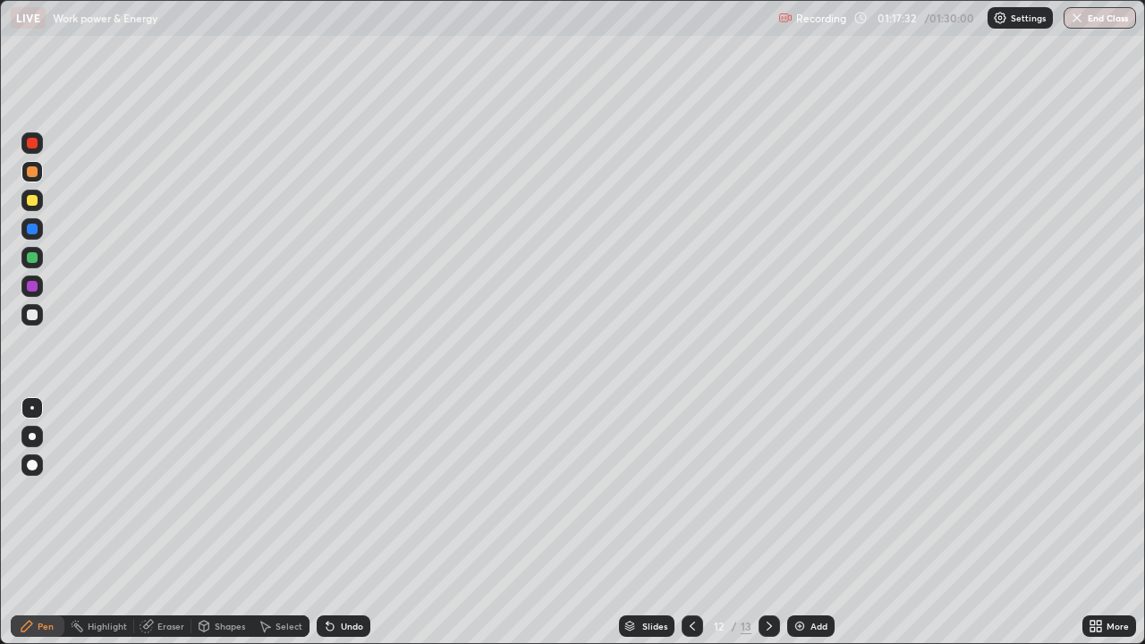
click at [327, 523] on icon at bounding box center [328, 623] width 2 height 2
click at [38, 138] on div at bounding box center [31, 142] width 21 height 21
click at [31, 225] on div at bounding box center [32, 229] width 11 height 11
click at [47, 523] on div "Pen" at bounding box center [46, 626] width 16 height 9
click at [37, 171] on div at bounding box center [32, 171] width 11 height 11
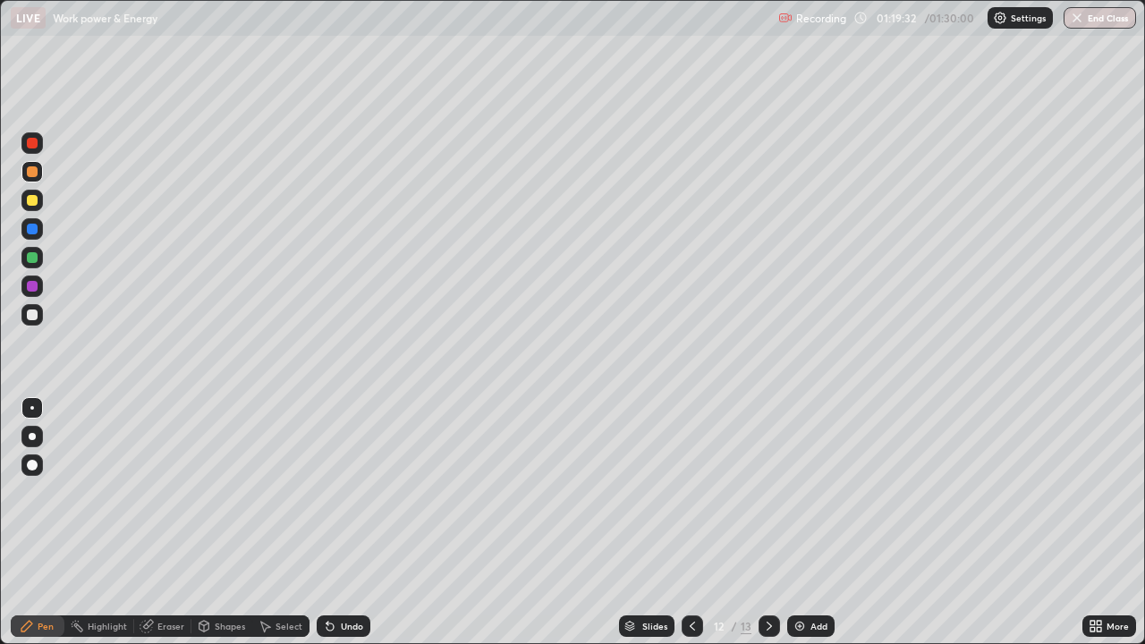
click at [30, 191] on div at bounding box center [31, 200] width 21 height 21
click at [327, 523] on icon at bounding box center [330, 627] width 7 height 7
click at [330, 523] on icon at bounding box center [330, 626] width 14 height 14
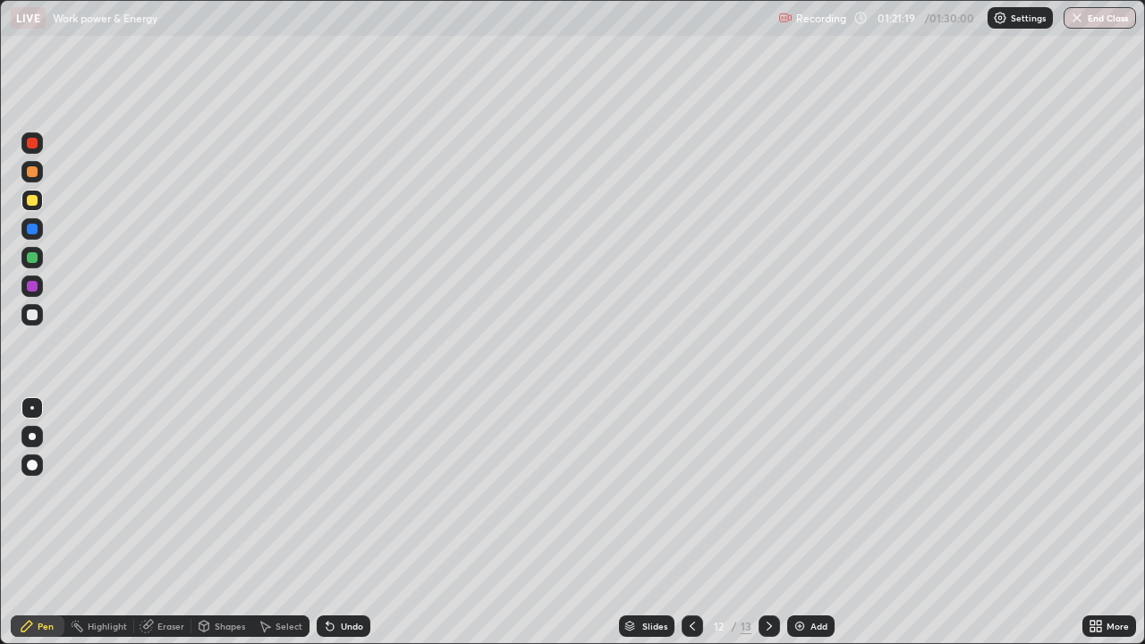
click at [330, 523] on icon at bounding box center [330, 626] width 14 height 14
click at [330, 523] on icon at bounding box center [330, 627] width 7 height 7
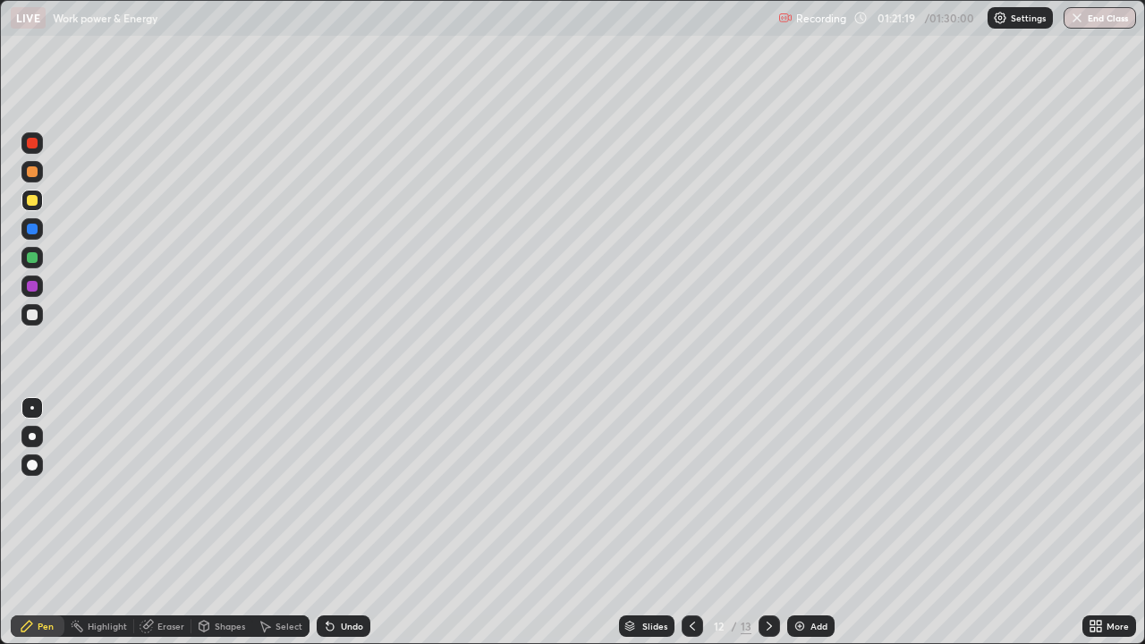
click at [327, 523] on icon at bounding box center [330, 627] width 7 height 7
click at [31, 171] on div at bounding box center [32, 171] width 11 height 11
click at [31, 222] on div at bounding box center [31, 228] width 21 height 21
click at [775, 523] on div at bounding box center [769, 626] width 21 height 21
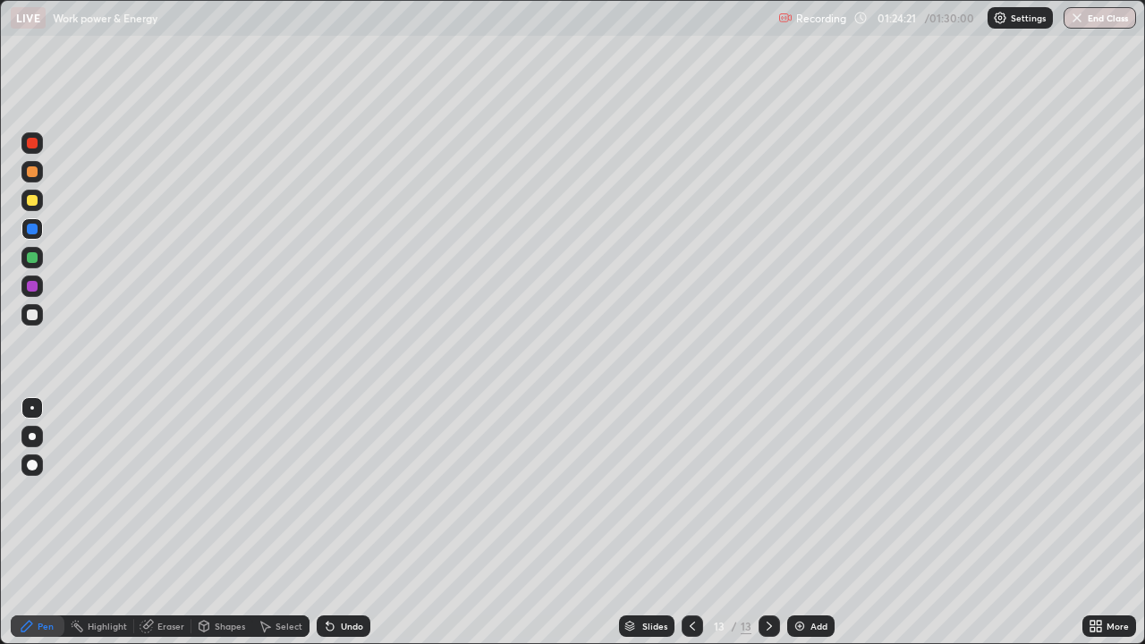
click at [30, 148] on div at bounding box center [32, 143] width 11 height 11
click at [30, 200] on div at bounding box center [32, 200] width 11 height 11
click at [1107, 15] on button "End Class" at bounding box center [1101, 17] width 71 height 21
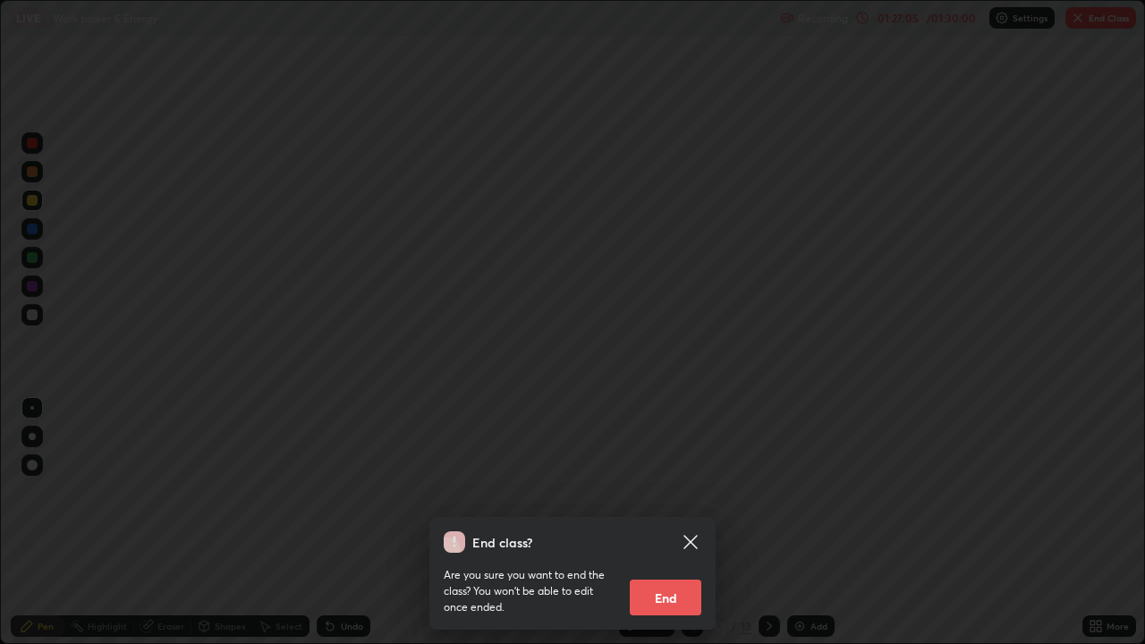
click at [680, 523] on button "End" at bounding box center [666, 598] width 72 height 36
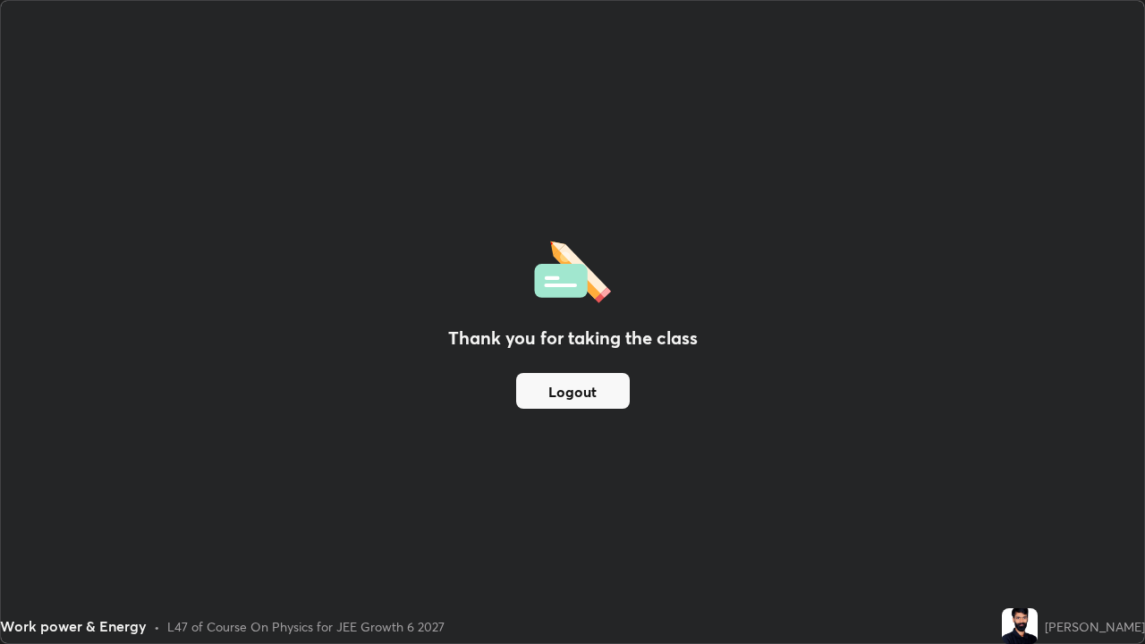
click at [912, 235] on div "Thank you for taking the class Logout" at bounding box center [573, 322] width 1144 height 642
